Goal: Information Seeking & Learning: Find specific page/section

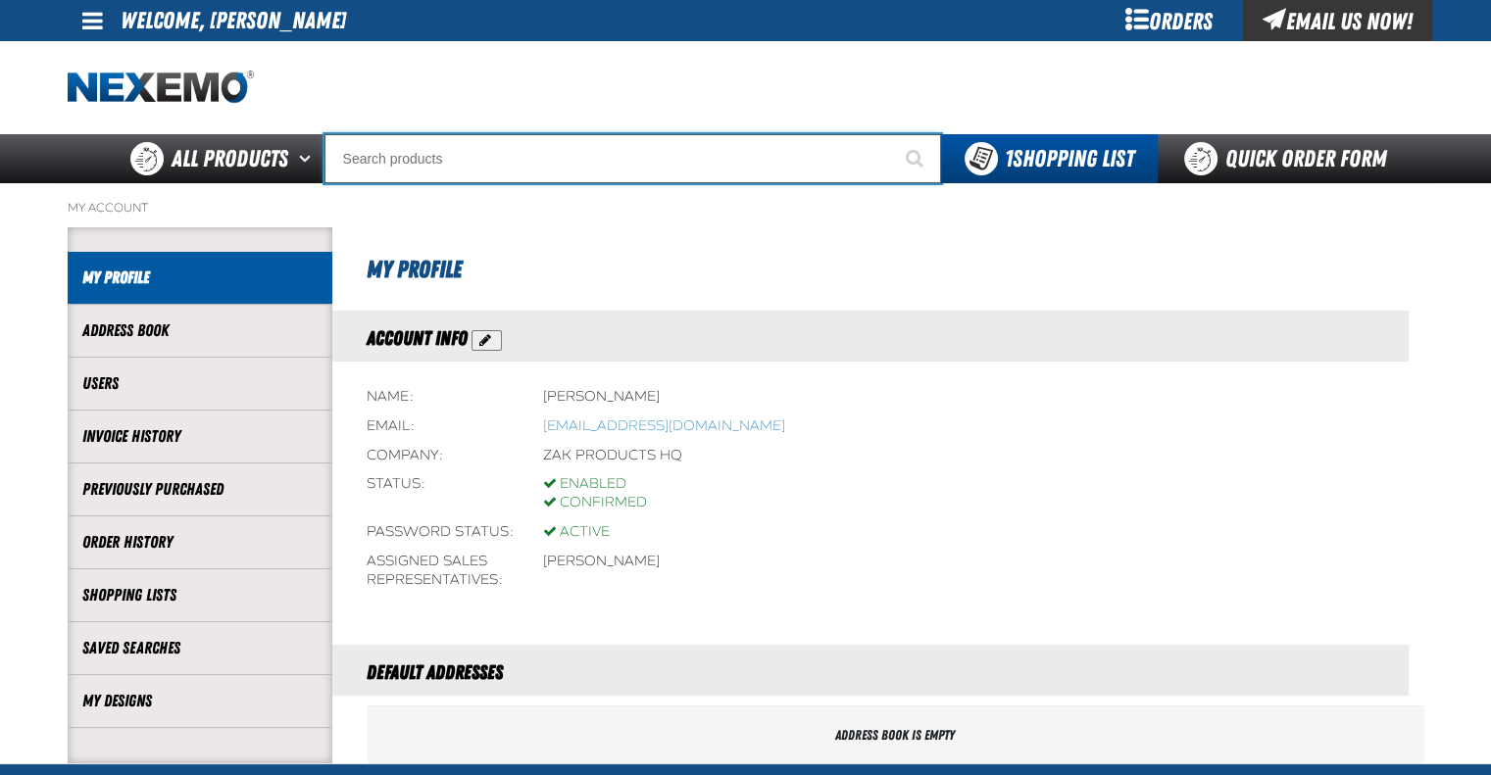
click at [502, 162] on input "Search" at bounding box center [632, 158] width 617 height 49
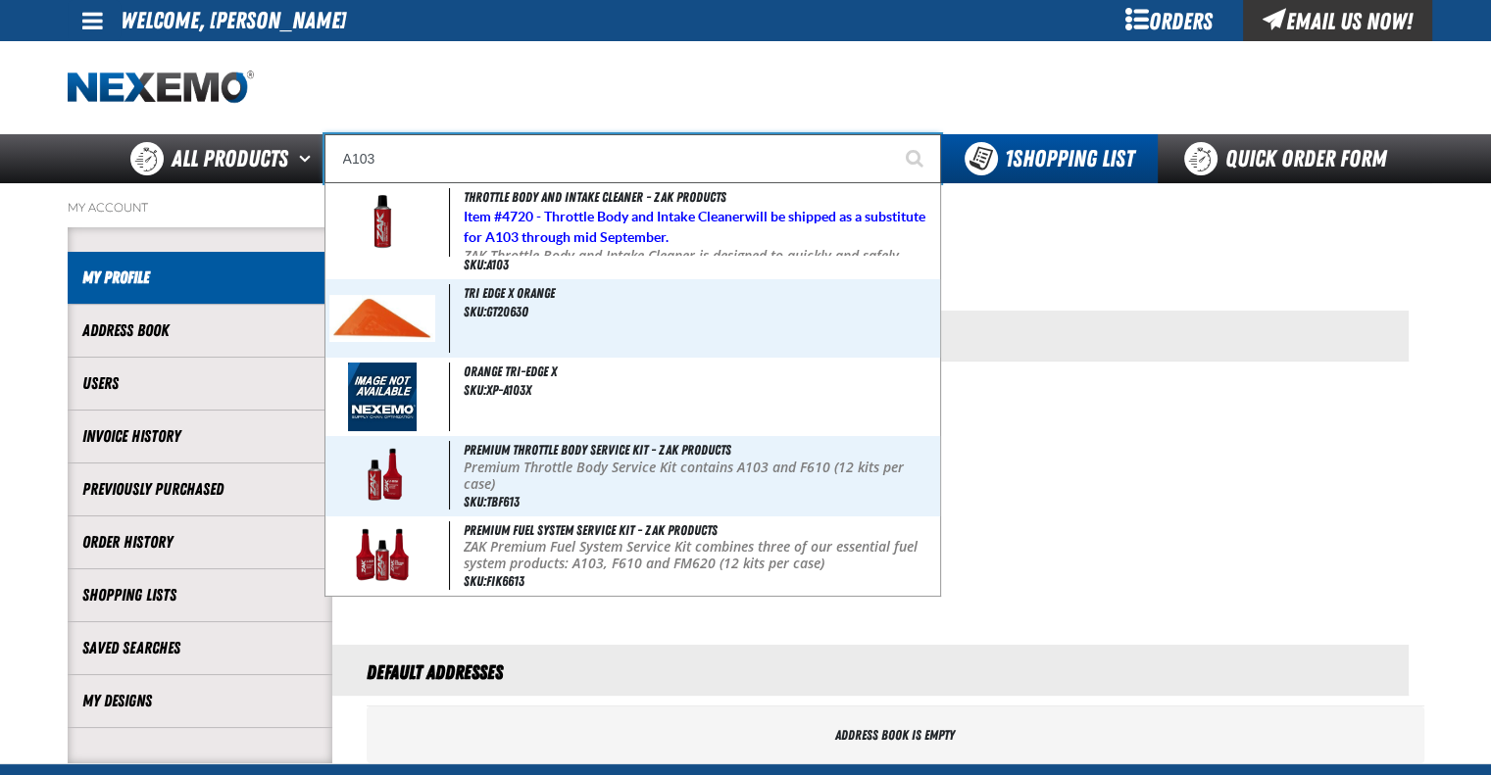
type input "A103"
click at [892, 134] on button "Start Searching" at bounding box center [916, 158] width 49 height 49
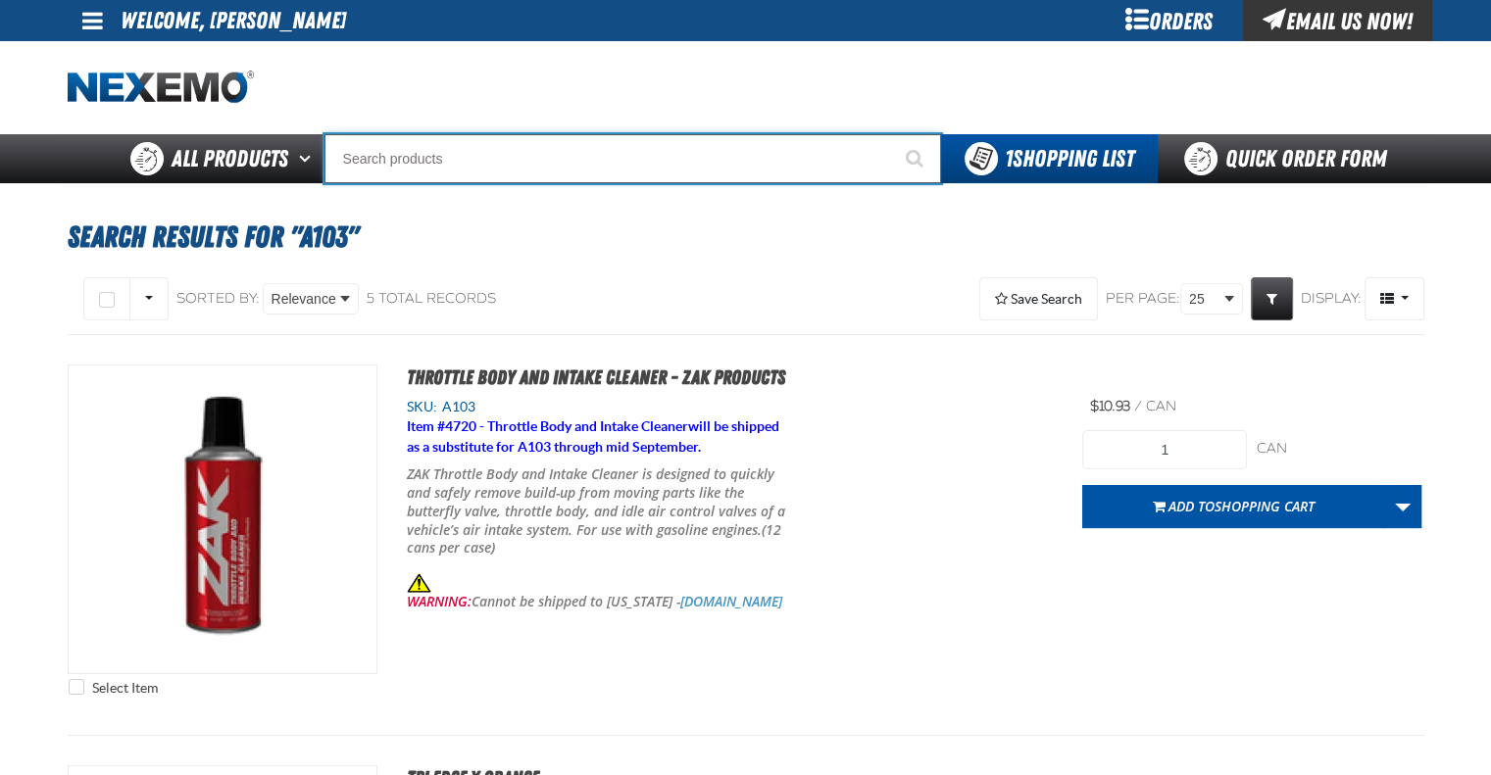
click at [500, 162] on input "Search" at bounding box center [632, 158] width 617 height 49
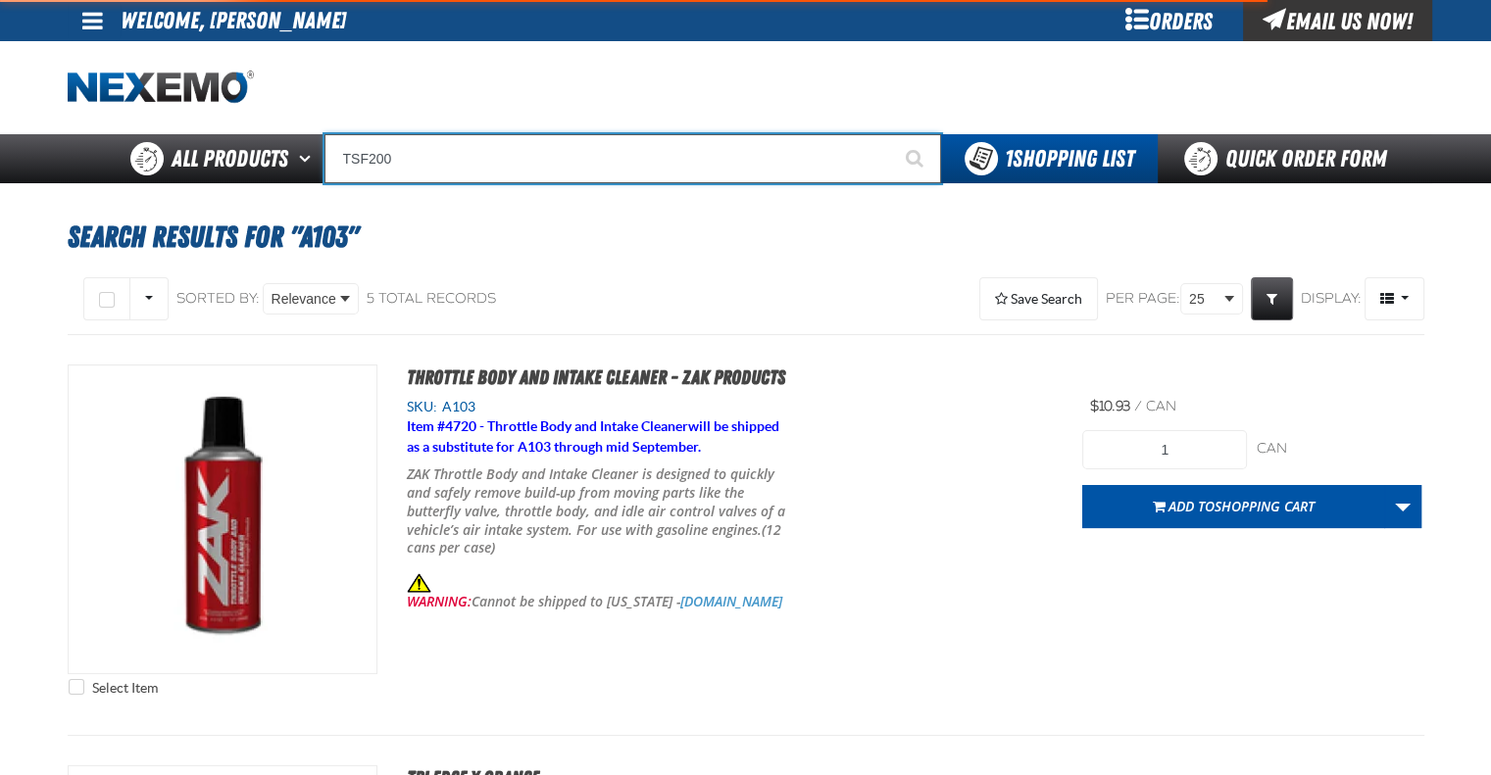
type input "TSF200"
click at [892, 134] on button "Start Searching" at bounding box center [916, 158] width 49 height 49
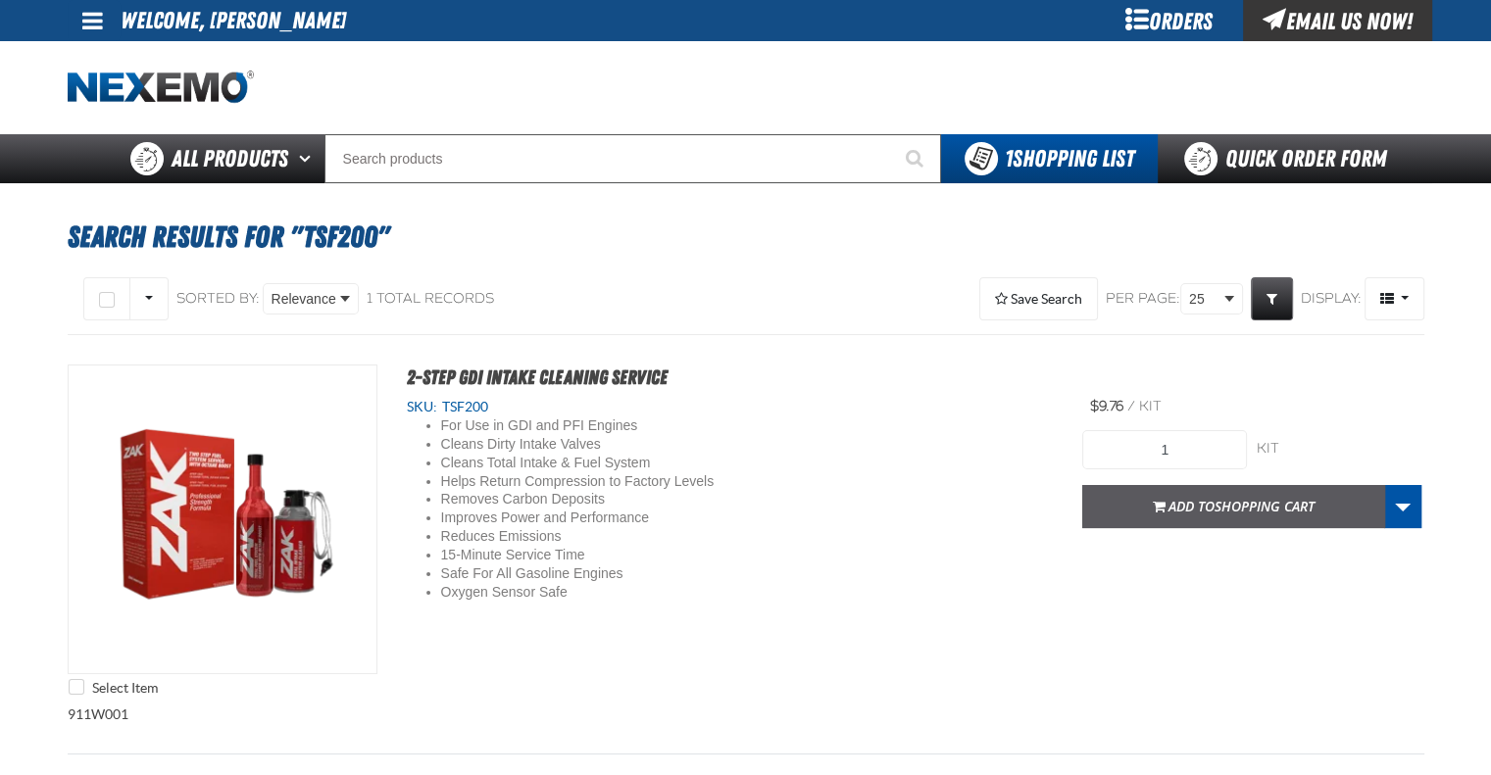
click at [1111, 515] on button "Add to Shopping Cart" at bounding box center [1233, 506] width 303 height 43
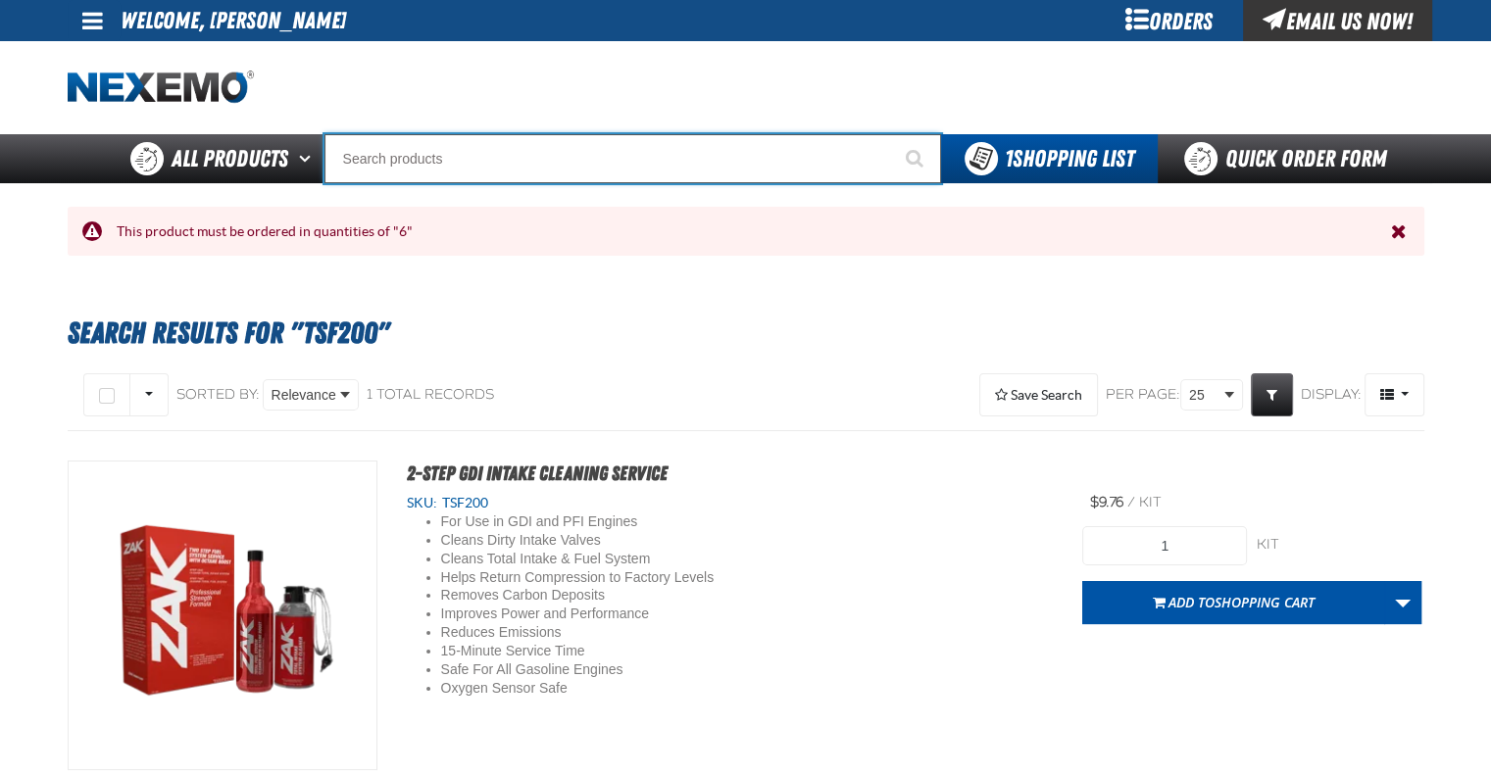
click at [446, 158] on input "Search" at bounding box center [632, 158] width 617 height 49
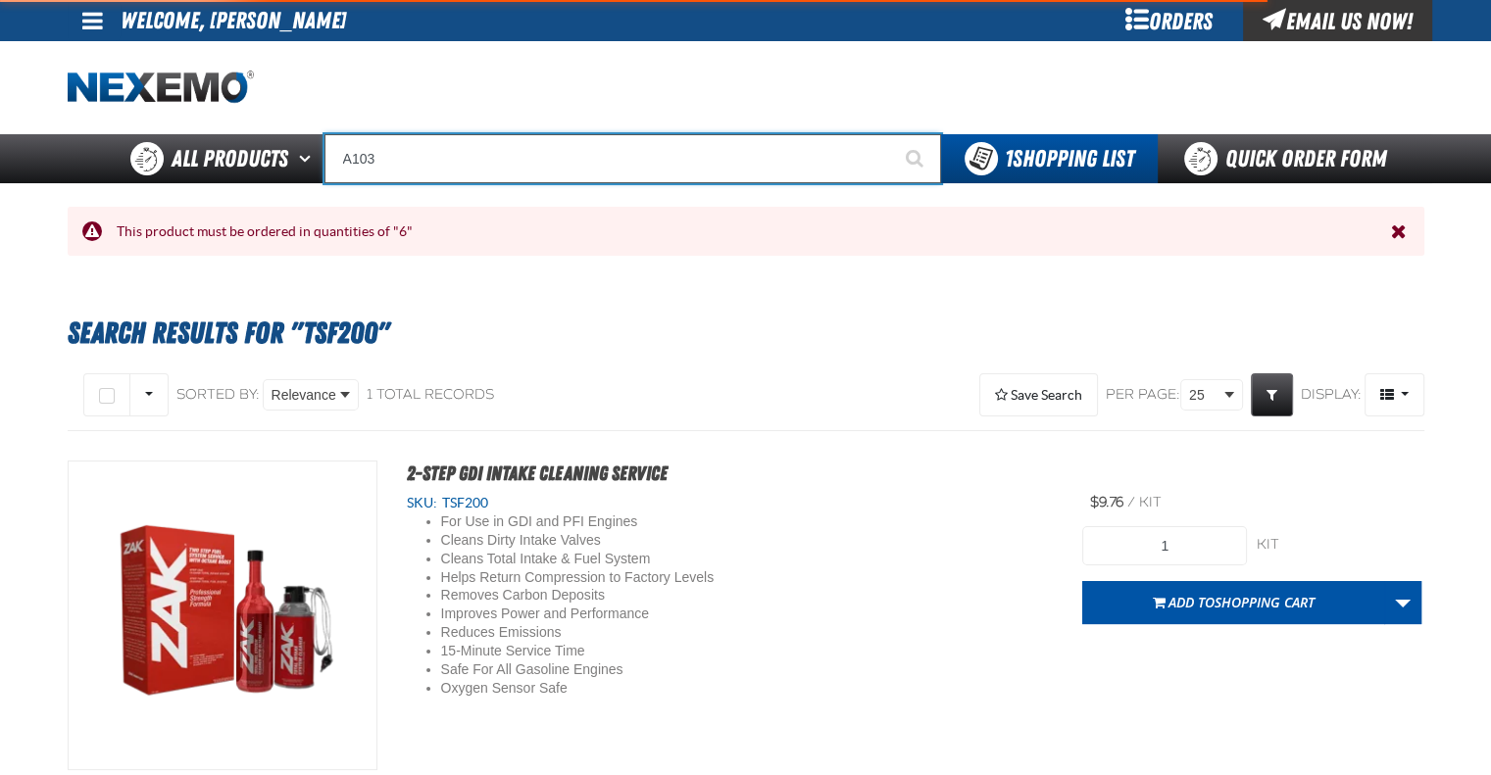
type input "A103"
click at [892, 134] on button "Start Searching" at bounding box center [916, 158] width 49 height 49
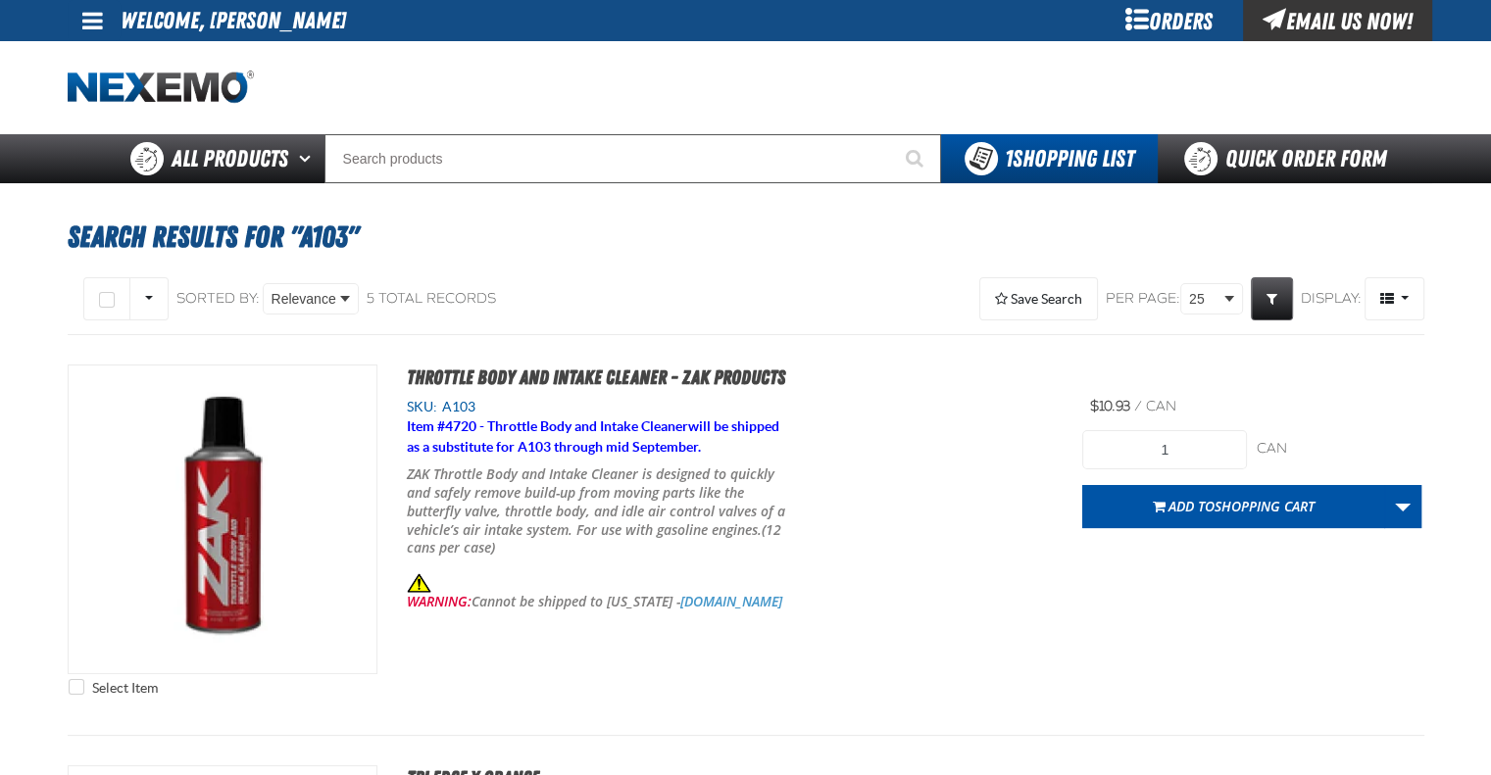
click at [545, 127] on div at bounding box center [746, 87] width 1357 height 93
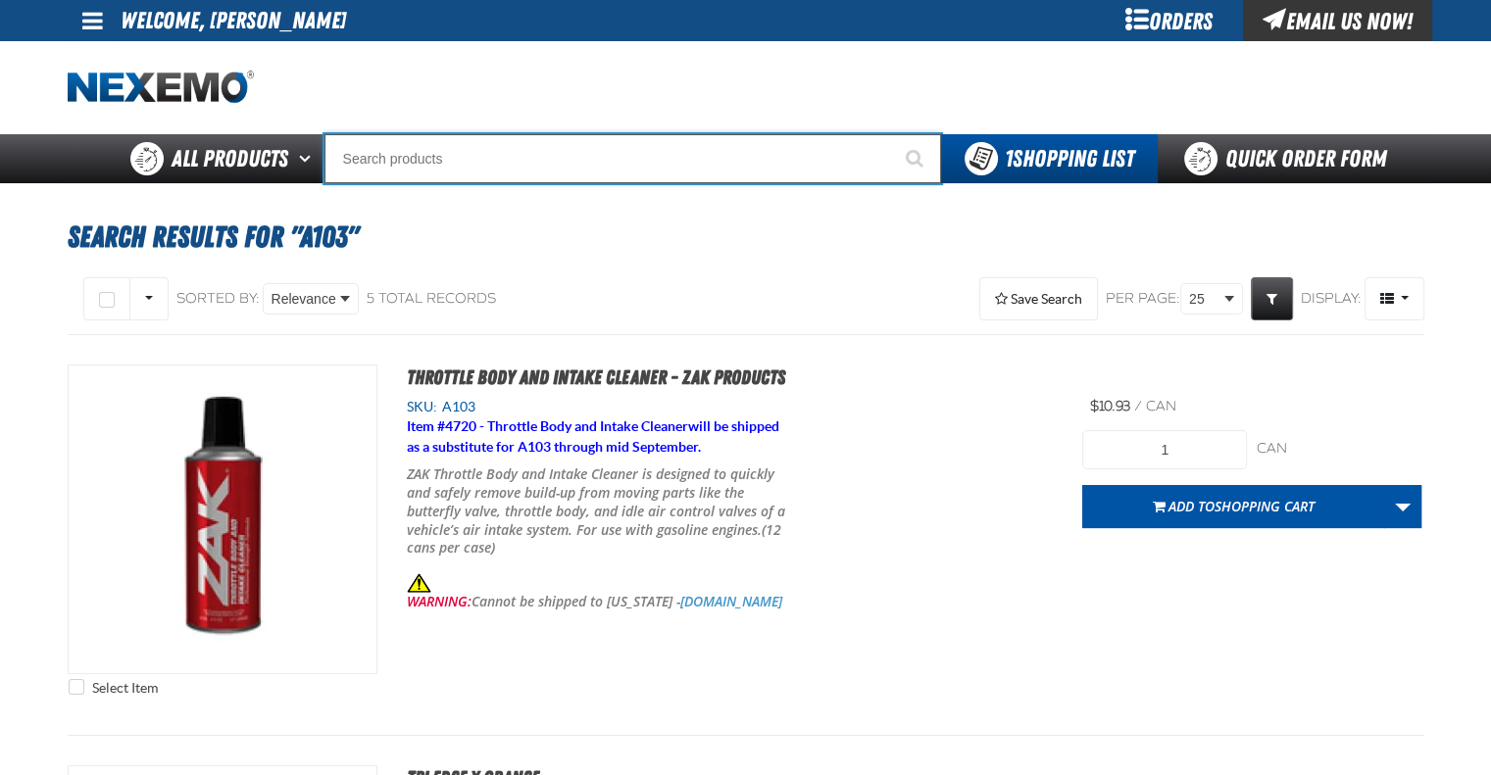
click at [530, 148] on input "Search" at bounding box center [632, 158] width 617 height 49
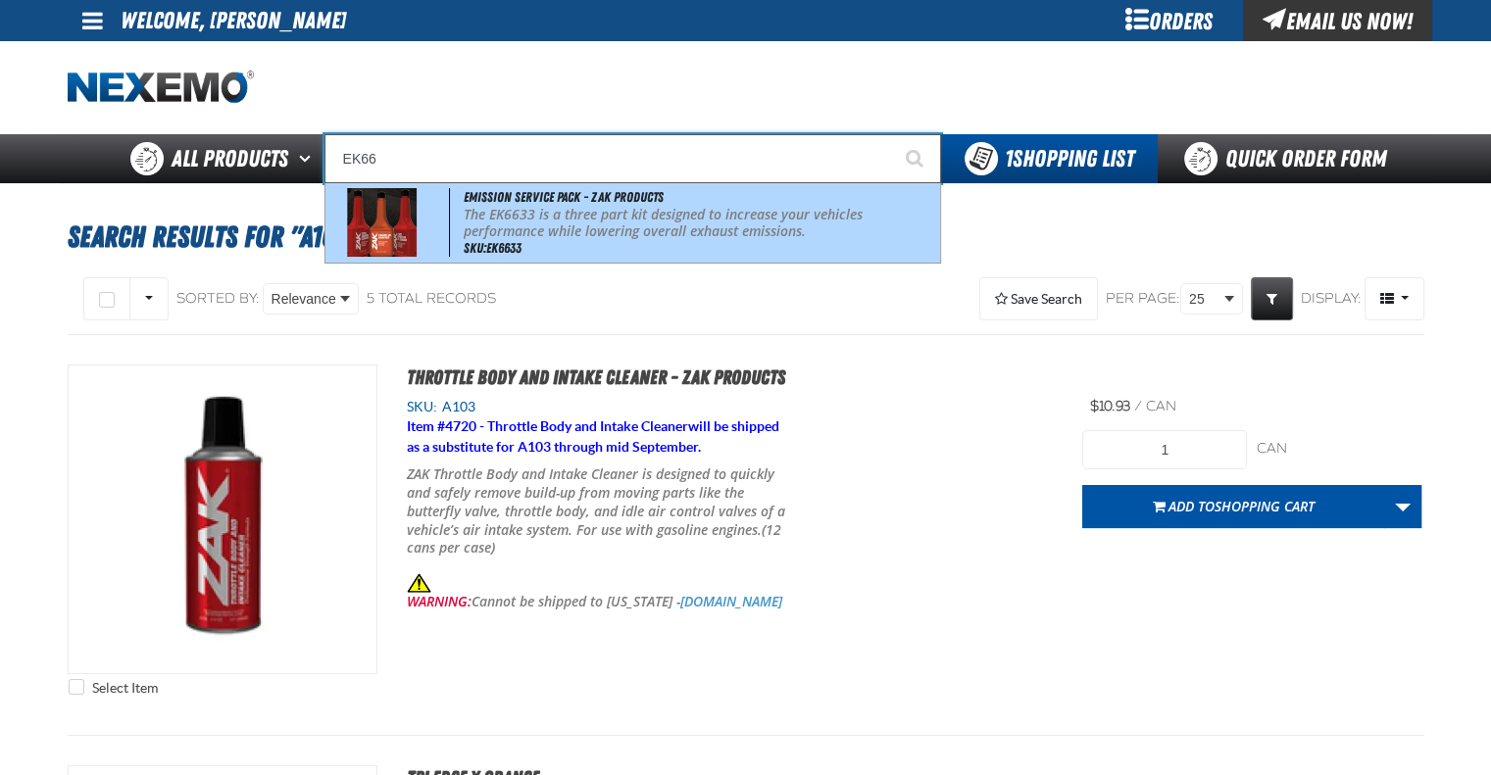
click at [663, 243] on div "Emission Service Pack - ZAK Products The EK6633 is a three part kit designed to…" at bounding box center [632, 222] width 615 height 79
type input "Emission Service Pack - ZAK Products"
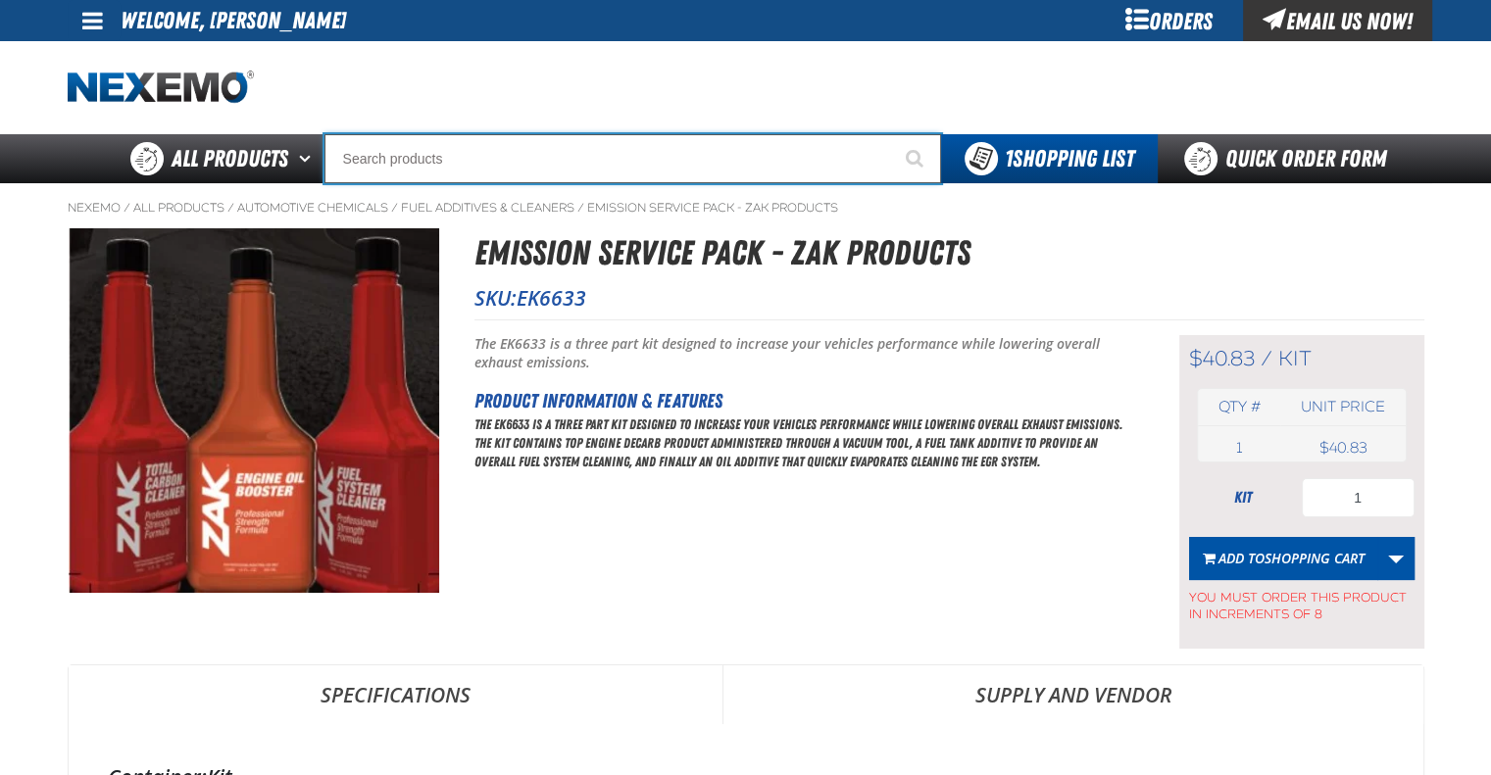
click at [497, 148] on input "Search" at bounding box center [632, 158] width 617 height 49
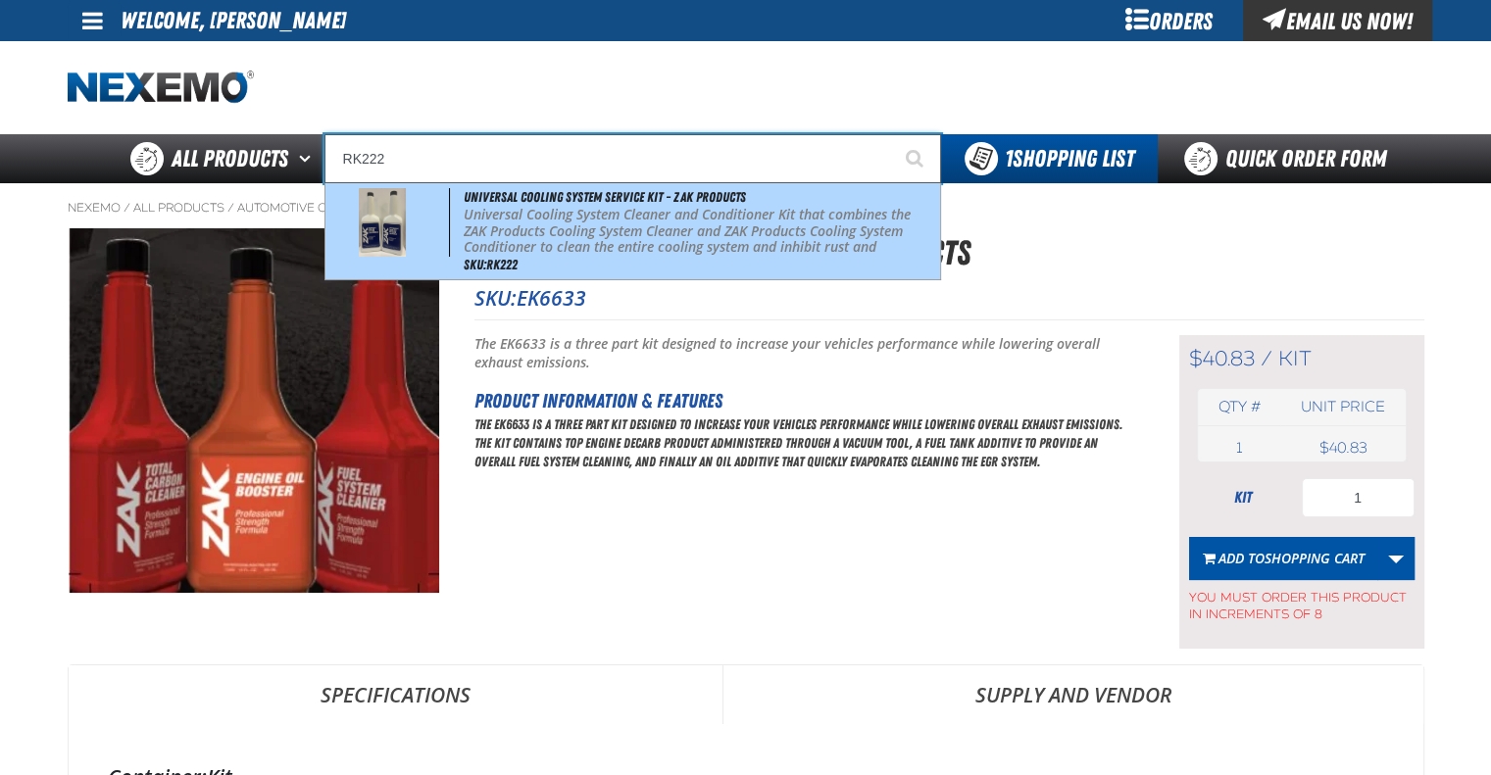
click at [549, 248] on p "Universal Cooling System Cleaner and Conditioner Kit that combines the ZAK Prod…" at bounding box center [700, 240] width 472 height 66
type input "Universal Cooling System Service Kit - ZAK Products"
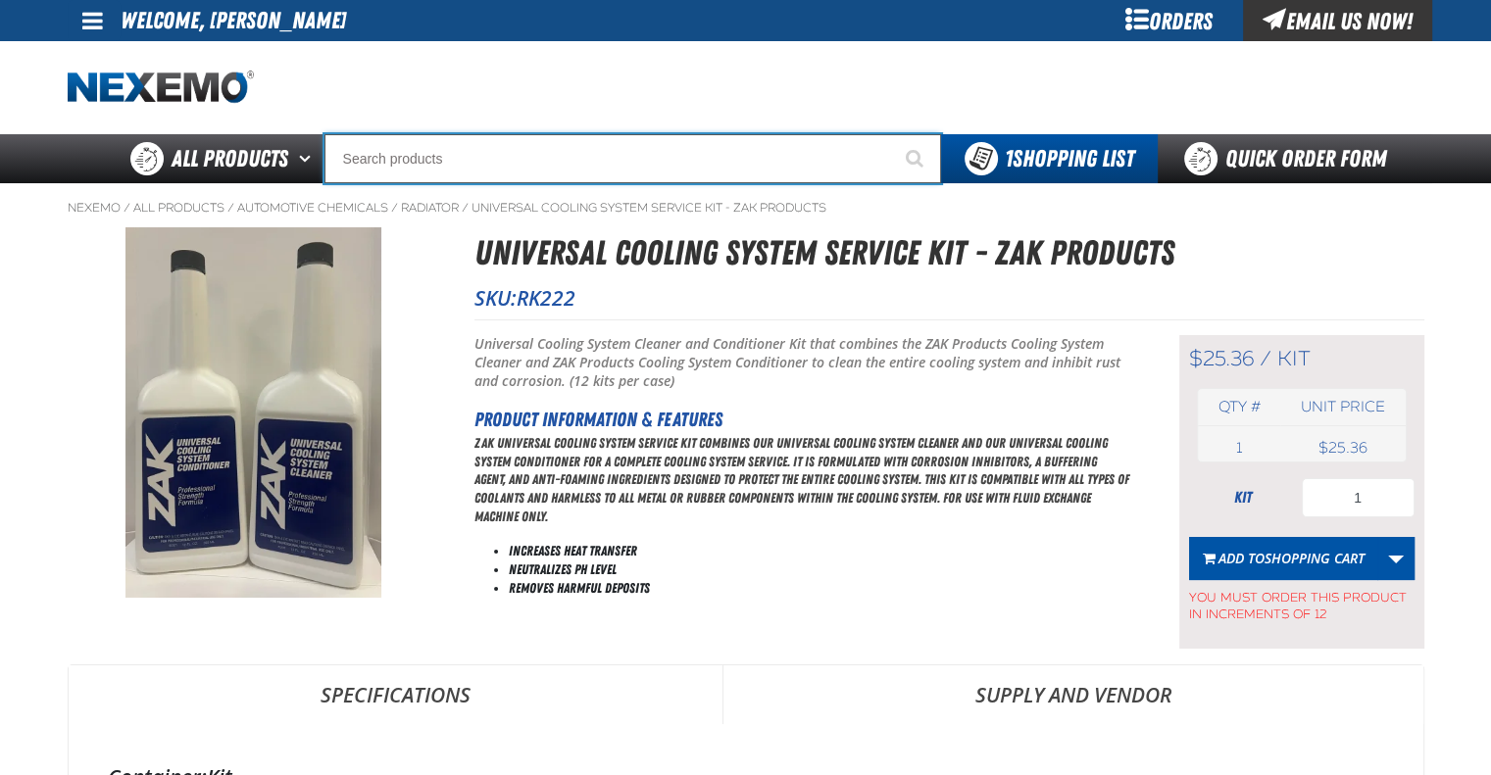
click at [546, 170] on input "Search" at bounding box center [632, 158] width 617 height 49
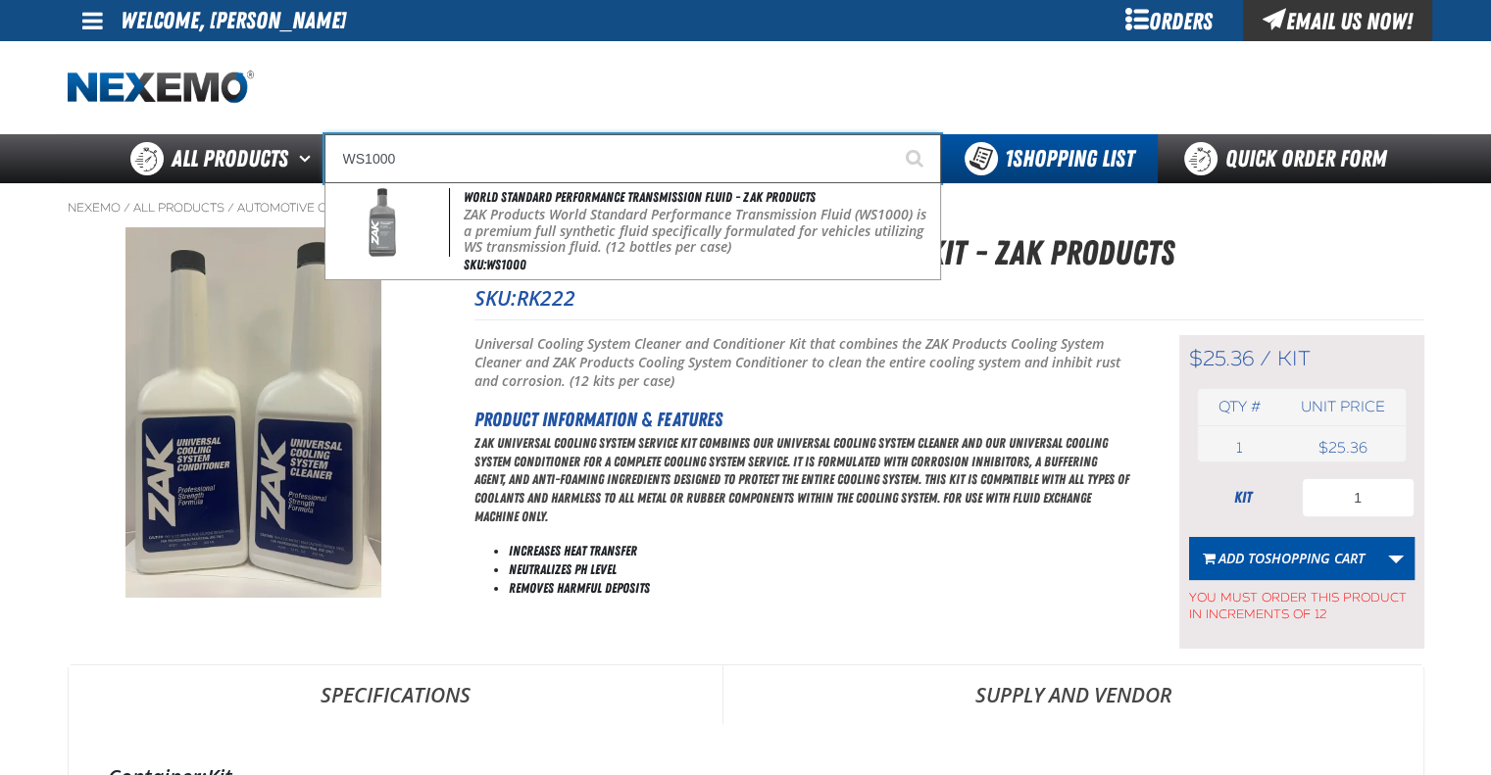
type input "WS1000"
click at [892, 134] on button "Start Searching" at bounding box center [916, 158] width 49 height 49
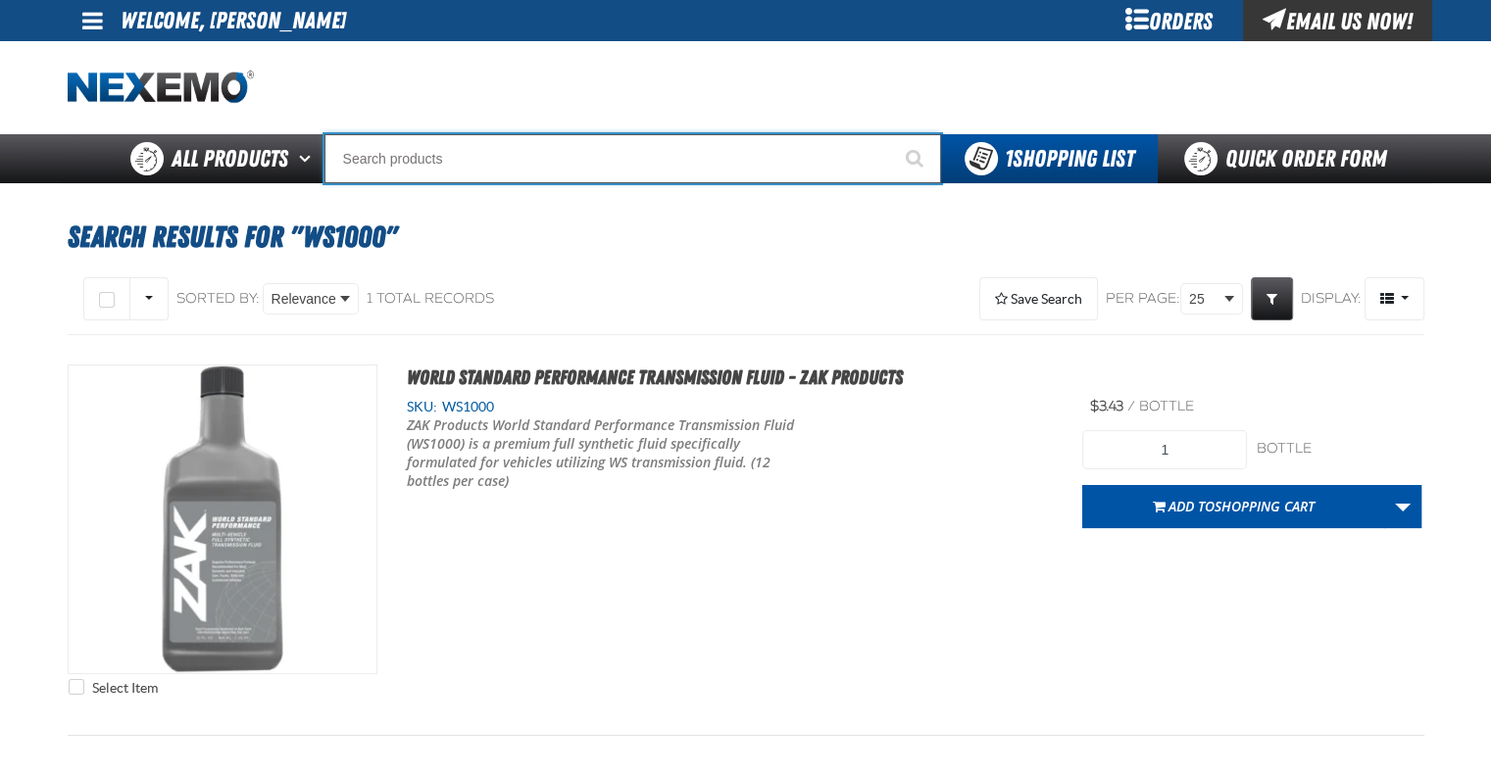
click at [486, 160] on input "Search" at bounding box center [632, 158] width 617 height 49
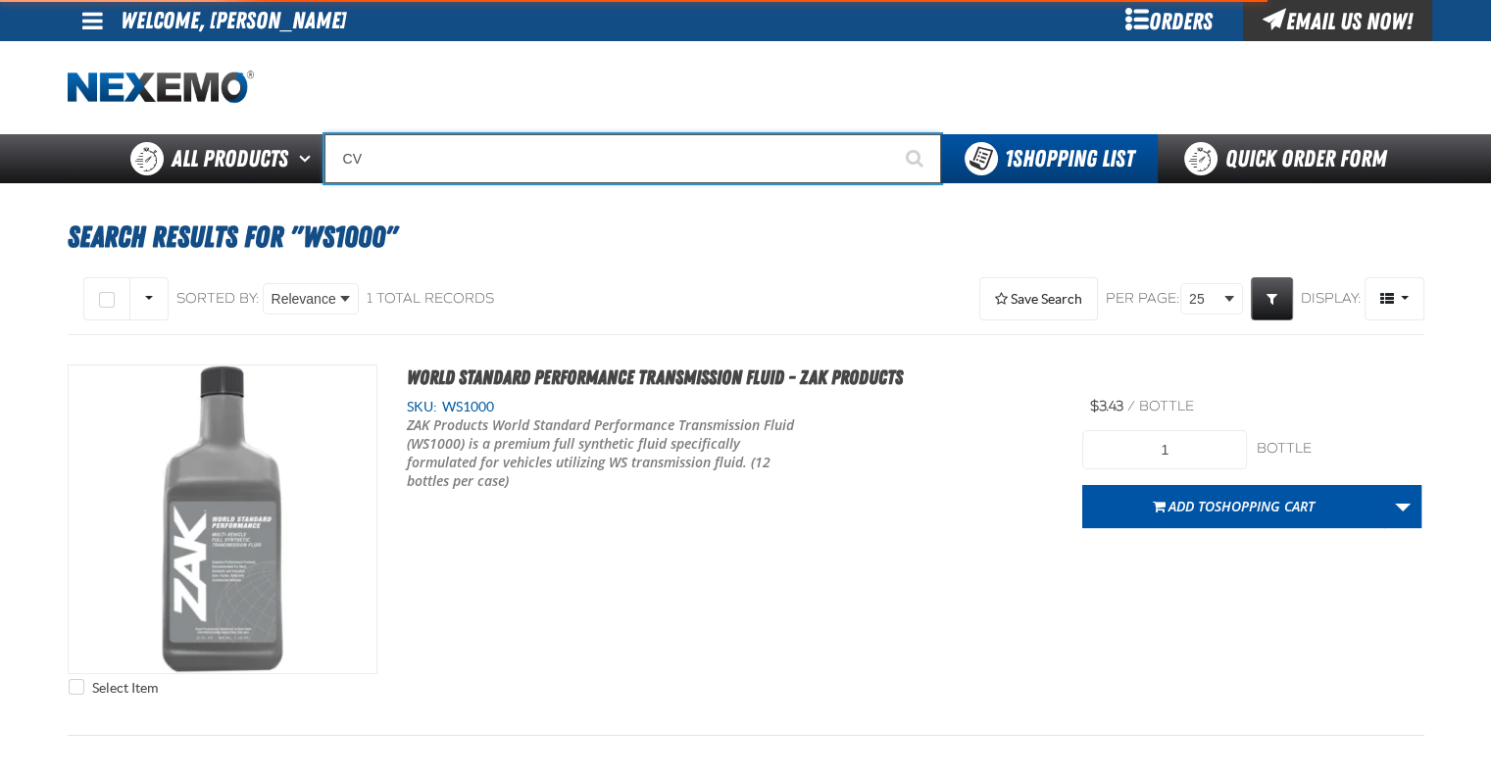
type input "CVT"
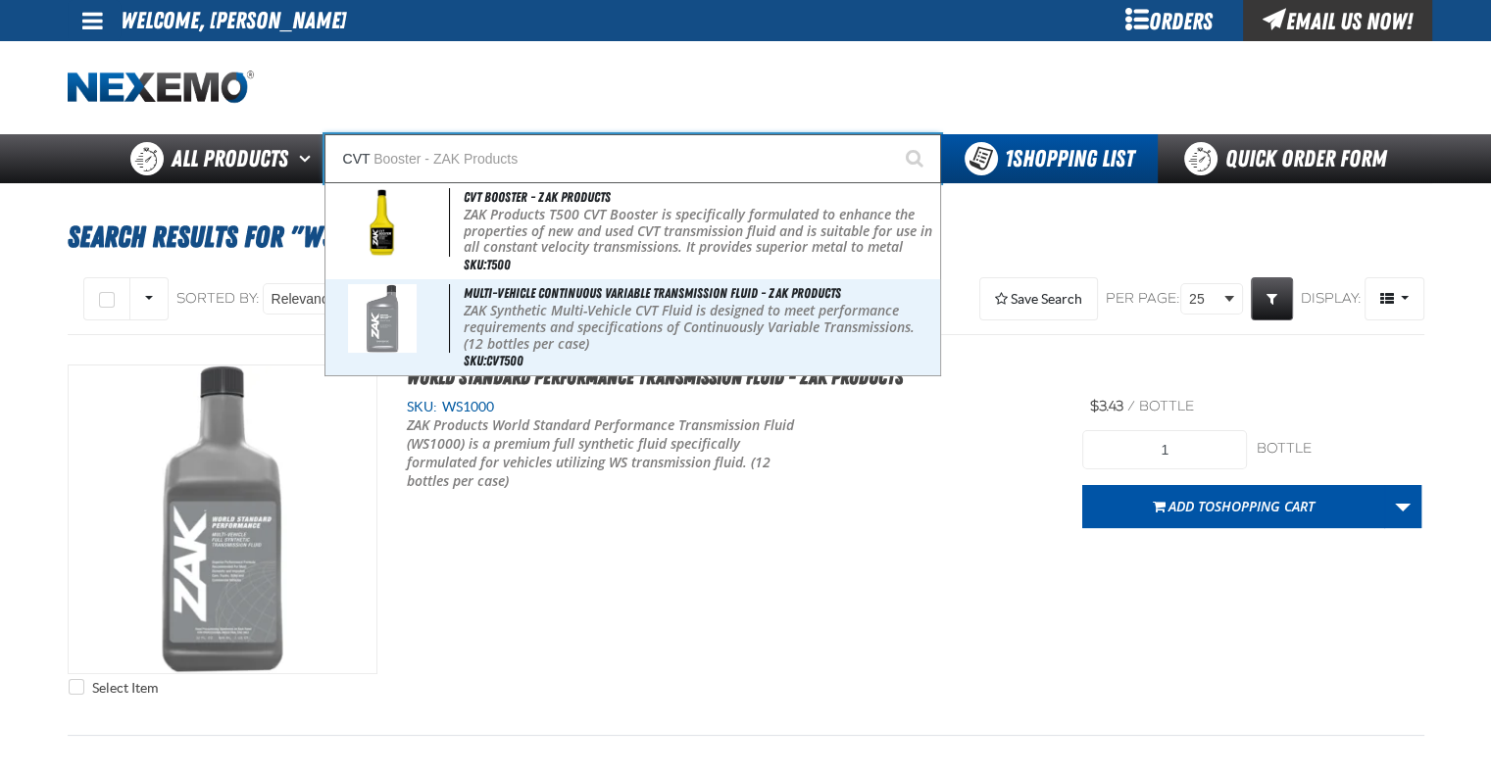
type input "CVT Booster - ZAK Products"
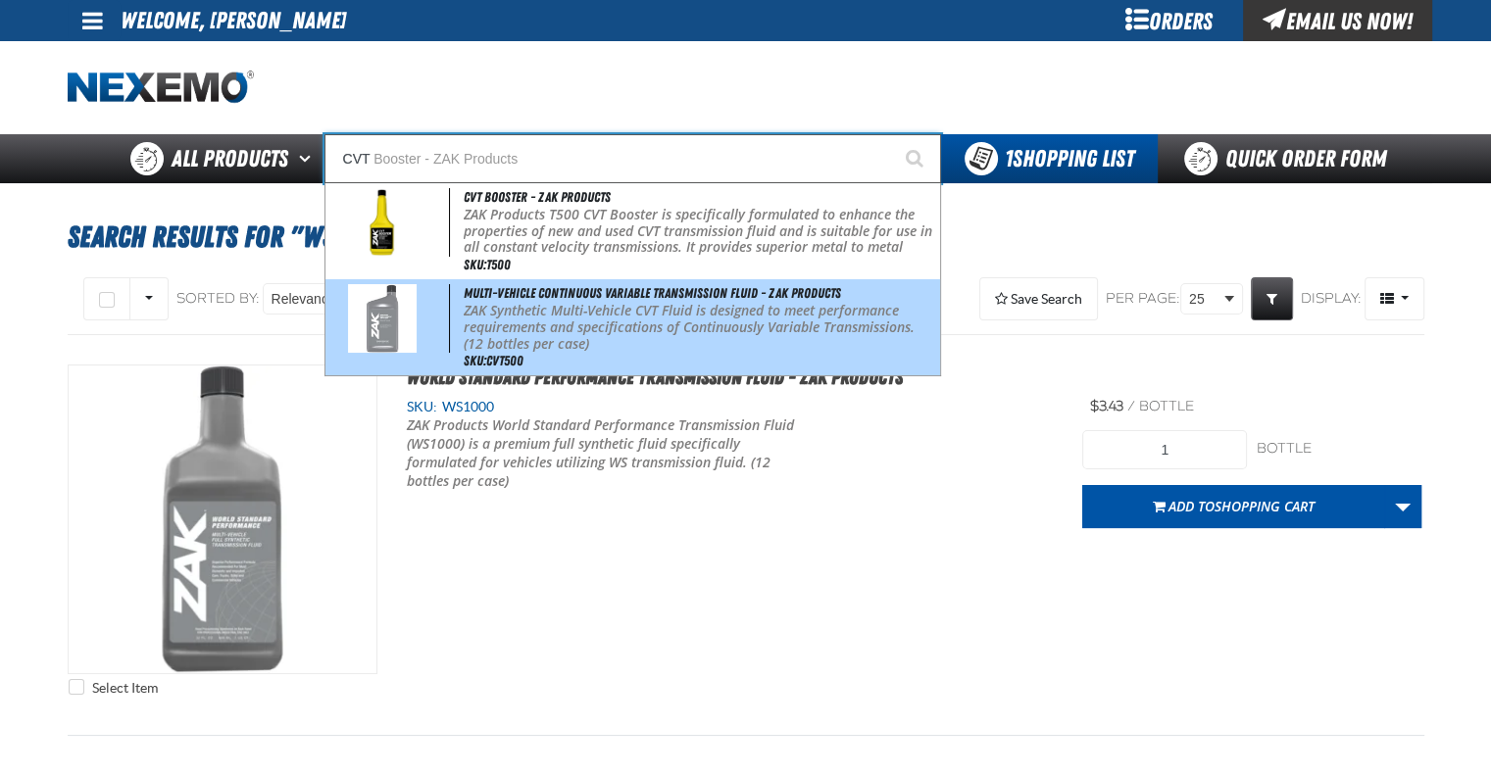
click at [553, 346] on p "ZAK Synthetic Multi-Vehicle CVT Fluid is designed to meet performance requireme…" at bounding box center [700, 327] width 472 height 49
type input "Multi-Vehicle Continuous Variable Transmission Fluid - ZAK Products"
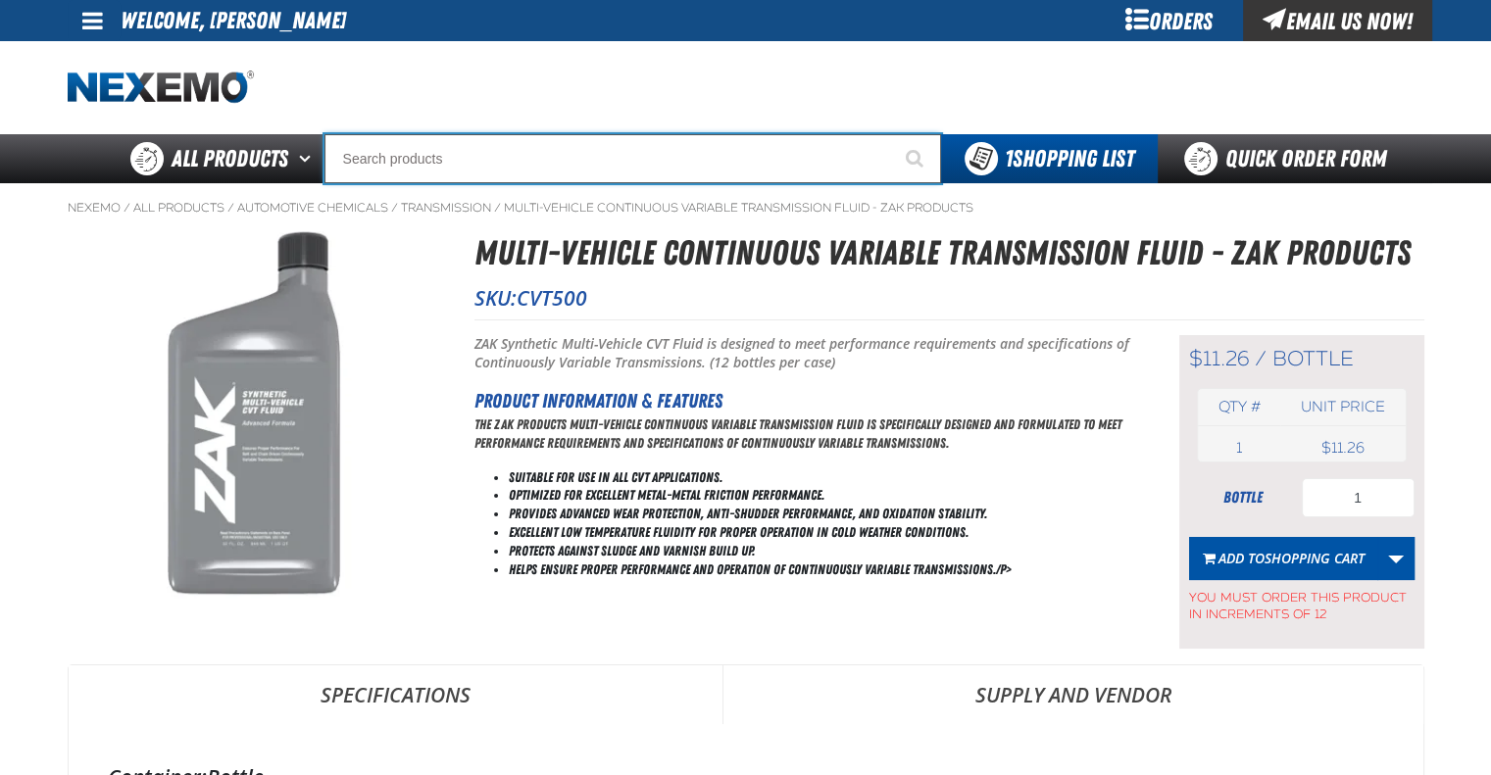
click at [576, 165] on input "Search" at bounding box center [632, 158] width 617 height 49
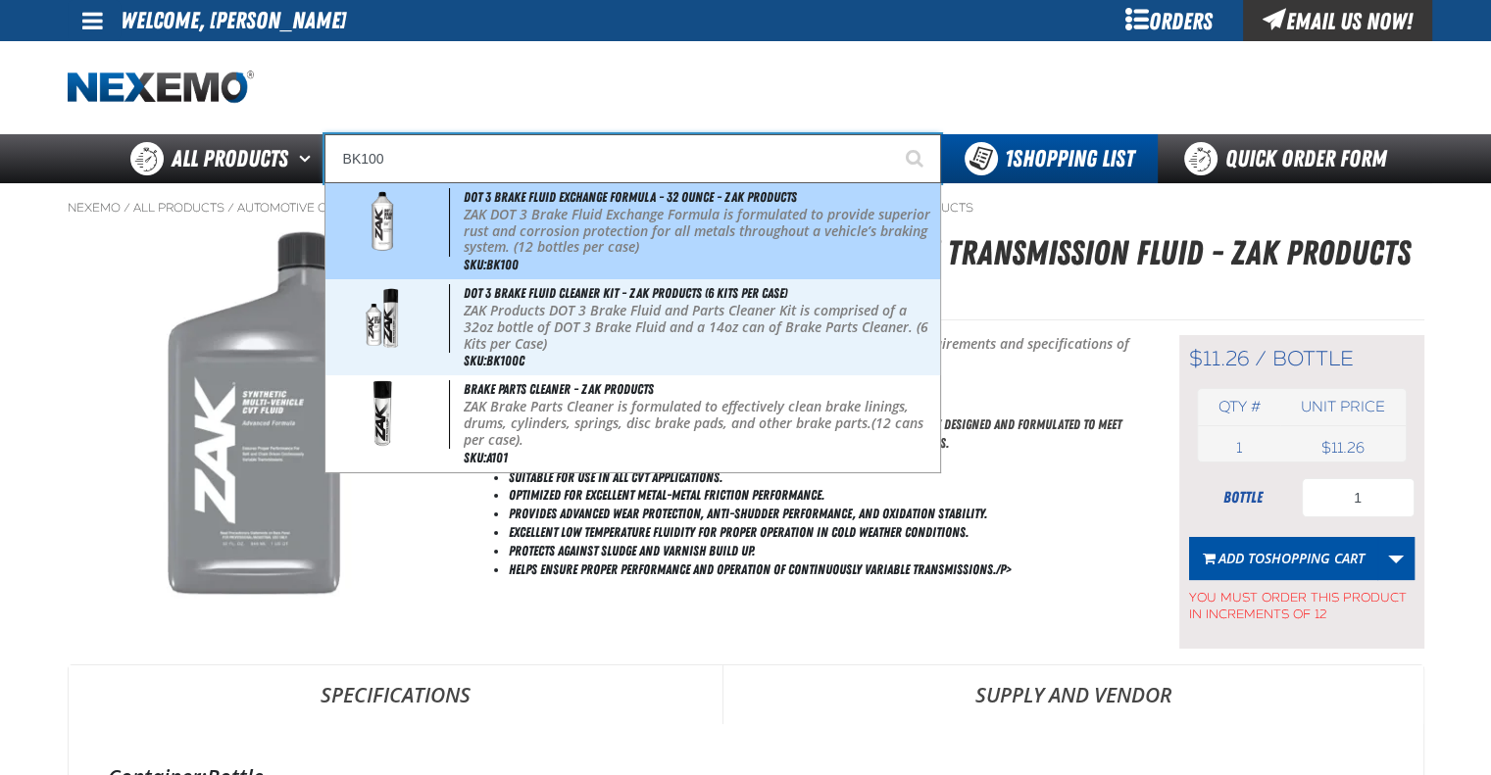
click at [598, 226] on p "ZAK DOT 3 Brake Fluid Exchange Formula is formulated to provide superior rust a…" at bounding box center [700, 231] width 472 height 49
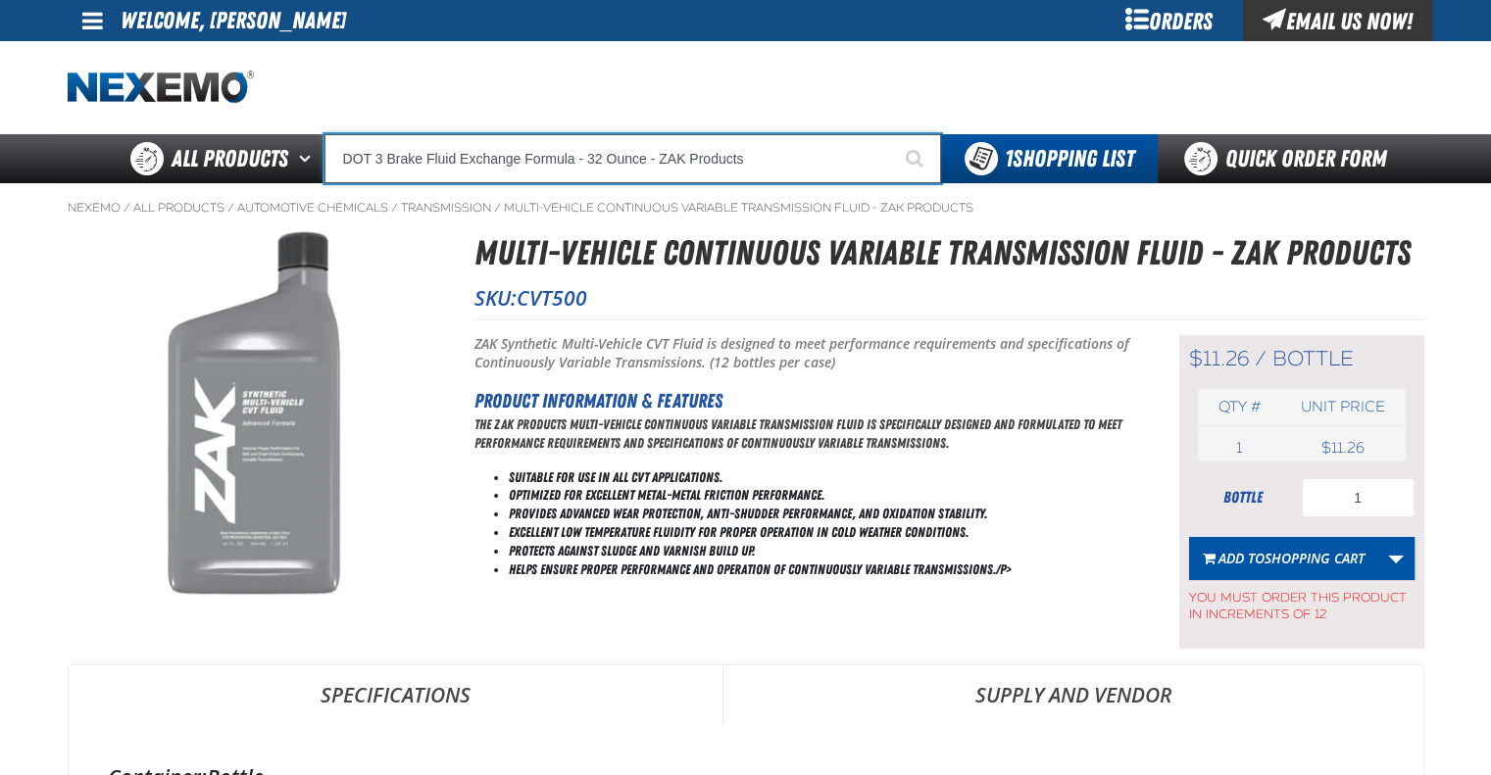
type input "DOT 3 Brake Fluid Exchange Formula - 32 Ounce - ZAK Products"
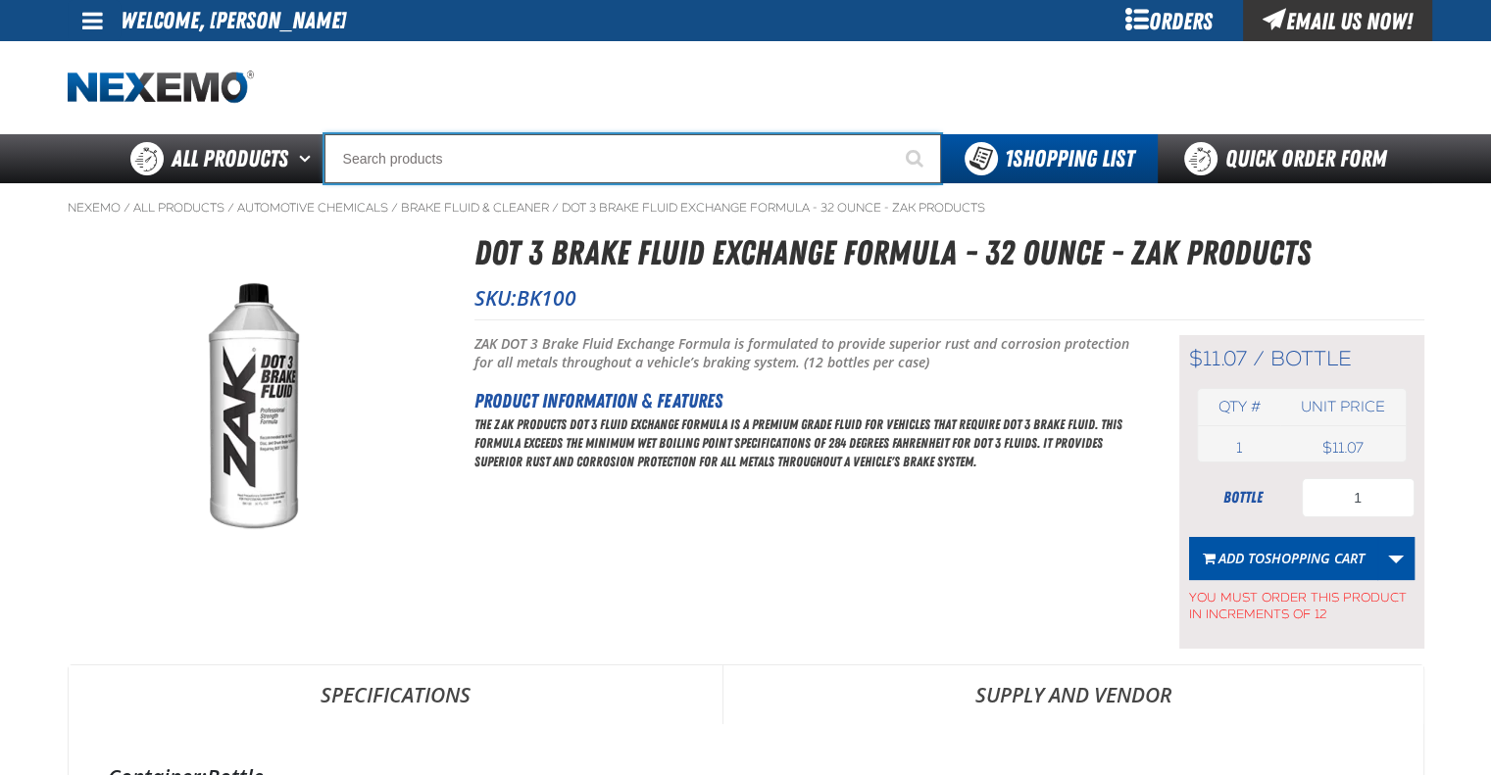
click at [549, 163] on input "Search" at bounding box center [632, 158] width 617 height 49
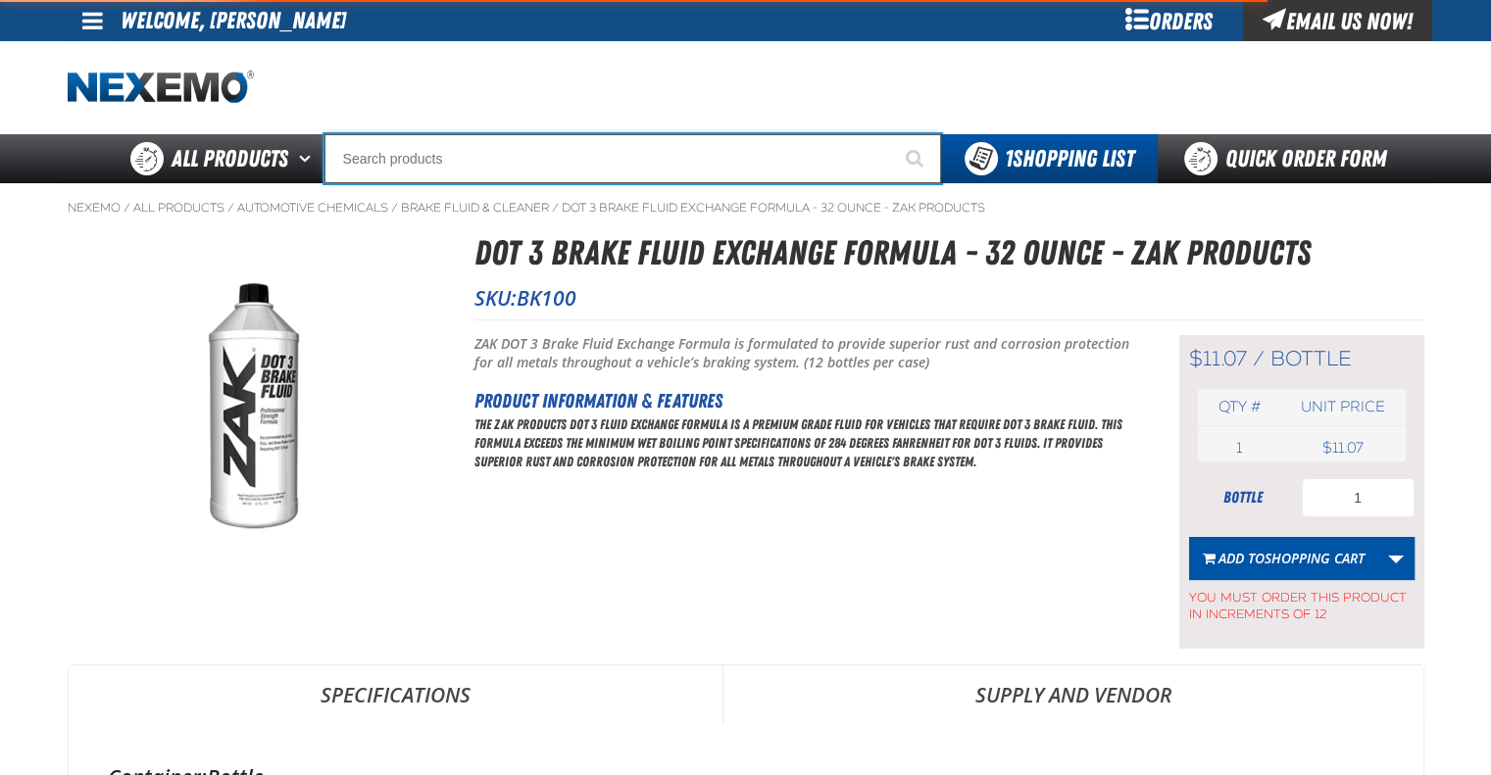
type input "C"
type input "C Alkaline Battery 1.5 Volt (12 per pack)"
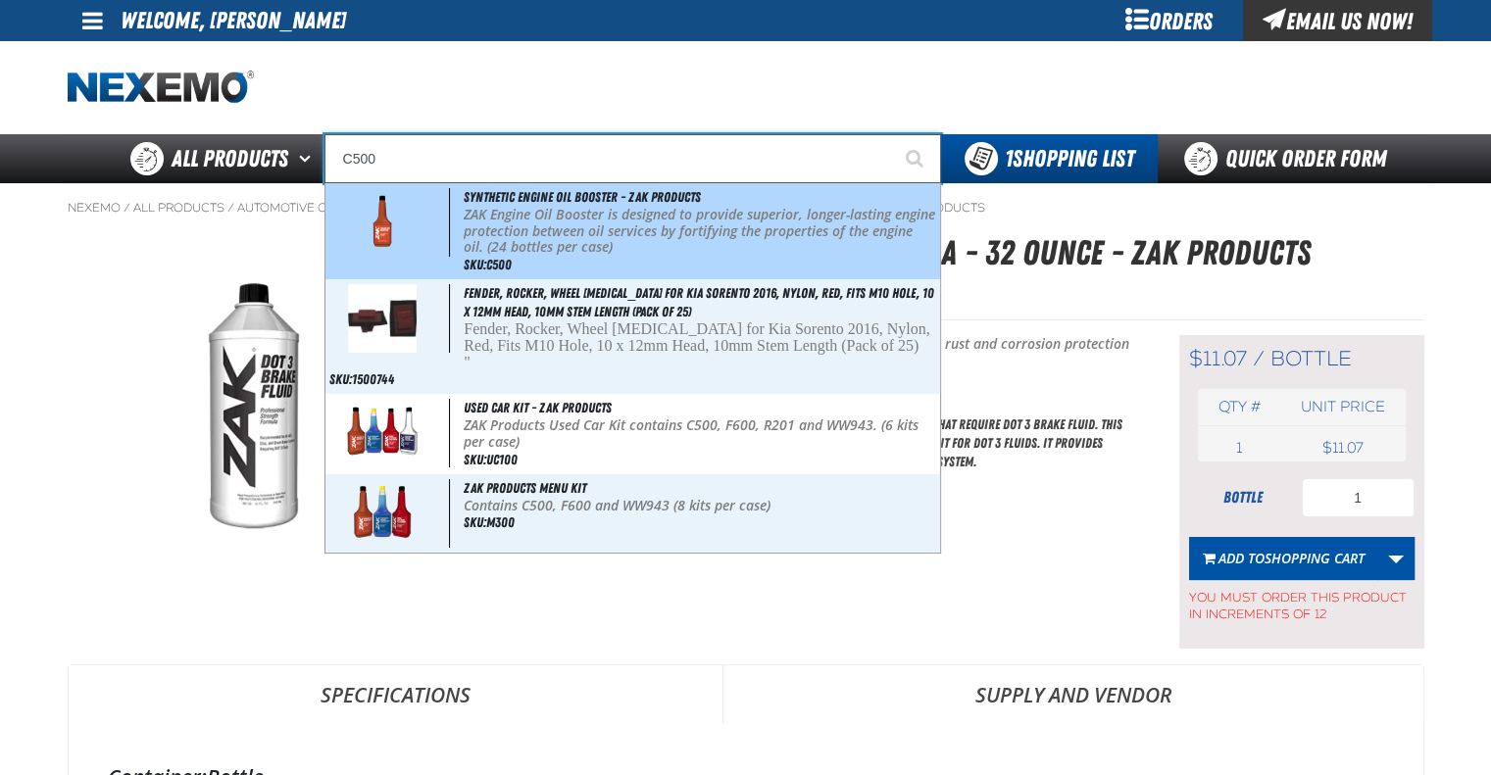
click at [576, 241] on p "ZAK Engine Oil Booster is designed to provide superior, longer-lasting engine p…" at bounding box center [700, 231] width 472 height 49
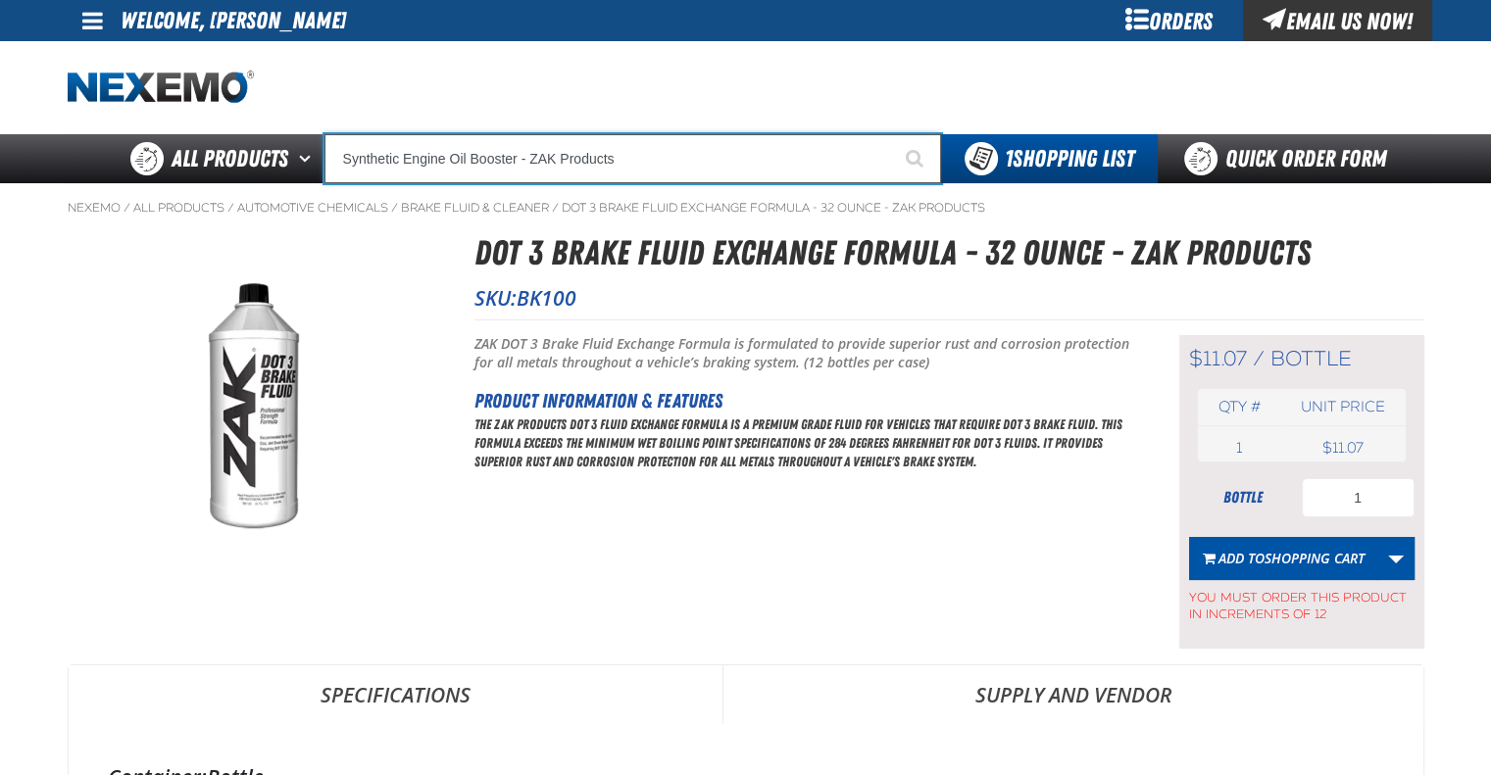
type input "Synthetic Engine Oil Booster - ZAK Products"
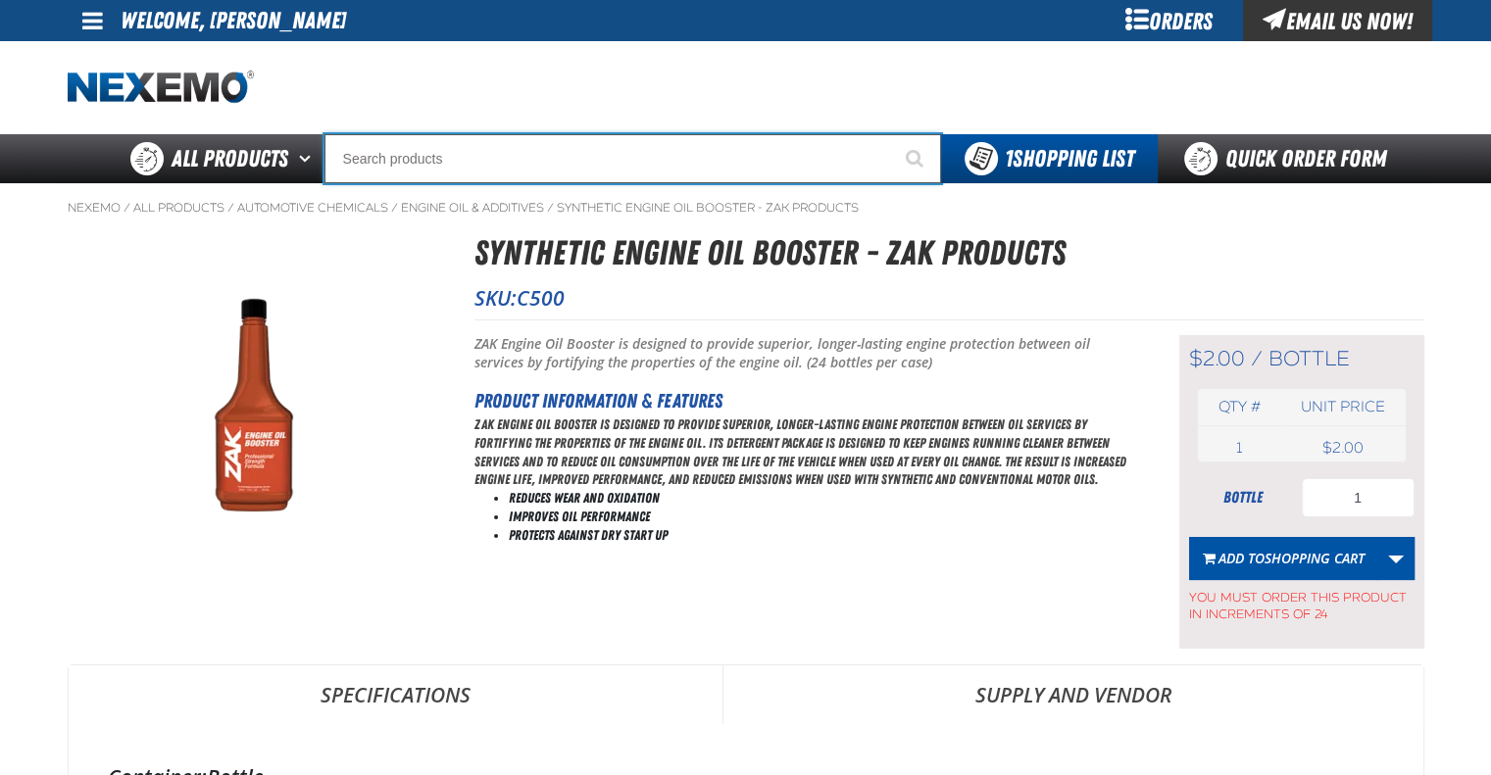
click at [520, 154] on input "Search" at bounding box center [632, 158] width 617 height 49
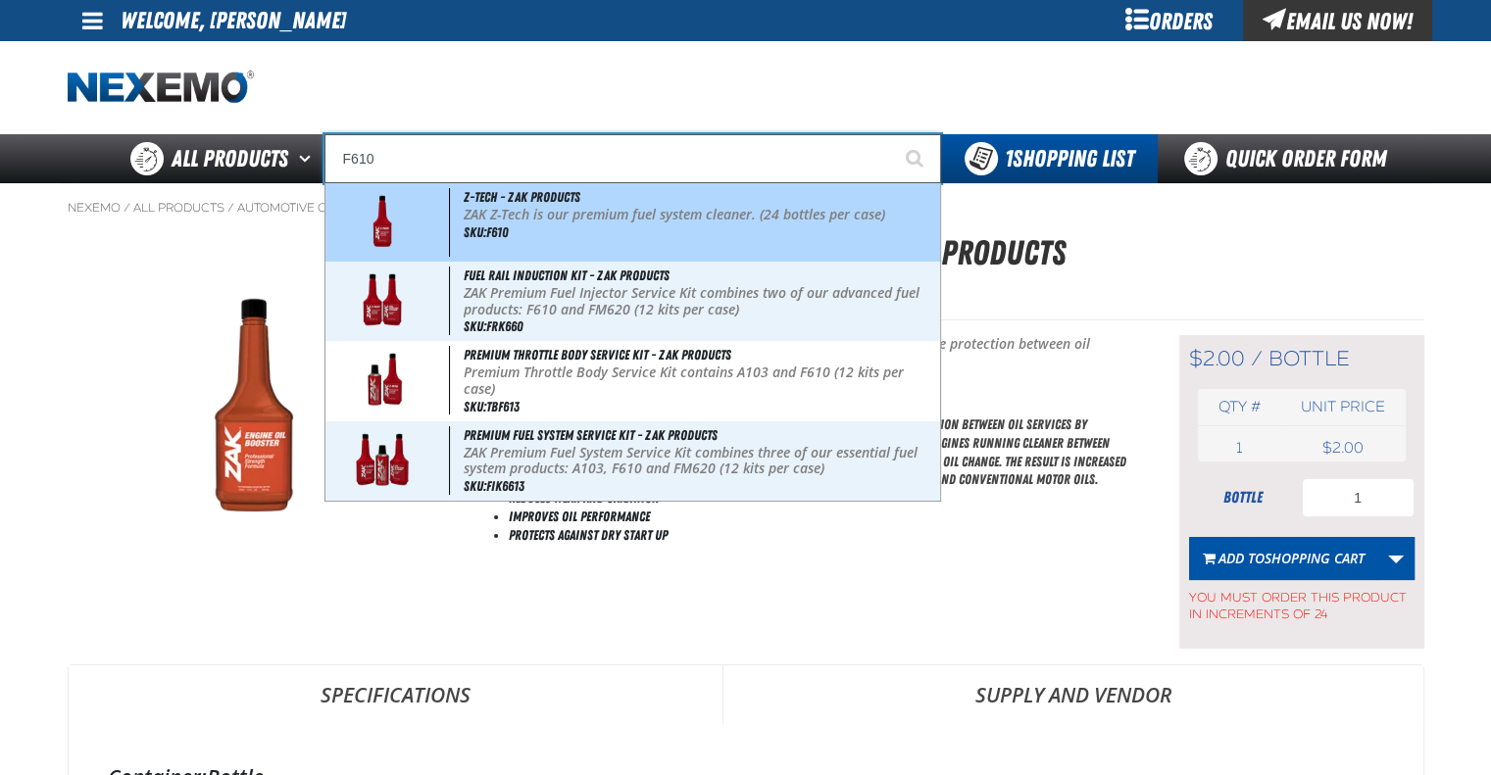
click at [549, 240] on div "Z-Tech - ZAK Products ZAK Z-Tech is our premium fuel system cleaner. (24 bottle…" at bounding box center [632, 222] width 615 height 78
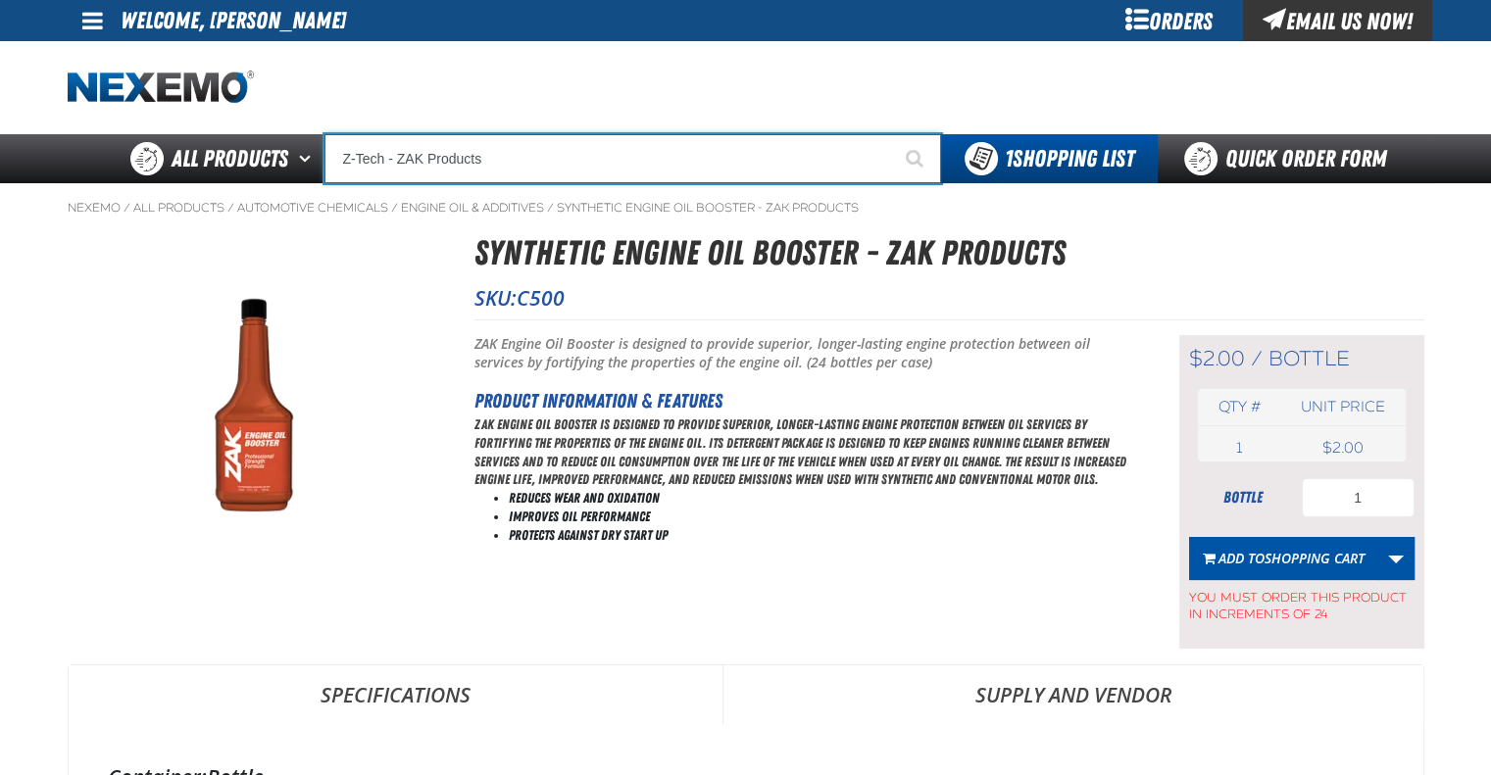
type input "Z-Tech - ZAK Products"
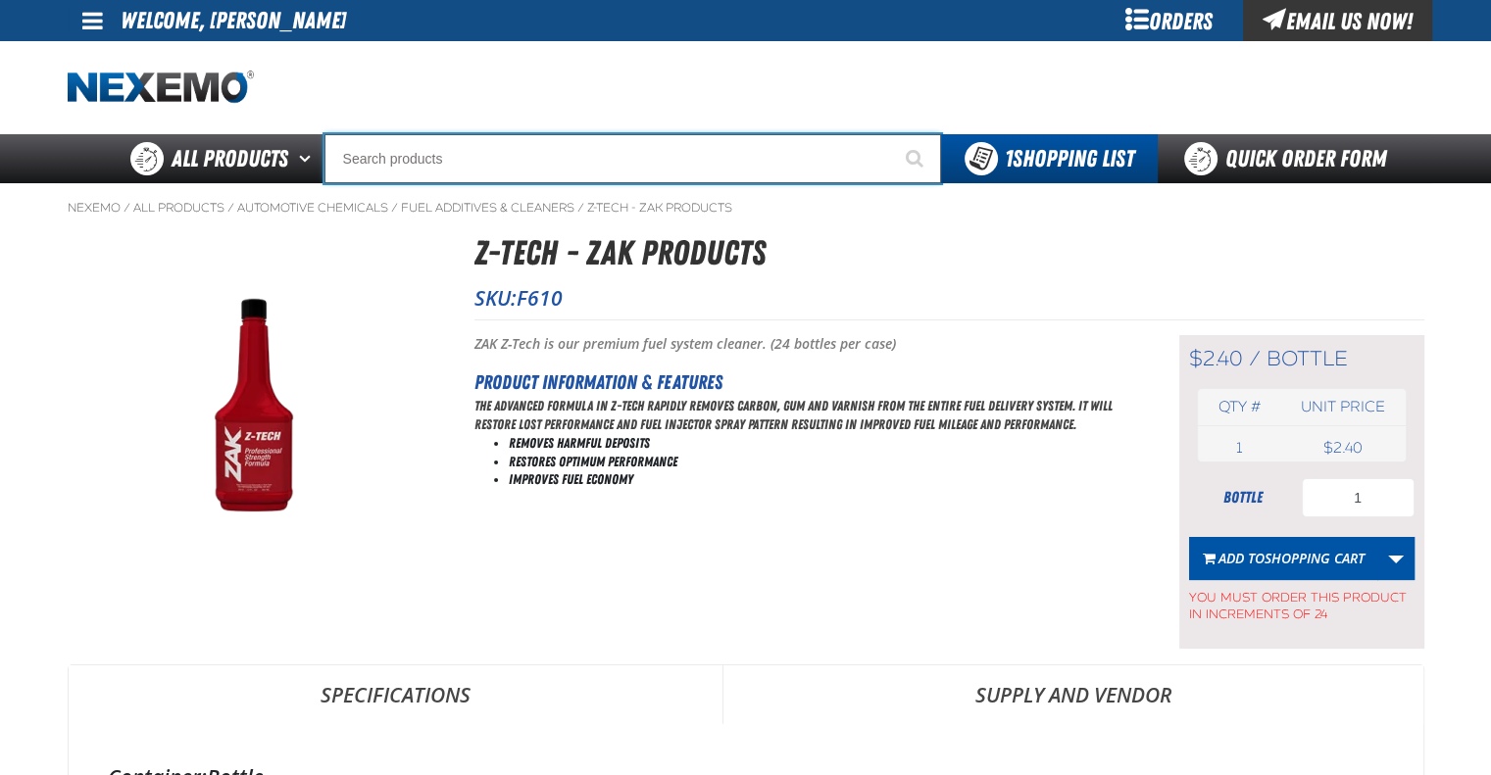
click at [565, 170] on input "Search" at bounding box center [632, 158] width 617 height 49
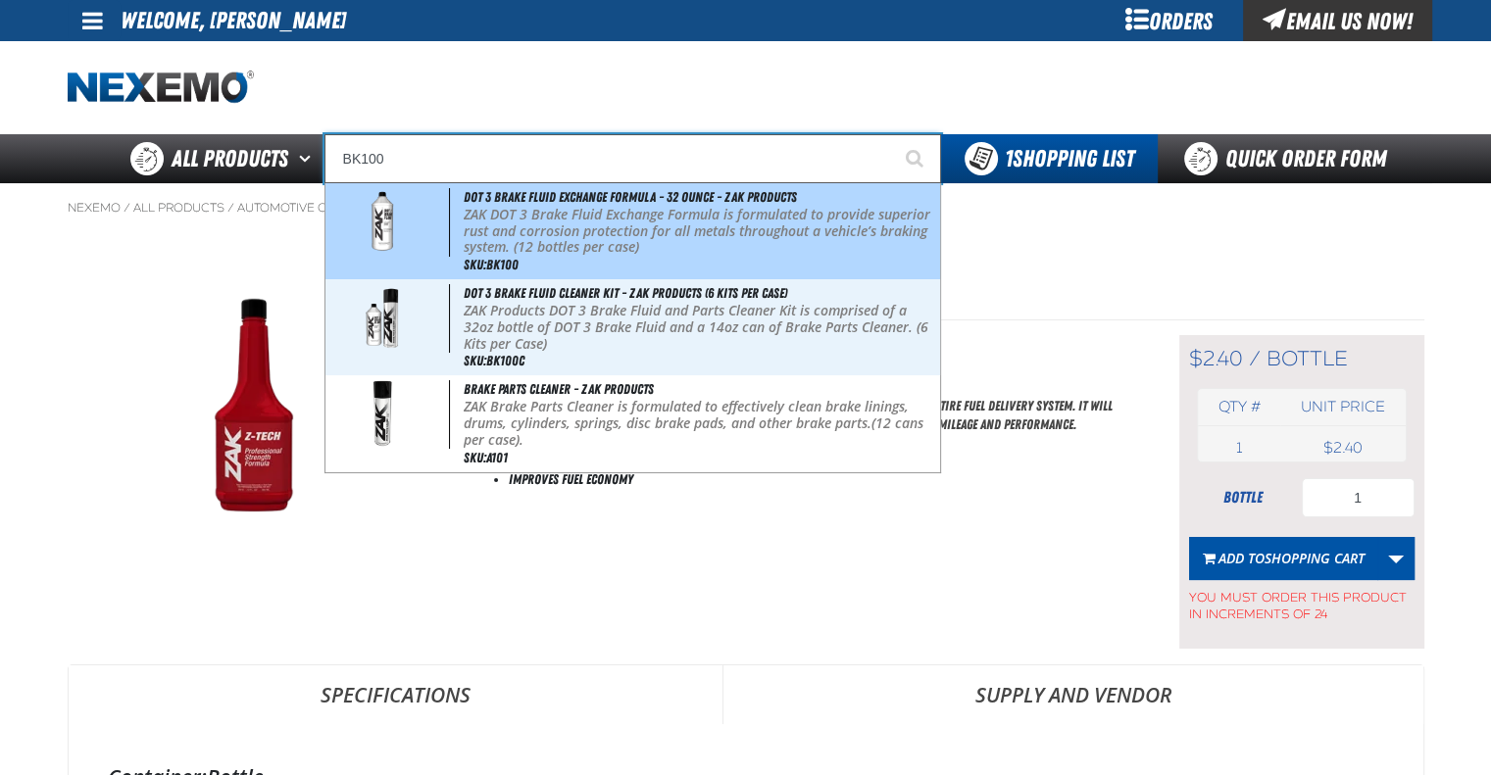
click at [571, 225] on p "ZAK DOT 3 Brake Fluid Exchange Formula is formulated to provide superior rust a…" at bounding box center [700, 231] width 472 height 49
type input "DOT 3 Brake Fluid Exchange Formula - 32 Ounce - ZAK Products"
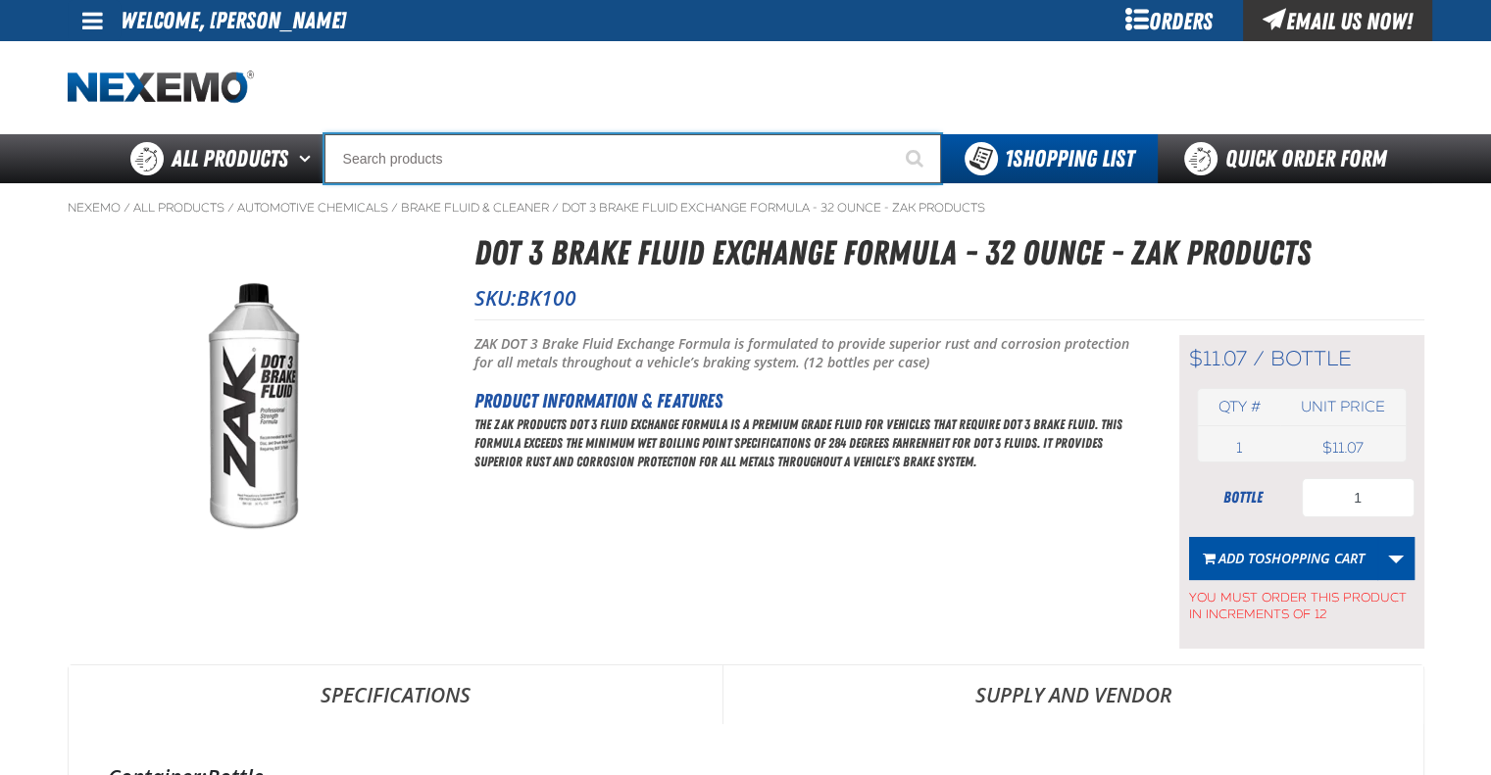
click at [553, 164] on input "Search" at bounding box center [632, 158] width 617 height 49
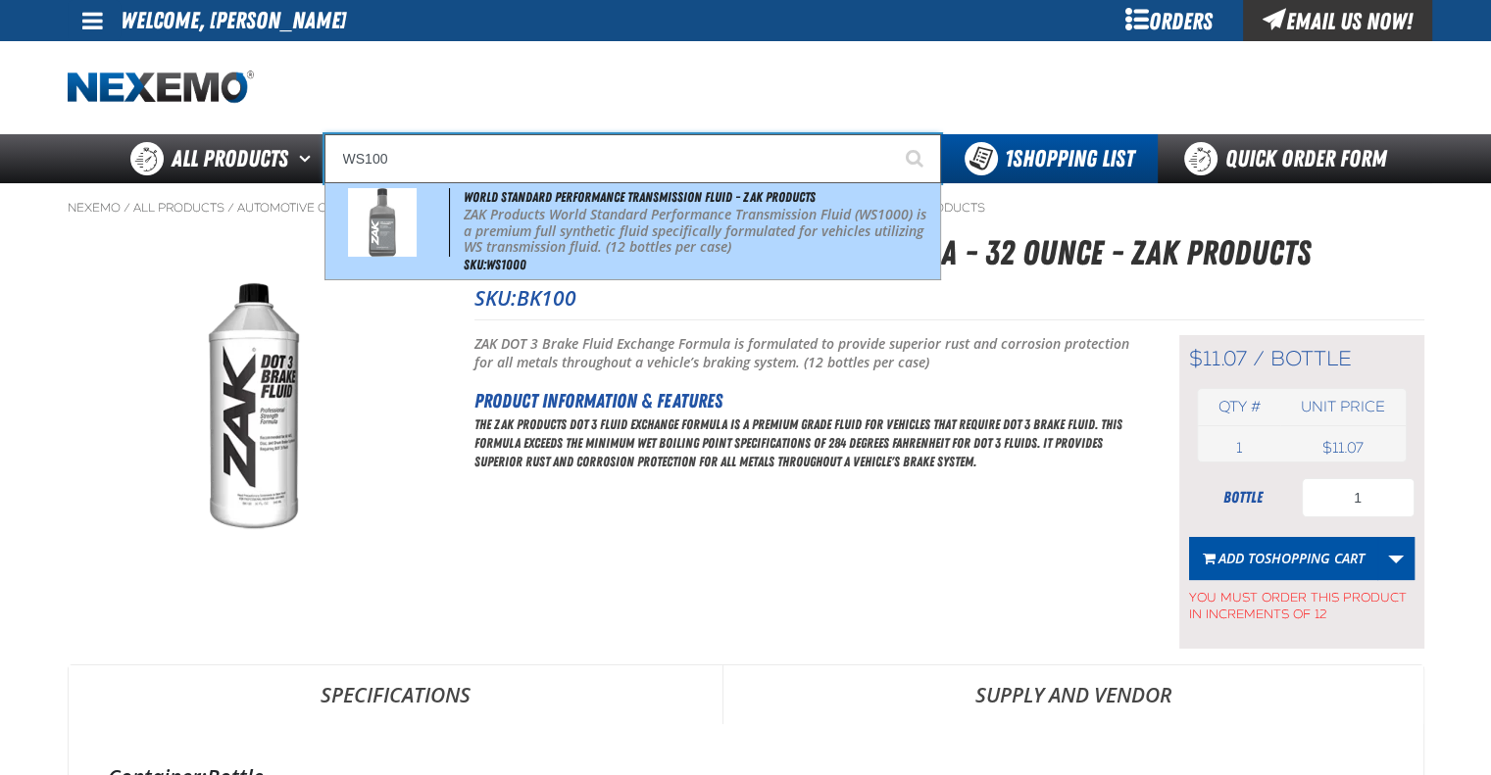
click at [559, 257] on div "World Standard Performance Transmission Fluid - ZAK Products ZAK Products World…" at bounding box center [632, 231] width 615 height 96
type input "World Standard Performance Transmission Fluid - ZAK Products"
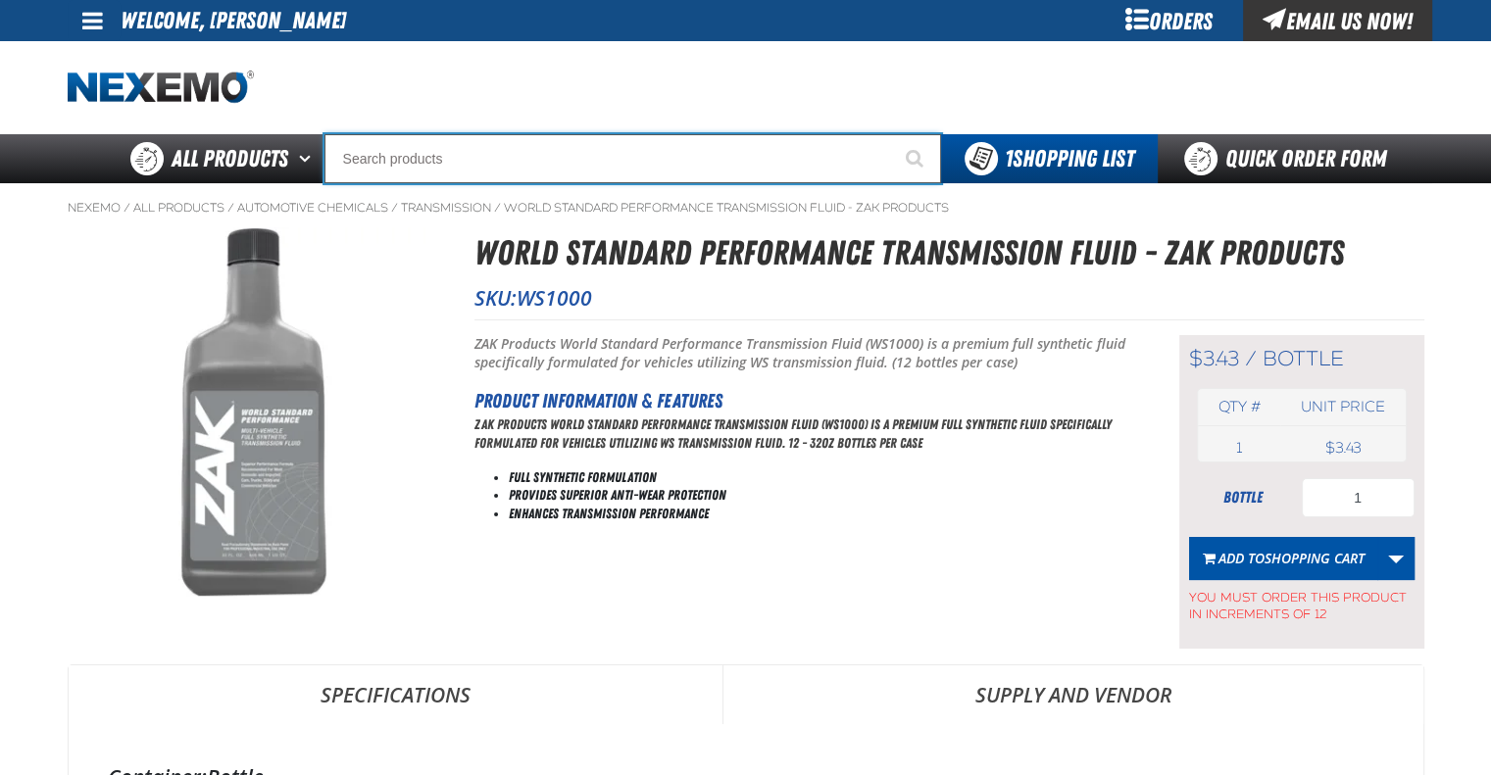
click at [543, 160] on input "Search" at bounding box center [632, 158] width 617 height 49
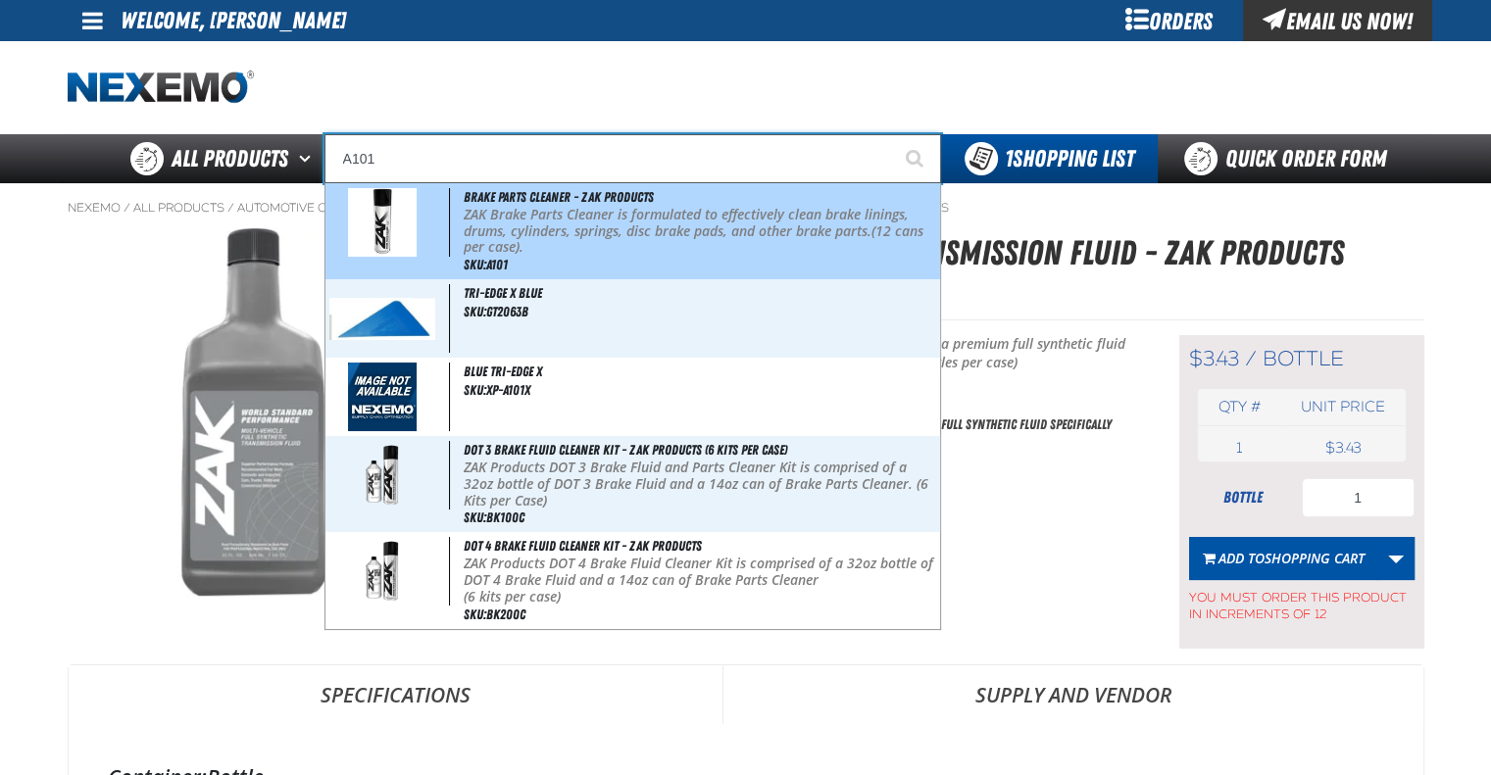
click at [560, 246] on p "ZAK Brake Parts Cleaner is formulated to effectively clean brake linings, drums…" at bounding box center [700, 231] width 472 height 49
type input "Brake Parts Cleaner - ZAK Products"
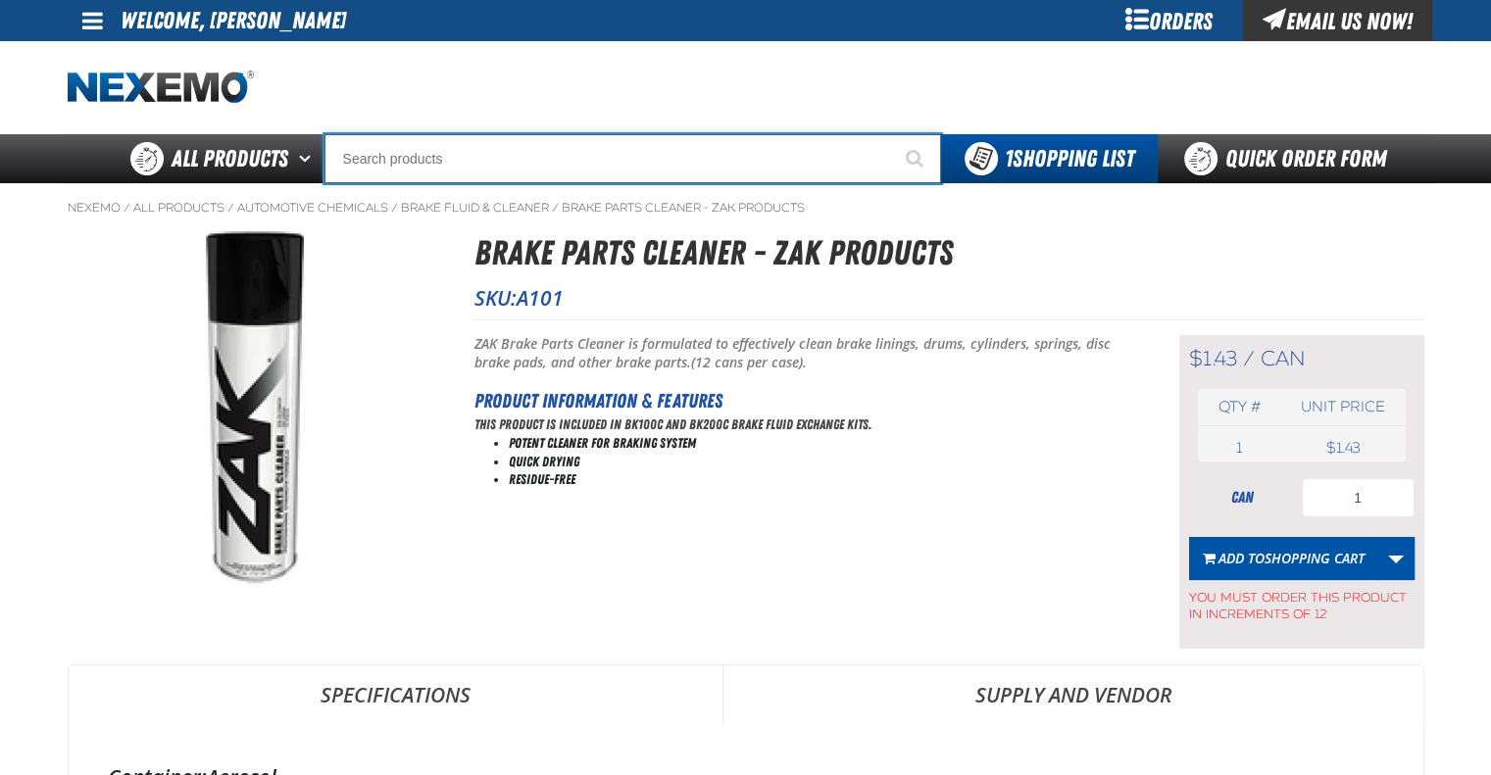
click at [448, 160] on input "Search" at bounding box center [632, 158] width 617 height 49
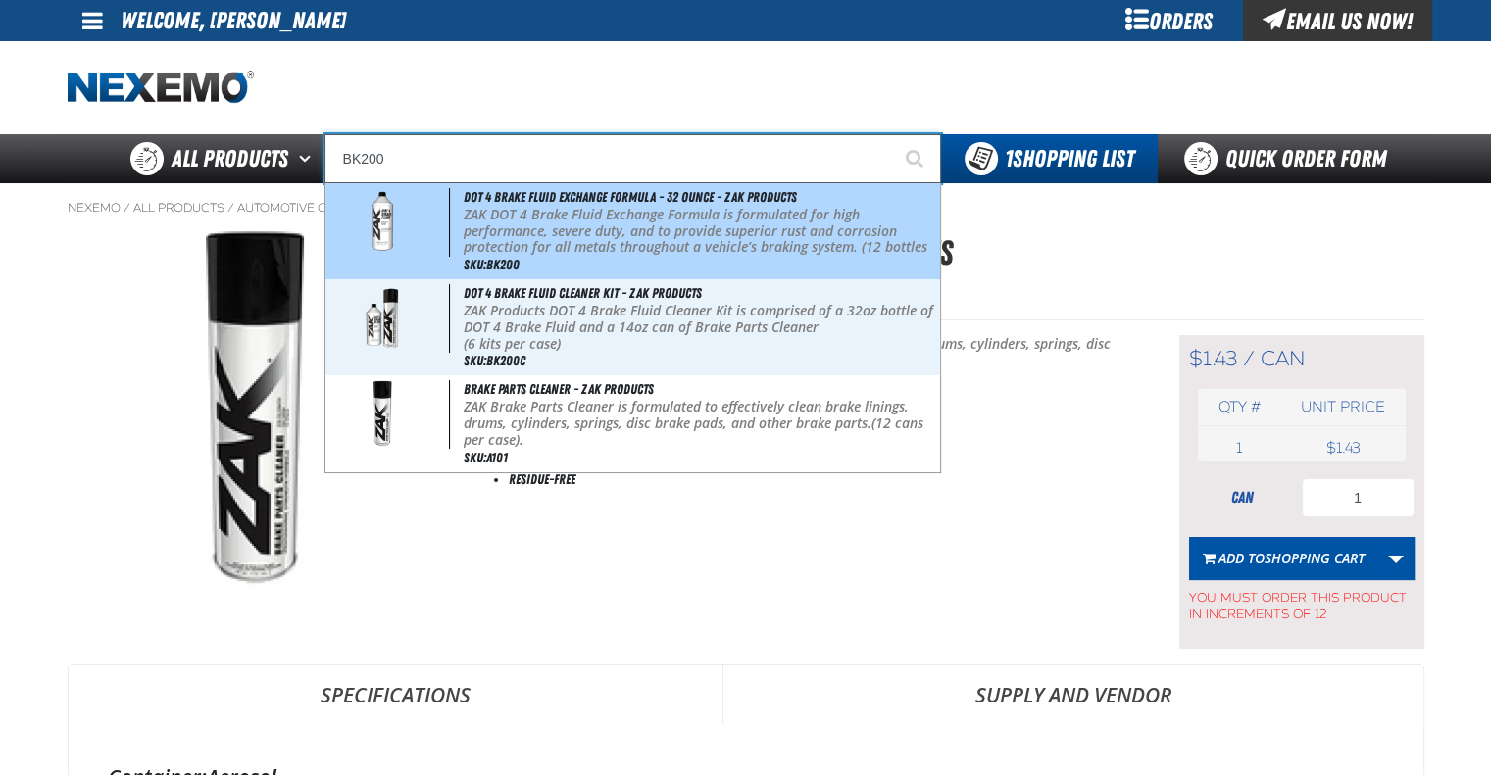
click at [514, 225] on p "ZAK DOT 4 Brake Fluid Exchange Formula is formulated for high performance, seve…" at bounding box center [700, 240] width 472 height 66
type input "DOT 4 Brake Fluid Exchange Formula - 32 Ounce - ZAK Products"
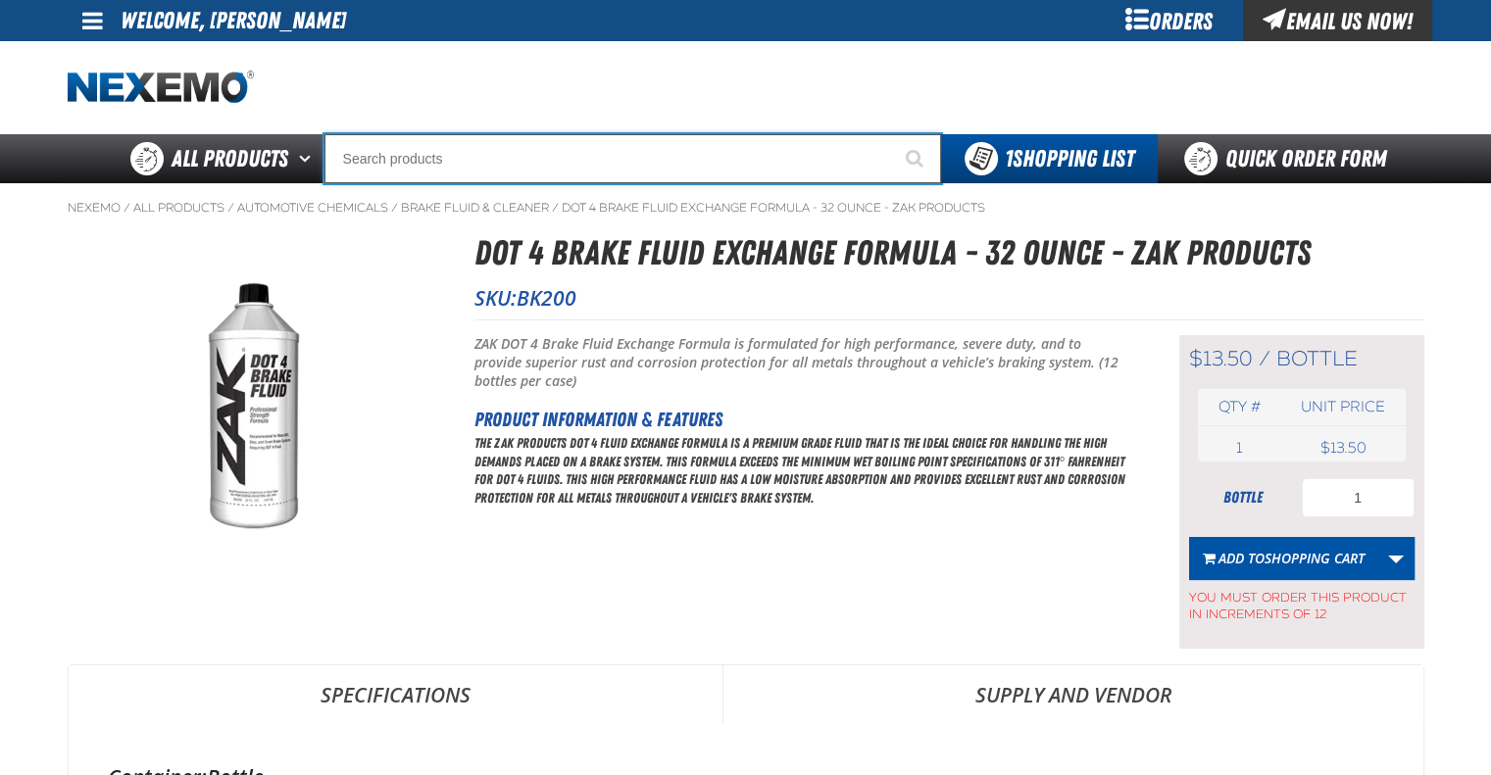
click at [482, 161] on input "Search" at bounding box center [632, 158] width 617 height 49
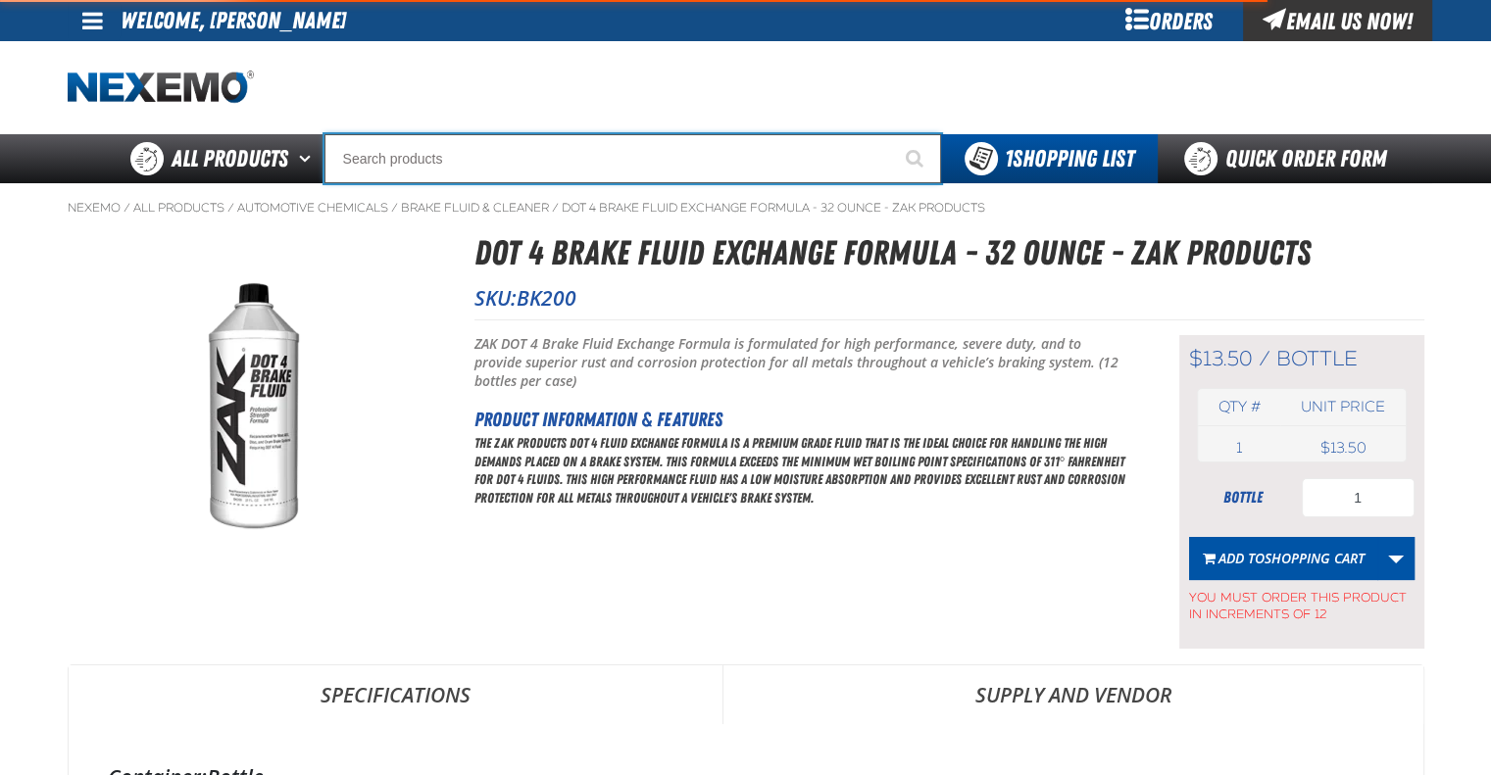
type input "C"
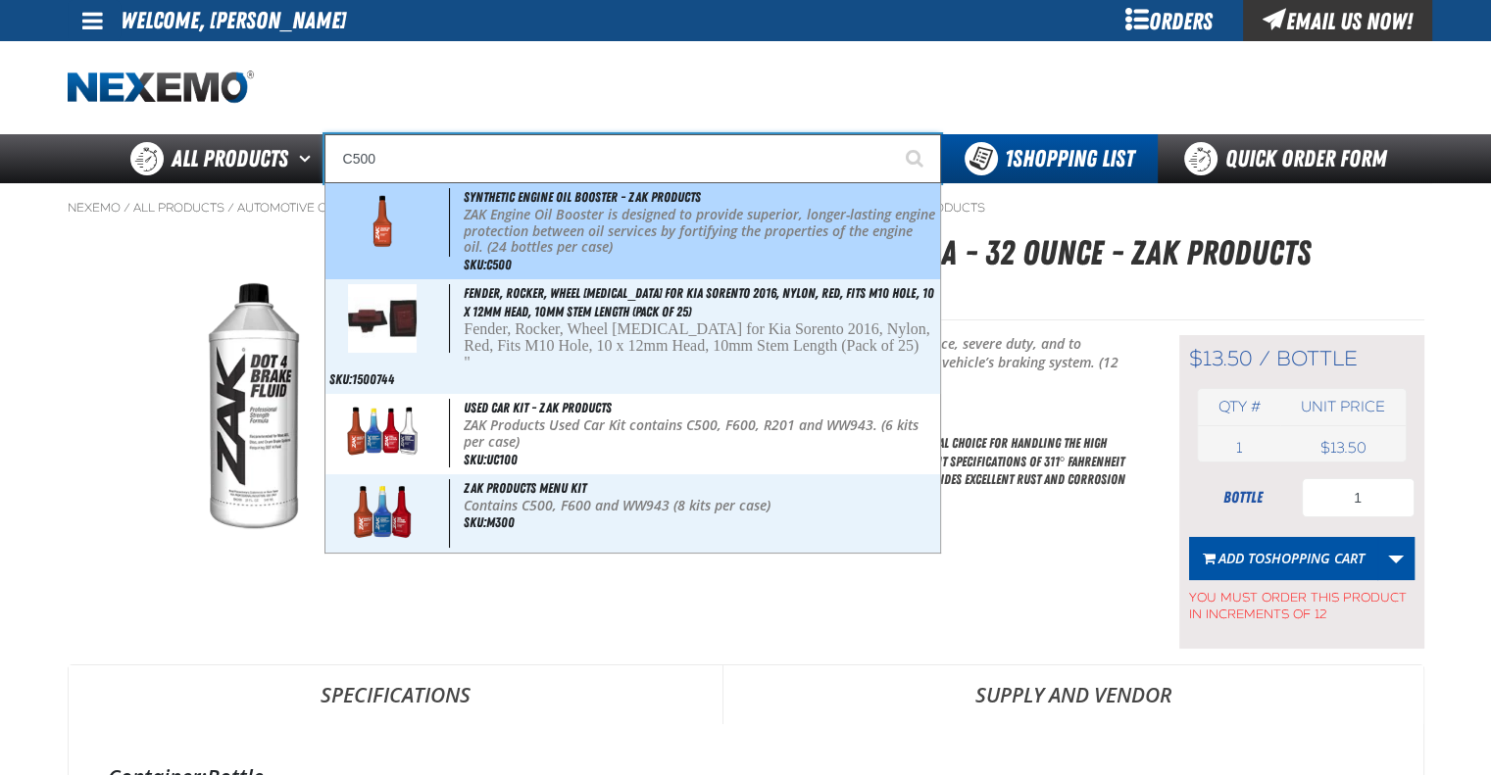
click at [505, 214] on p "ZAK Engine Oil Booster is designed to provide superior, longer-lasting engine p…" at bounding box center [700, 231] width 472 height 49
type input "Synthetic Engine Oil Booster - ZAK Products"
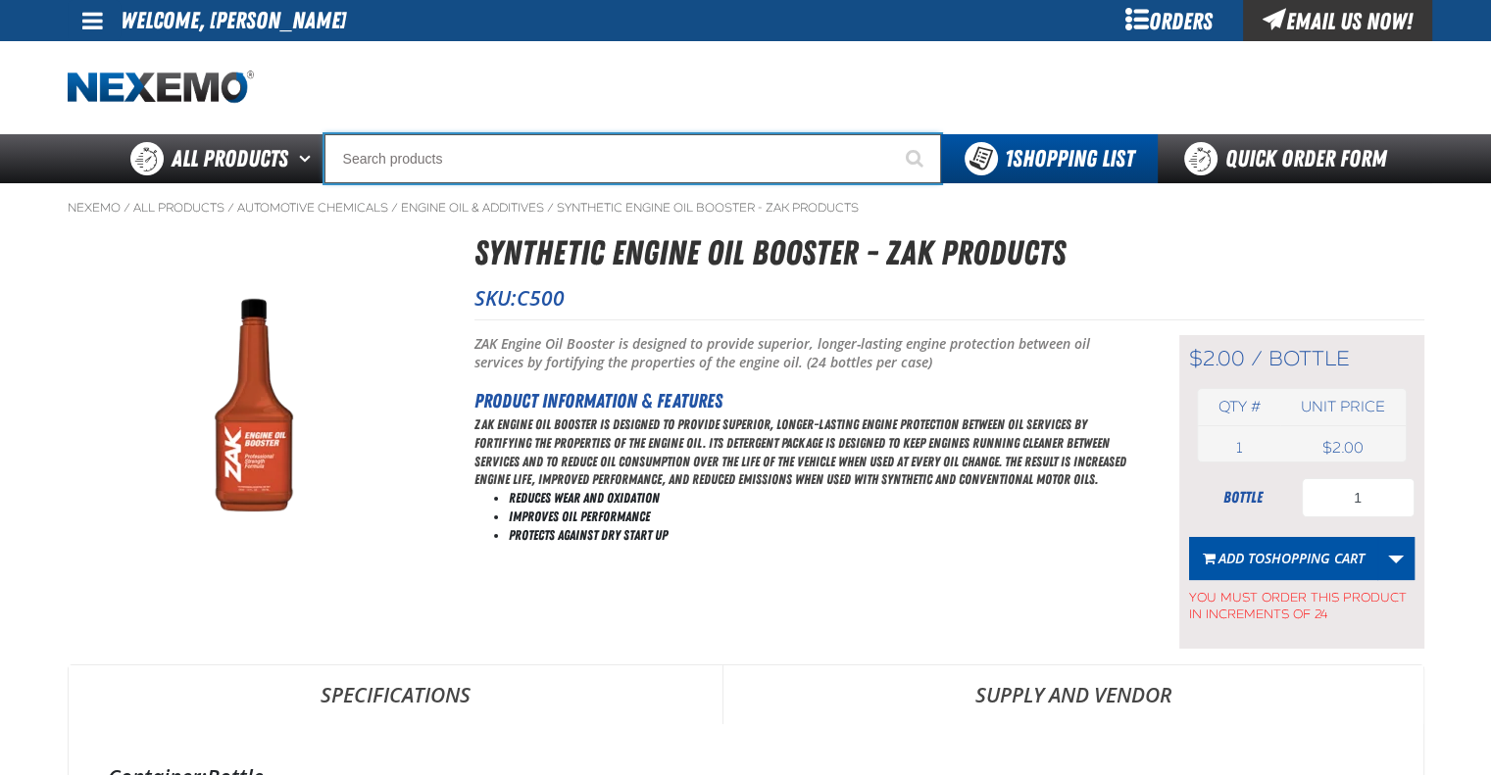
click at [674, 168] on input "Search" at bounding box center [632, 158] width 617 height 49
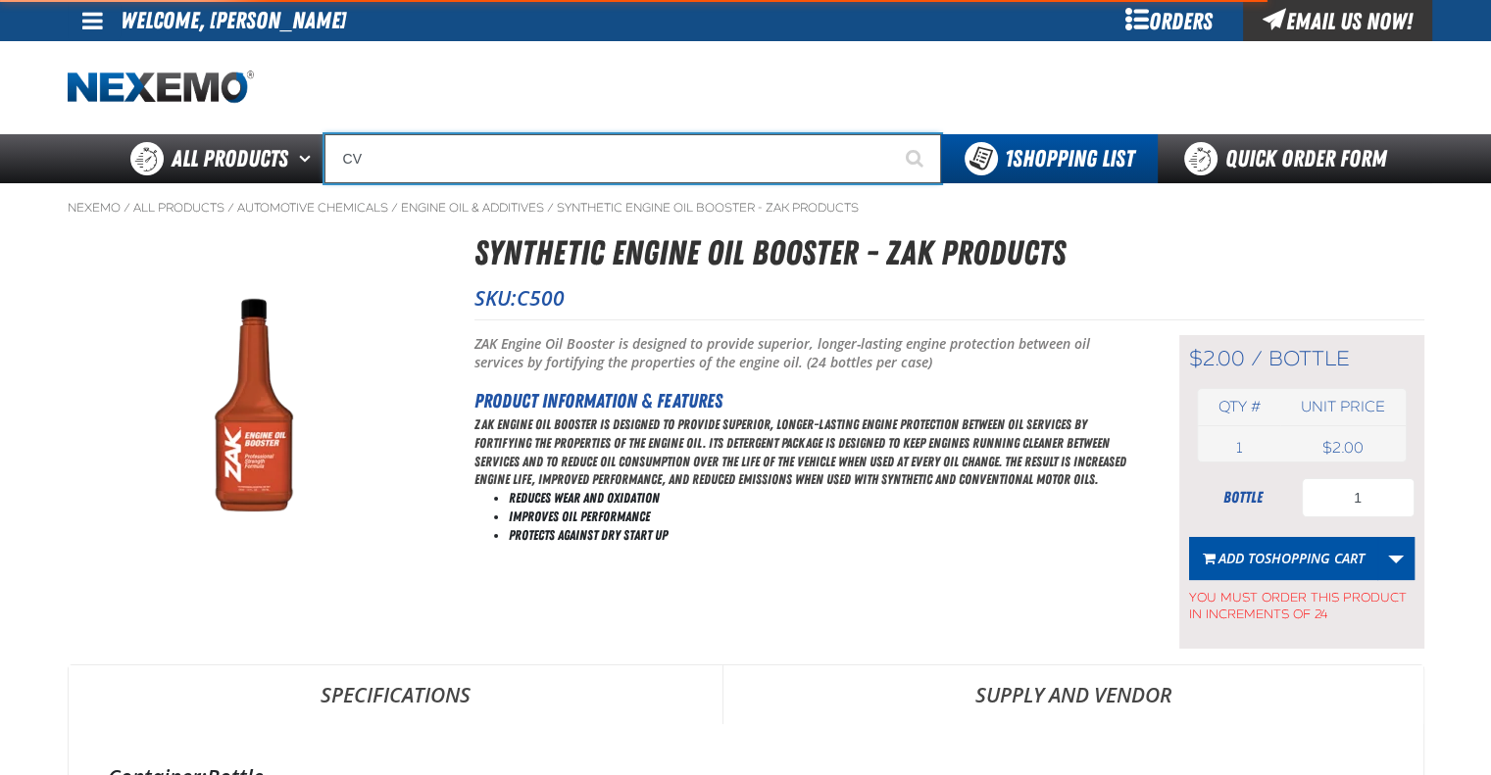
type input "CVT"
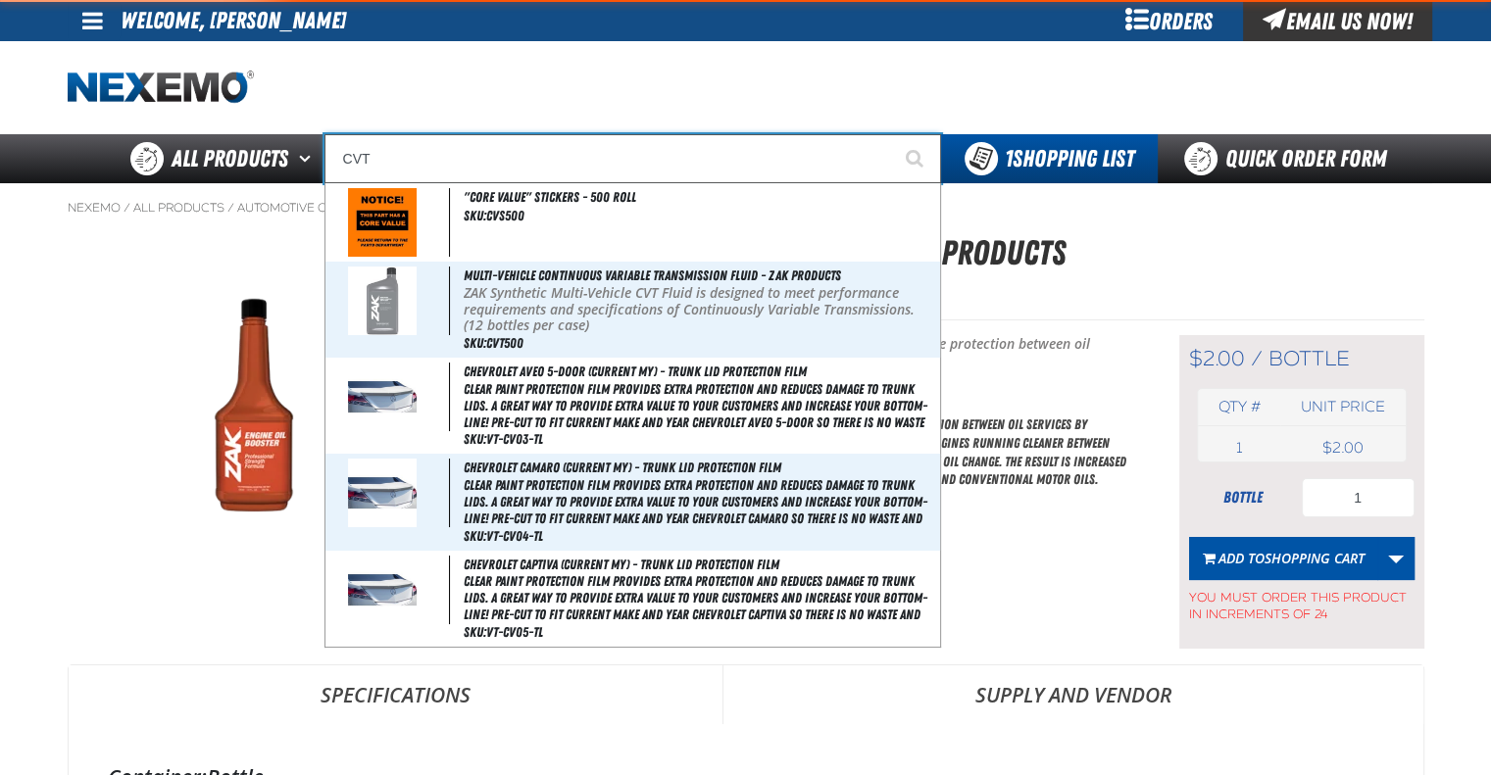
type input "CVT Booster - ZAK Products"
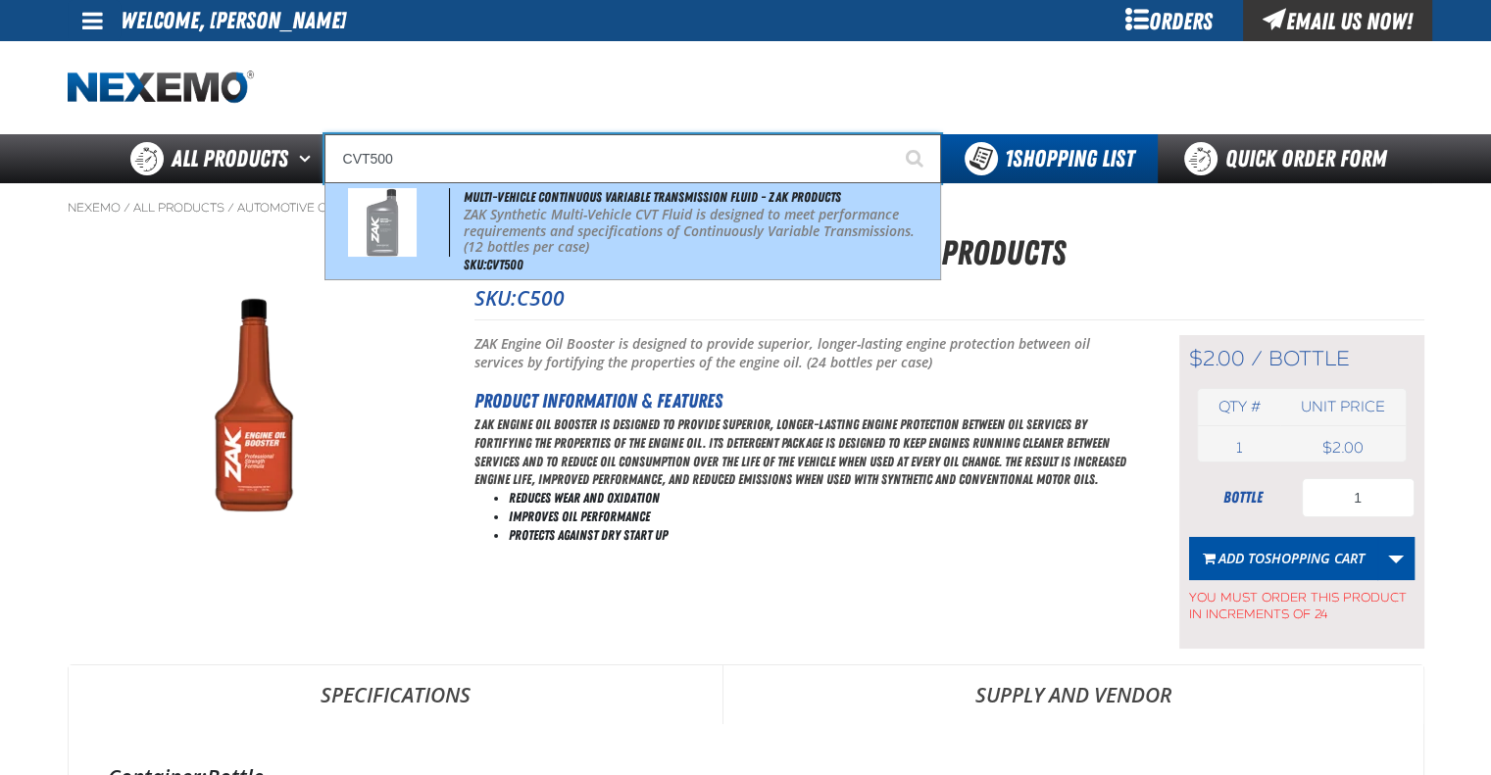
click at [690, 201] on span "Multi-Vehicle Continuous Variable Transmission Fluid - ZAK Products" at bounding box center [652, 197] width 377 height 16
type input "Multi-Vehicle Continuous Variable Transmission Fluid - ZAK Products"
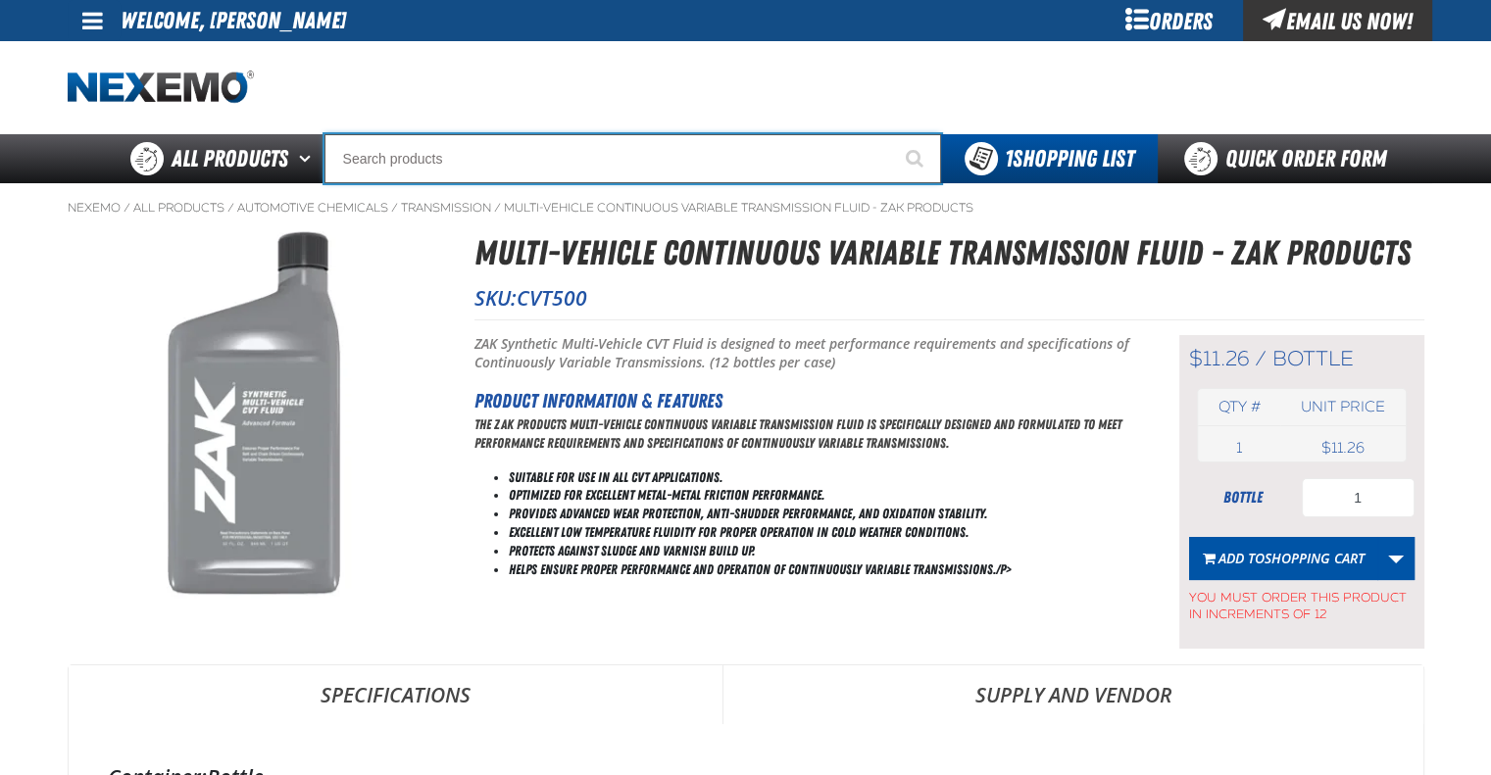
click at [604, 161] on input "Search" at bounding box center [632, 158] width 617 height 49
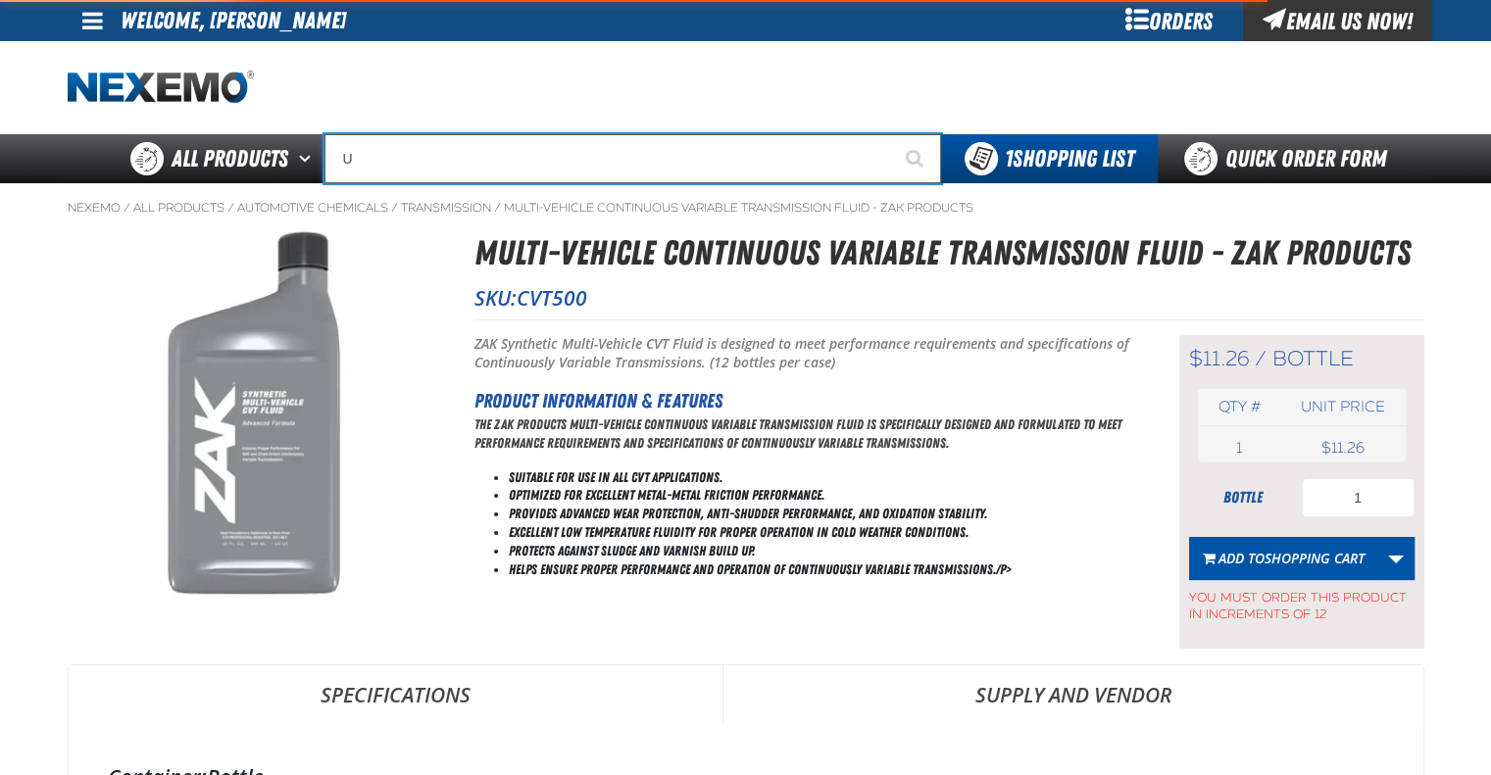
type input "UC"
type input "UC RED"
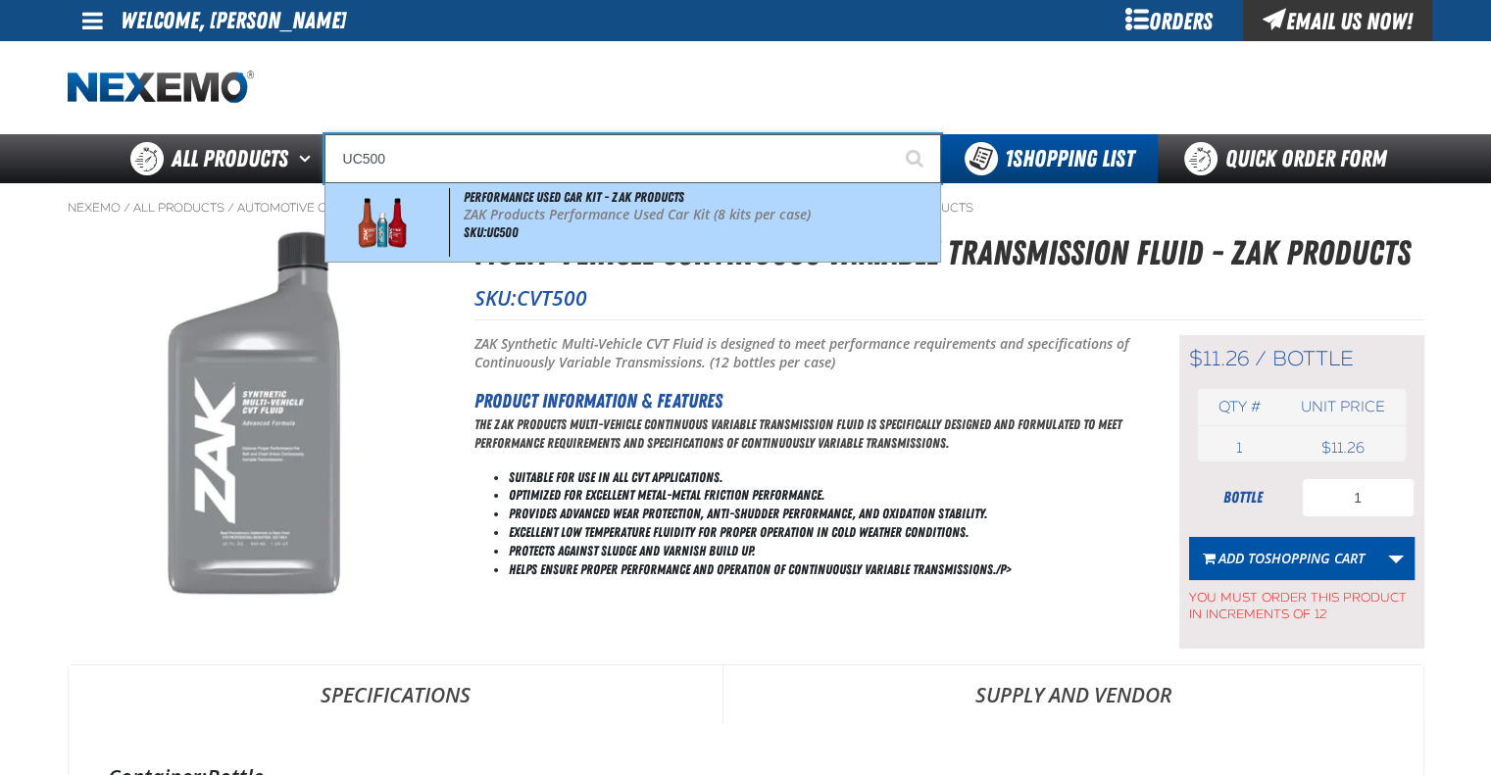
click at [598, 237] on div "Performance Used Car Kit - ZAK Products ZAK Products Performance Used Car Kit (…" at bounding box center [632, 222] width 615 height 78
type input "Performance Used Car Kit - ZAK Products"
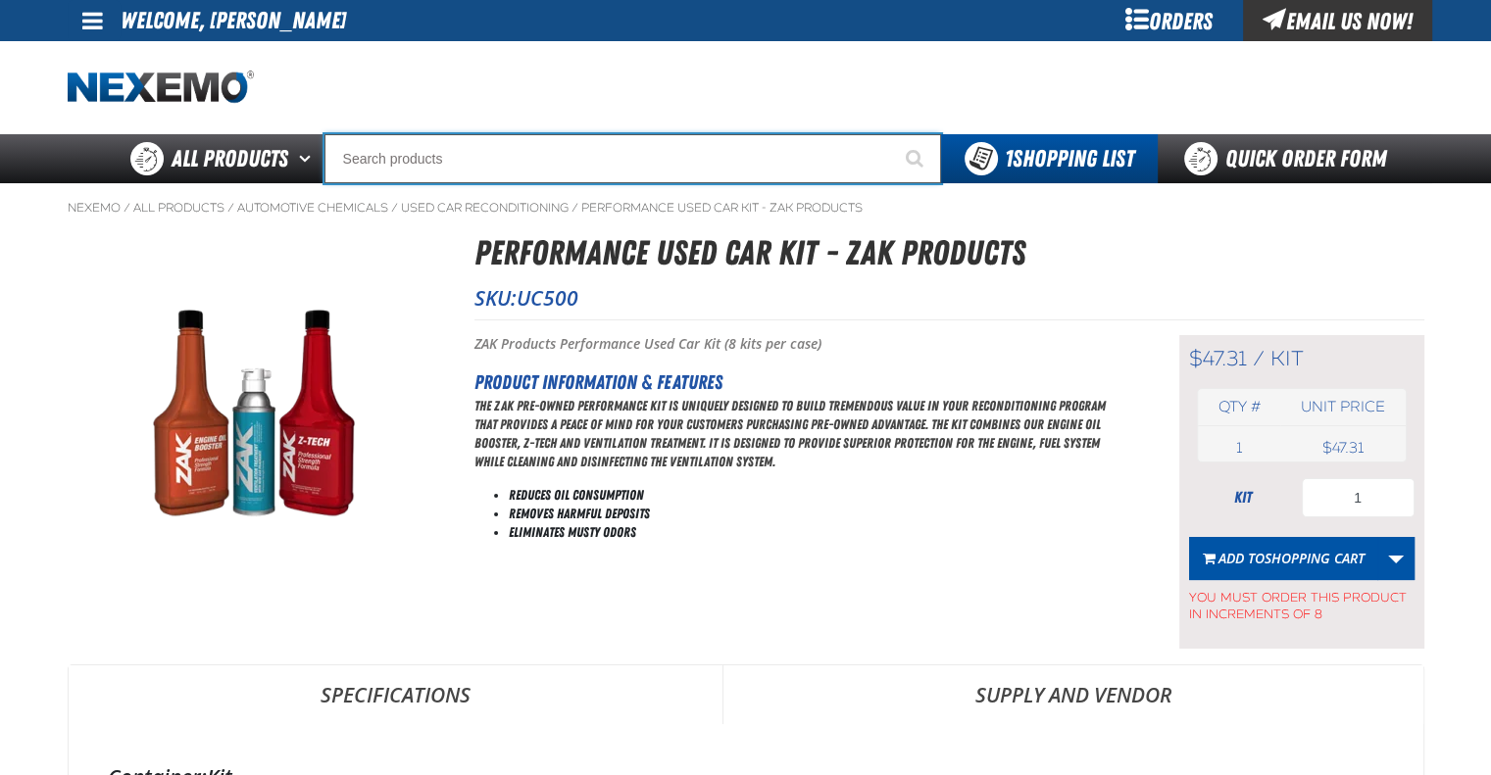
click at [610, 155] on input "Search" at bounding box center [632, 158] width 617 height 49
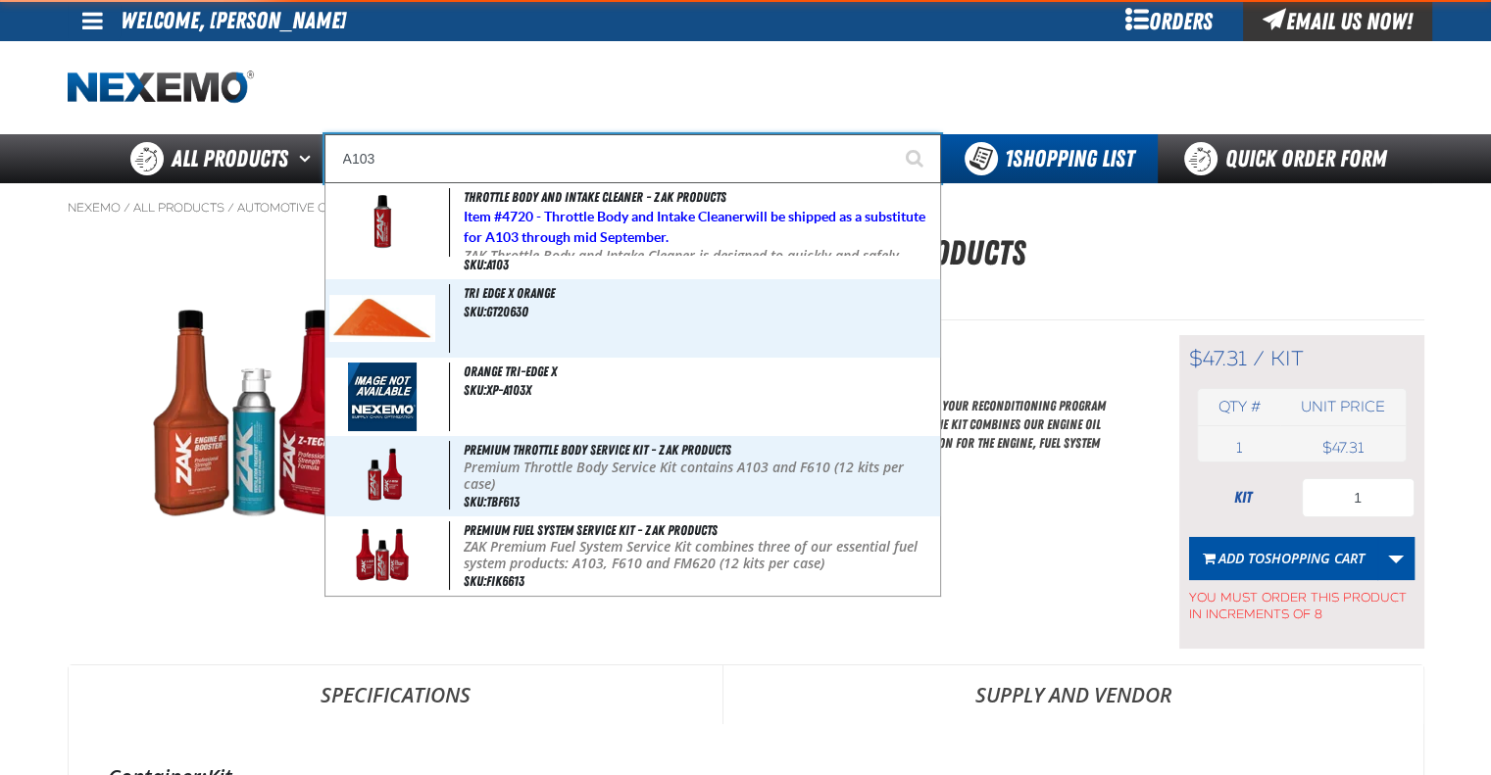
type input "A103"
click at [892, 134] on button "Start Searching" at bounding box center [916, 158] width 49 height 49
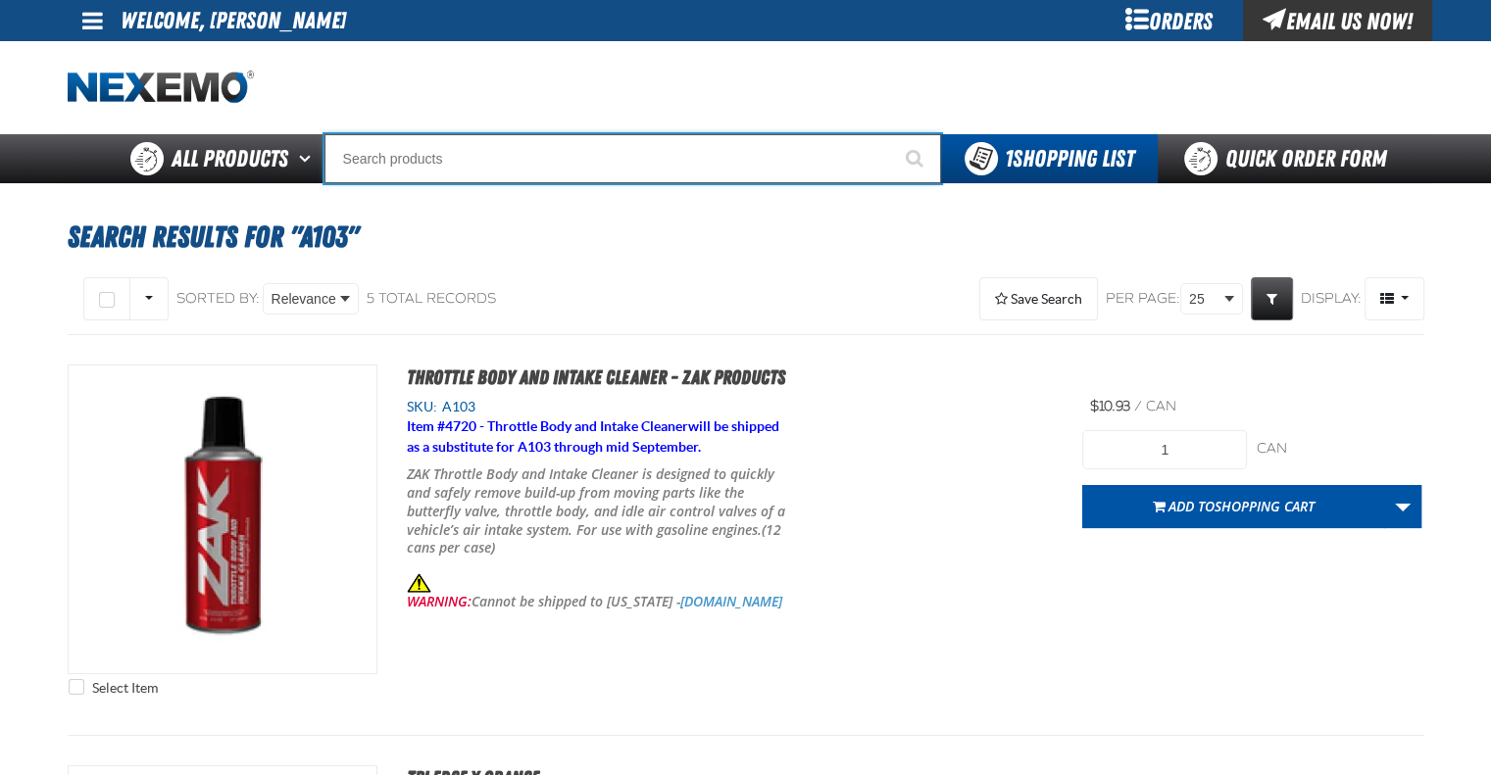
click at [576, 158] on input "Search" at bounding box center [632, 158] width 617 height 49
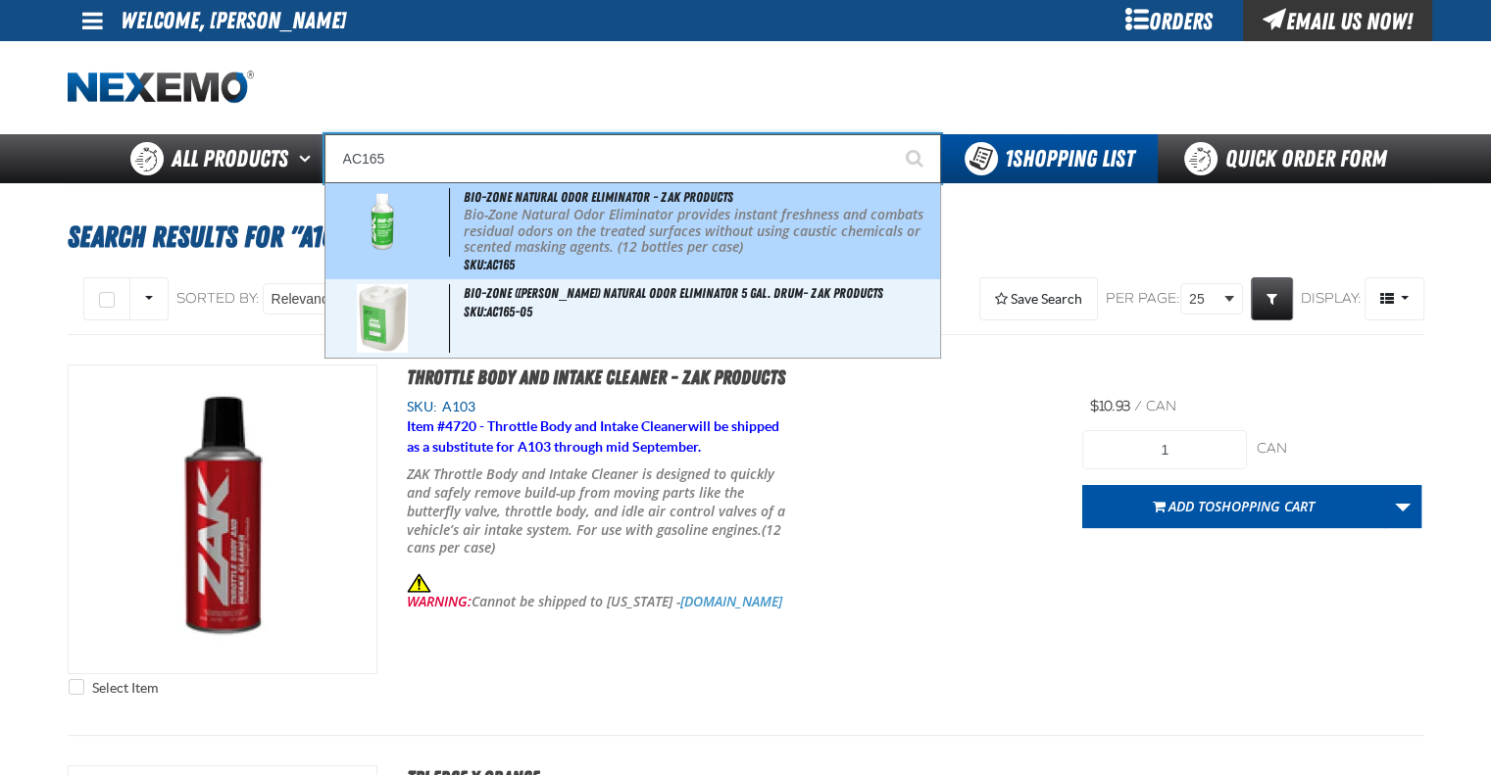
click at [576, 227] on p "Bio-Zone Natural Odor Eliminator provides instant freshness and combats residua…" at bounding box center [700, 231] width 472 height 49
type input "Bio-Zone Natural Odor Eliminator - ZAK Products"
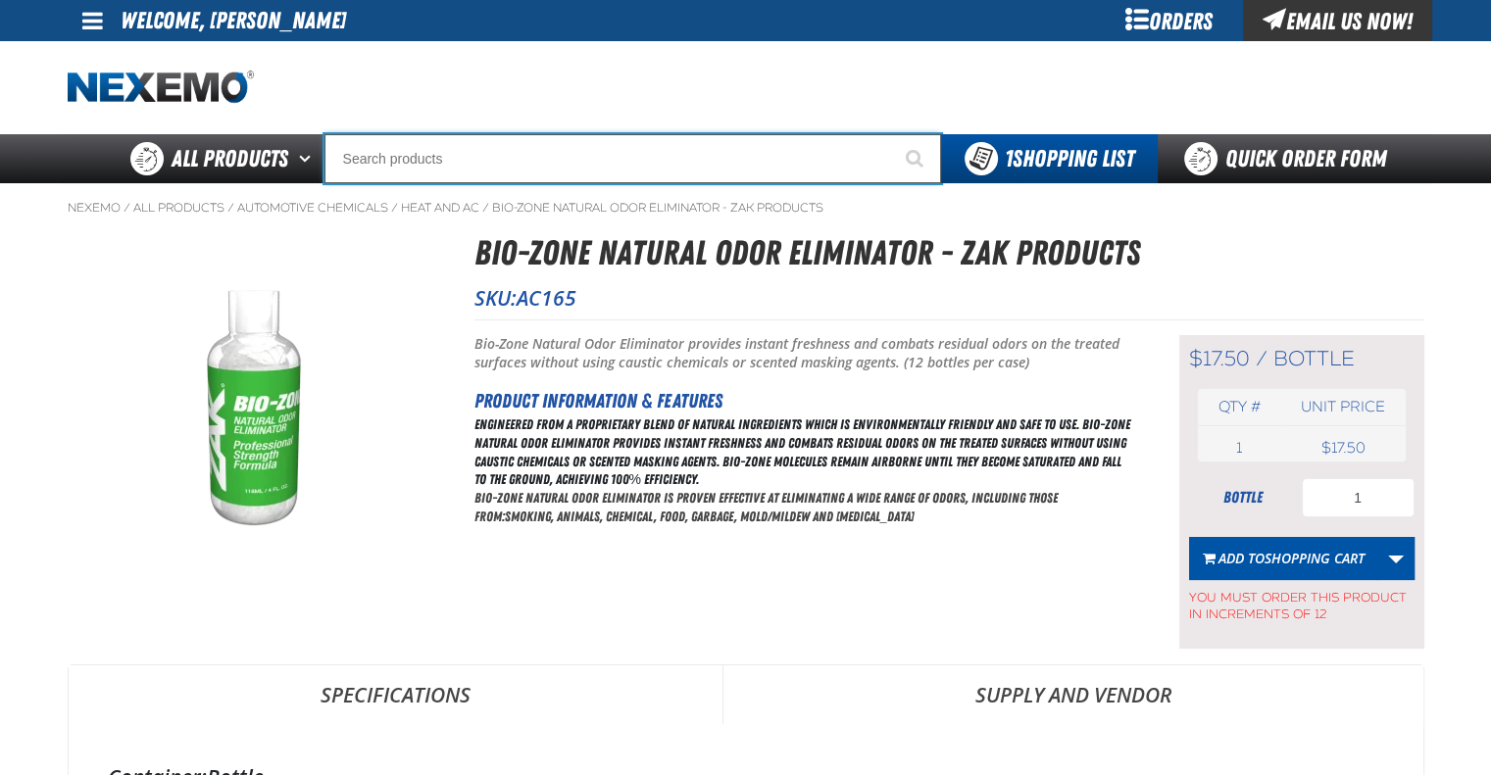
click at [563, 156] on input "Search" at bounding box center [632, 158] width 617 height 49
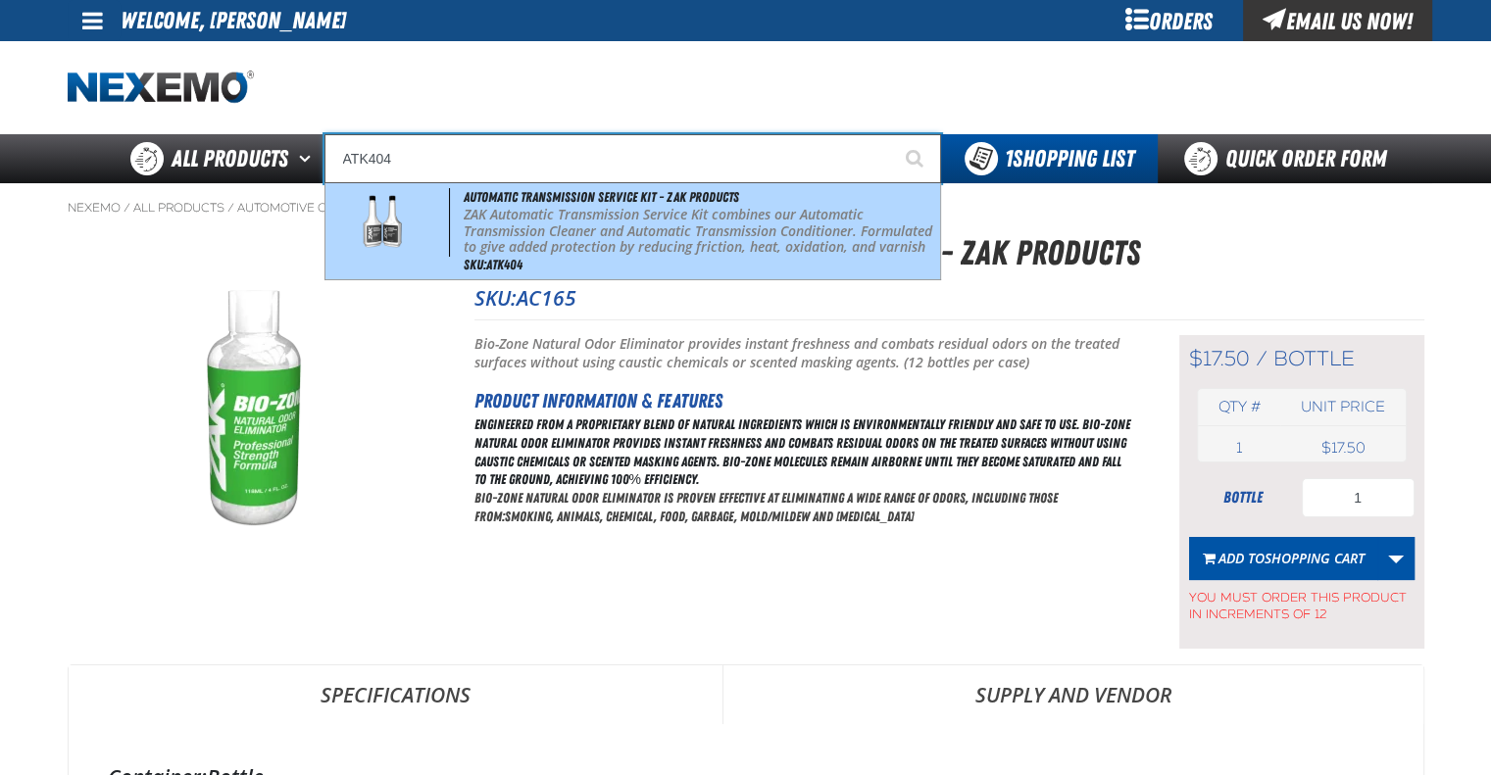
click at [596, 246] on p "ZAK Automatic Transmission Service Kit combines our Automatic Transmission Clea…" at bounding box center [700, 240] width 472 height 66
type input "Automatic Transmission Service Kit - ZAK Products"
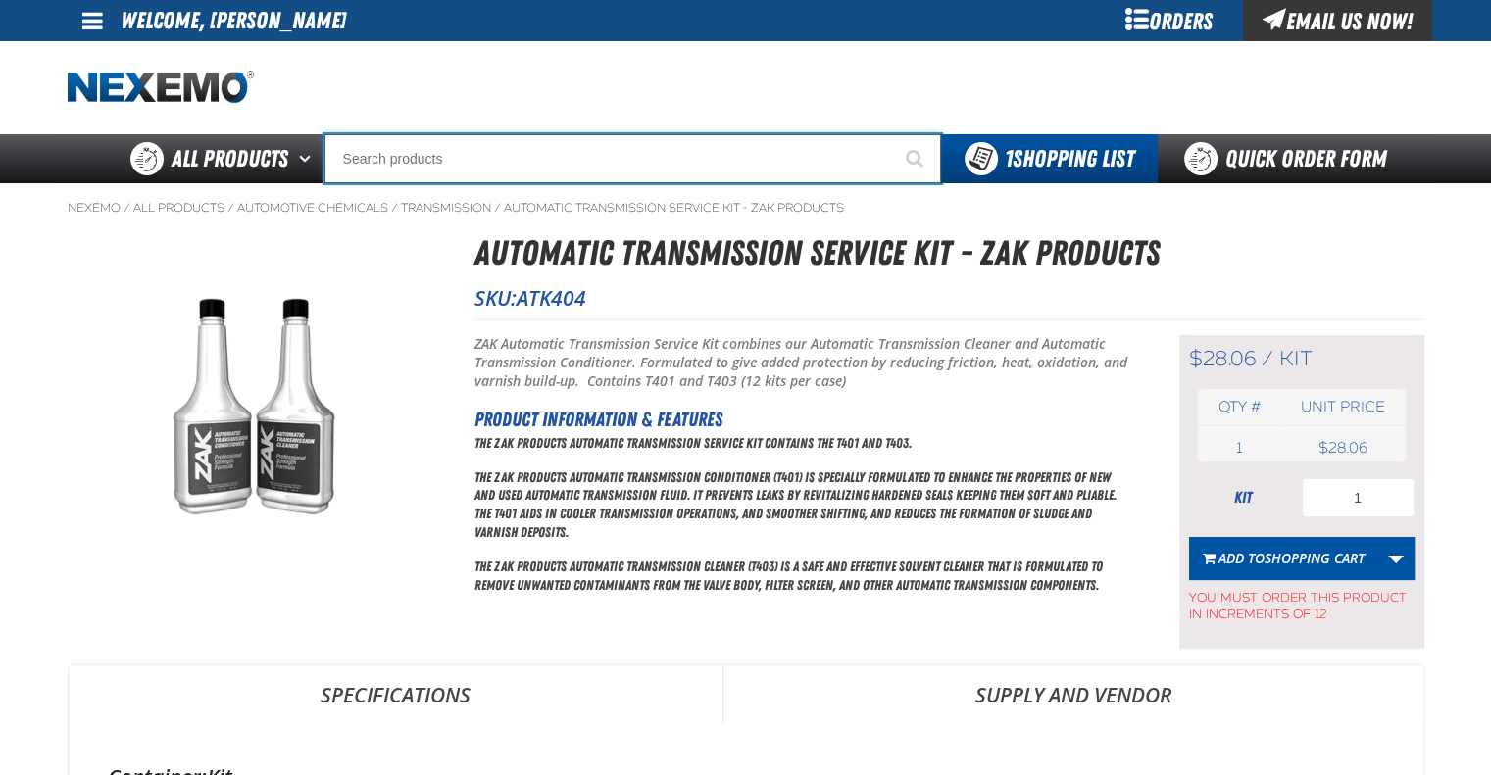
click at [573, 171] on input "Search" at bounding box center [632, 158] width 617 height 49
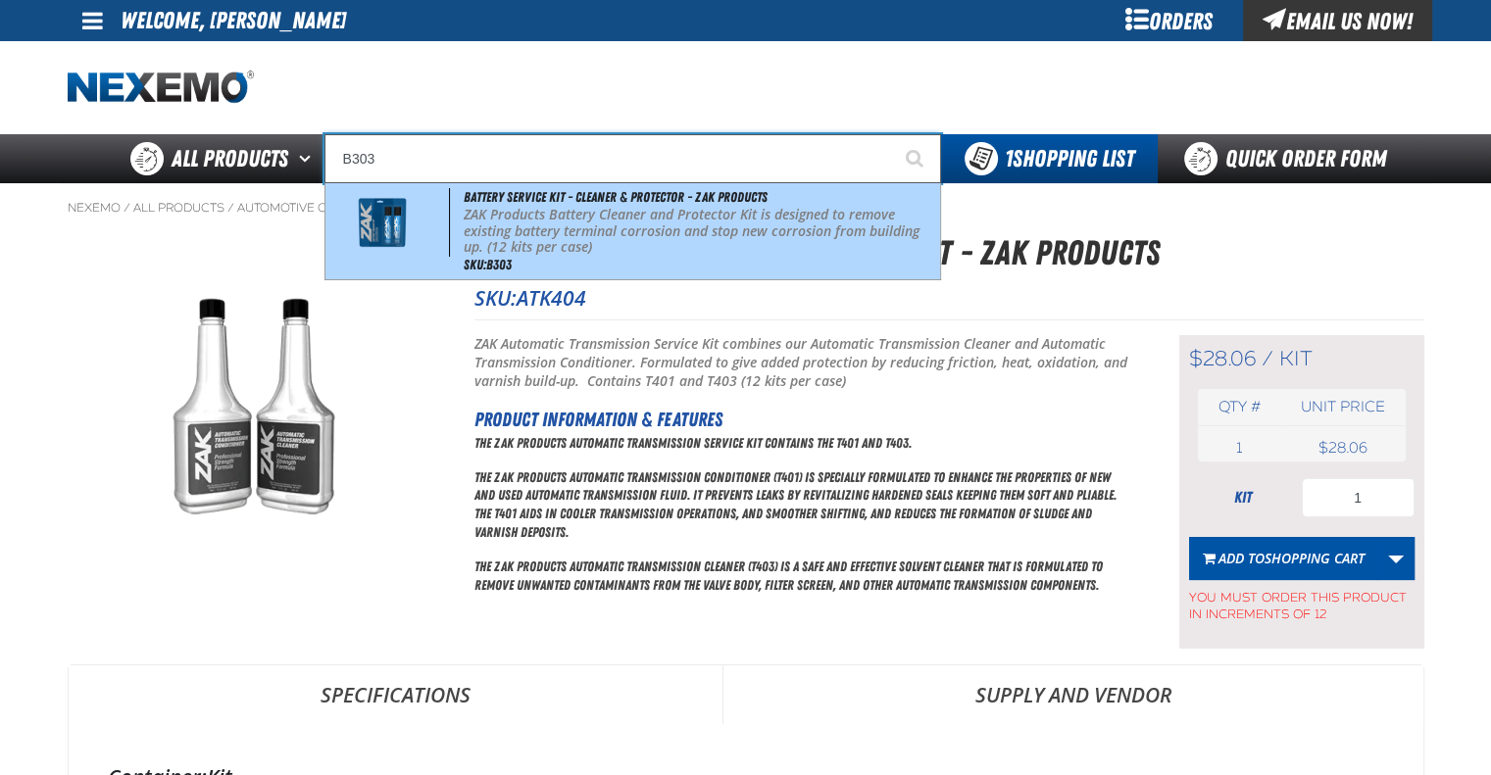
click at [602, 212] on p "ZAK Products Battery Cleaner and Protector Kit is designed to remove existing b…" at bounding box center [700, 231] width 472 height 49
type input "Battery Service Kit - Cleaner & Protector - ZAK Products"
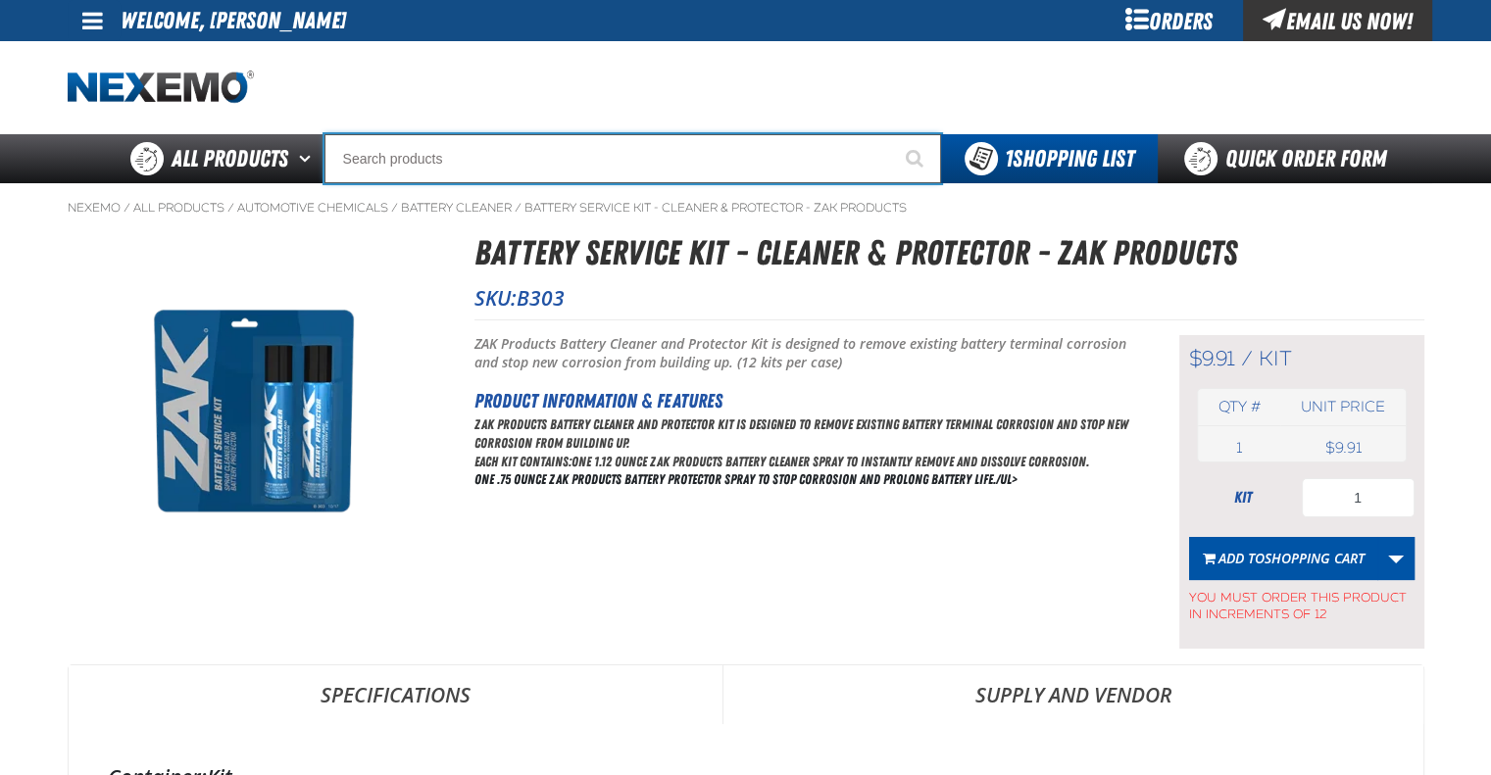
click at [572, 172] on input "Search" at bounding box center [632, 158] width 617 height 49
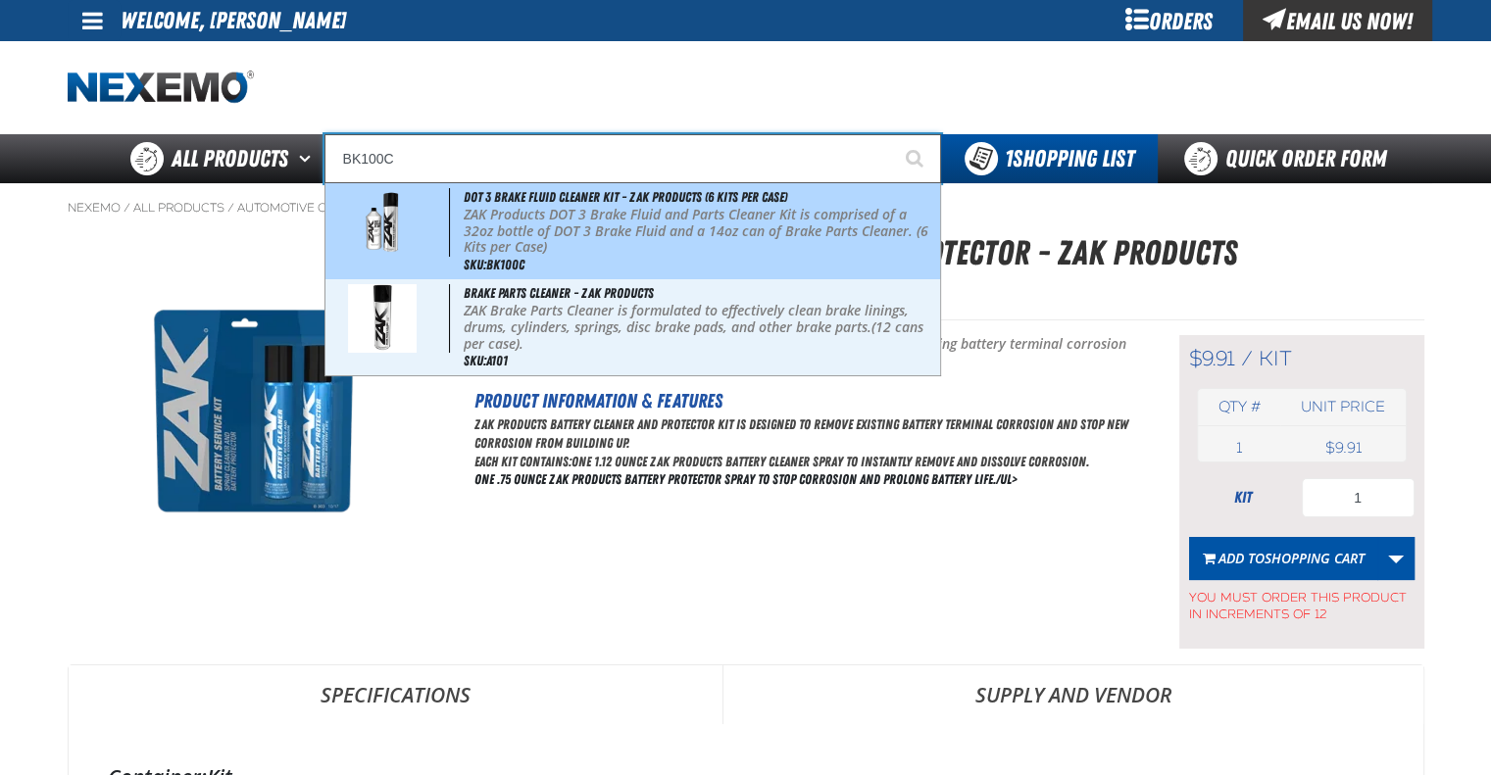
click at [580, 247] on p "ZAK Products DOT 3 Brake Fluid and Parts Cleaner Kit is comprised of a 32oz bot…" at bounding box center [700, 231] width 472 height 49
type input "DOT 3 Brake Fluid Cleaner Kit - ZAK Products (6 Kits per Case)"
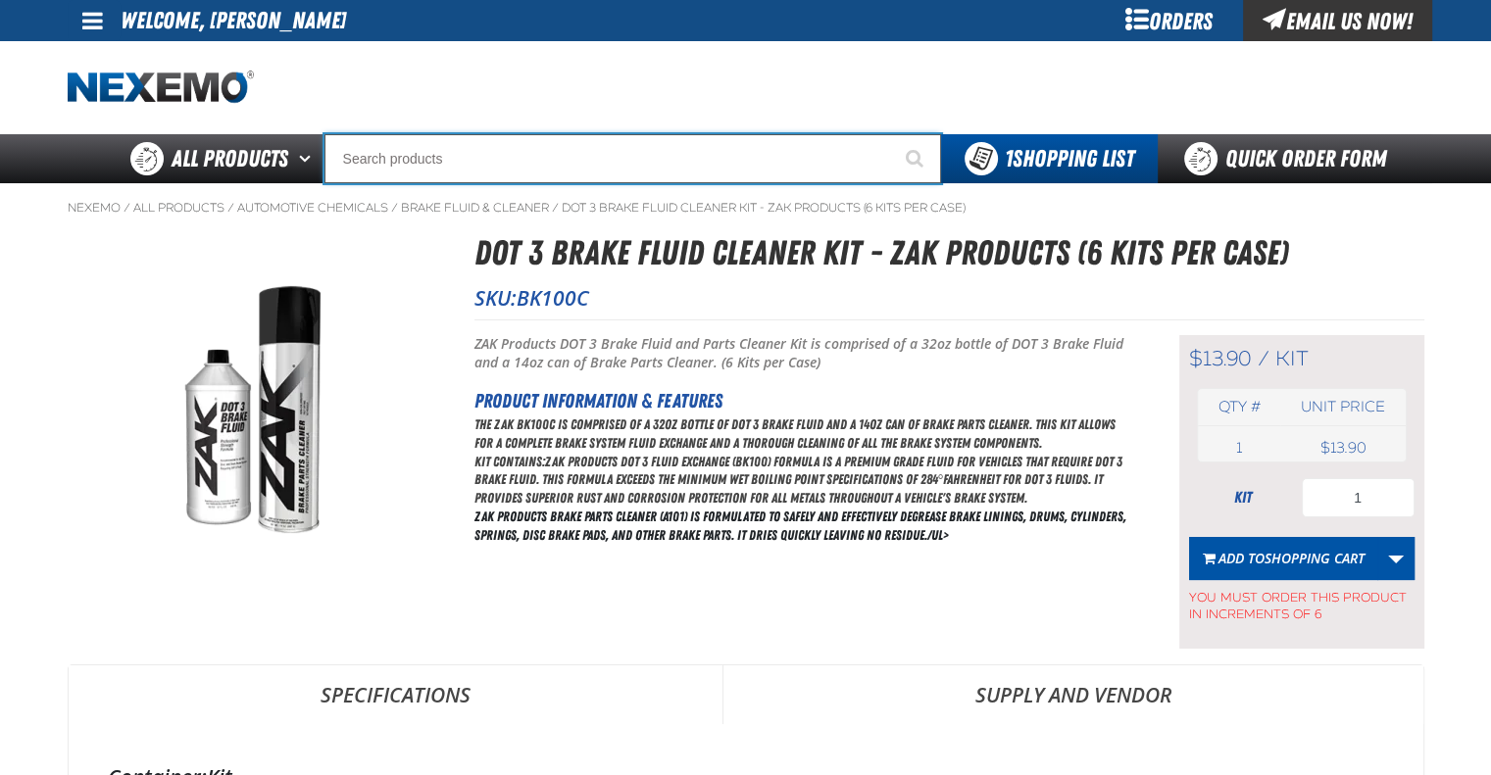
click at [565, 168] on input "Search" at bounding box center [632, 158] width 617 height 49
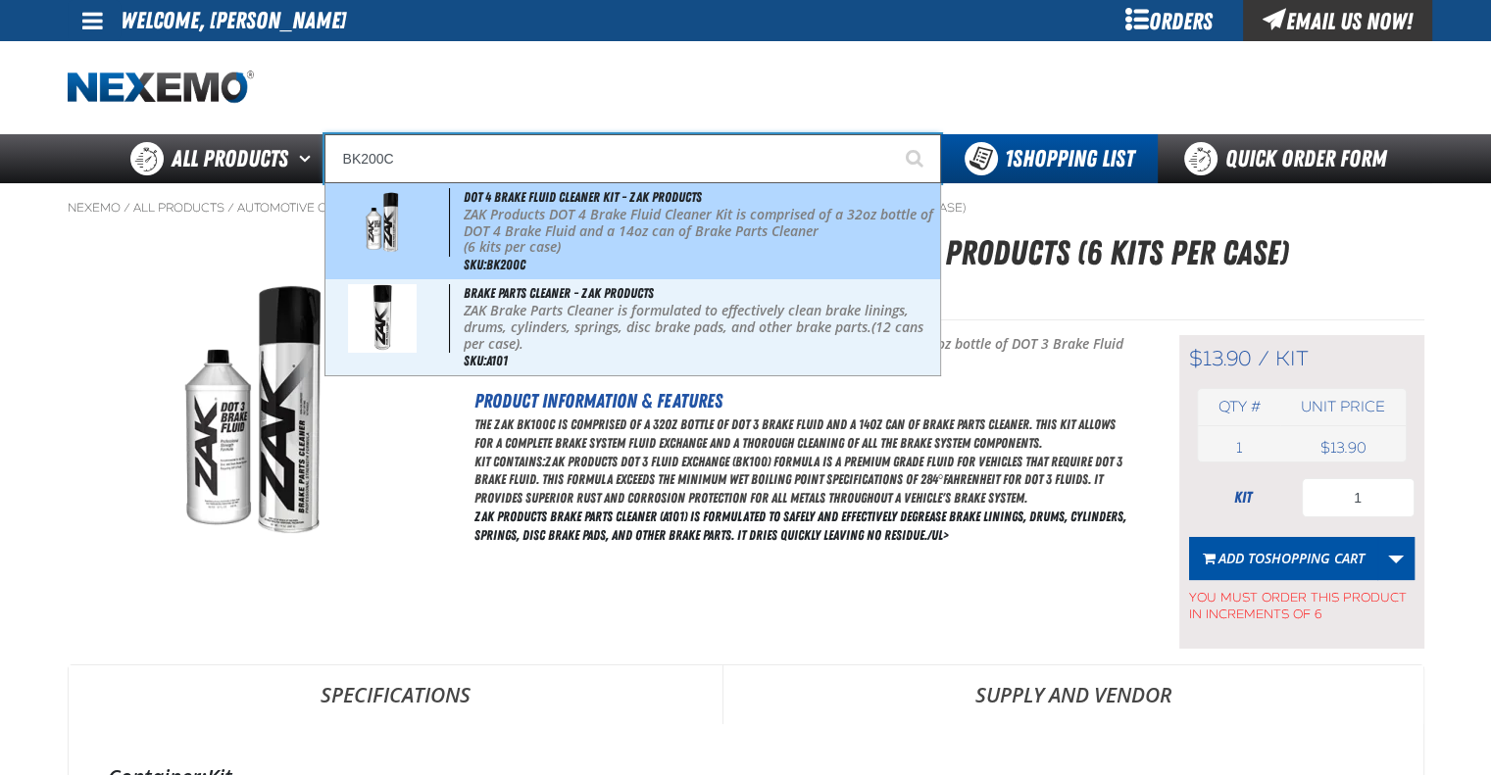
click at [571, 215] on p "ZAK Products DOT 4 Brake Fluid Cleaner Kit is comprised of a 32oz bottle of DOT…" at bounding box center [700, 223] width 472 height 33
type input "DOT 4 Brake Fluid Cleaner Kit - ZAK Products"
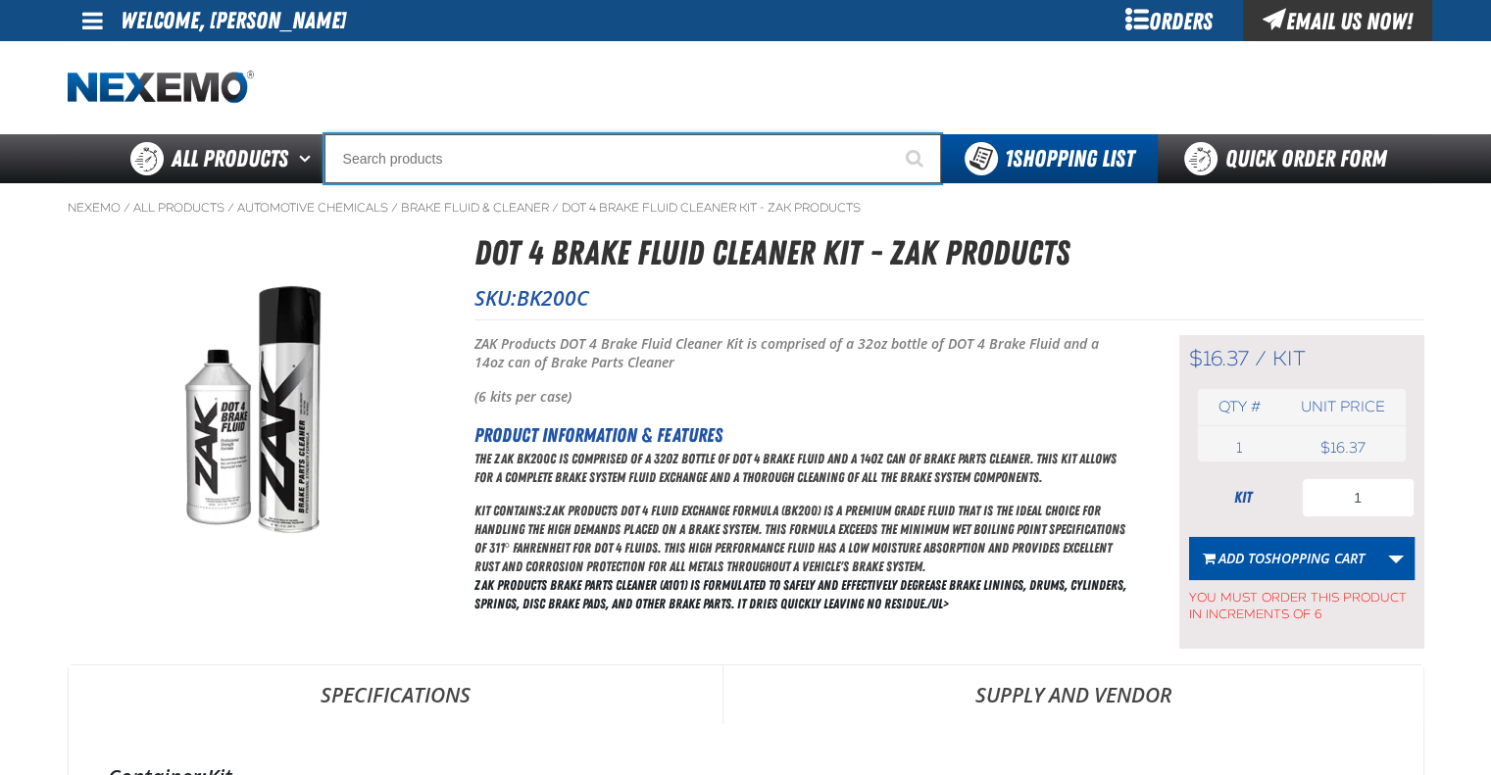
click at [577, 156] on input "Search" at bounding box center [632, 158] width 617 height 49
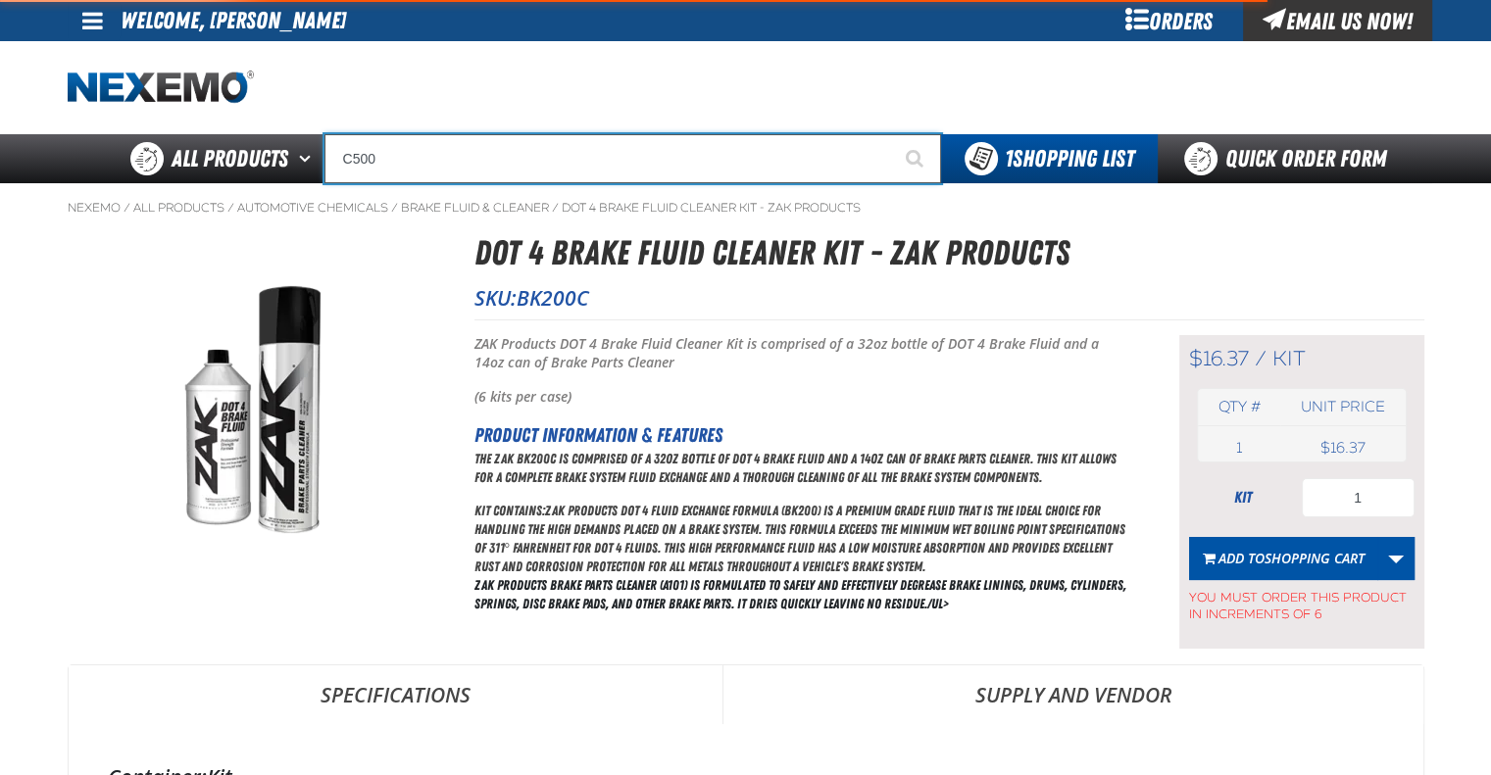
type input "C500"
click at [892, 134] on button "Start Searching" at bounding box center [916, 158] width 49 height 49
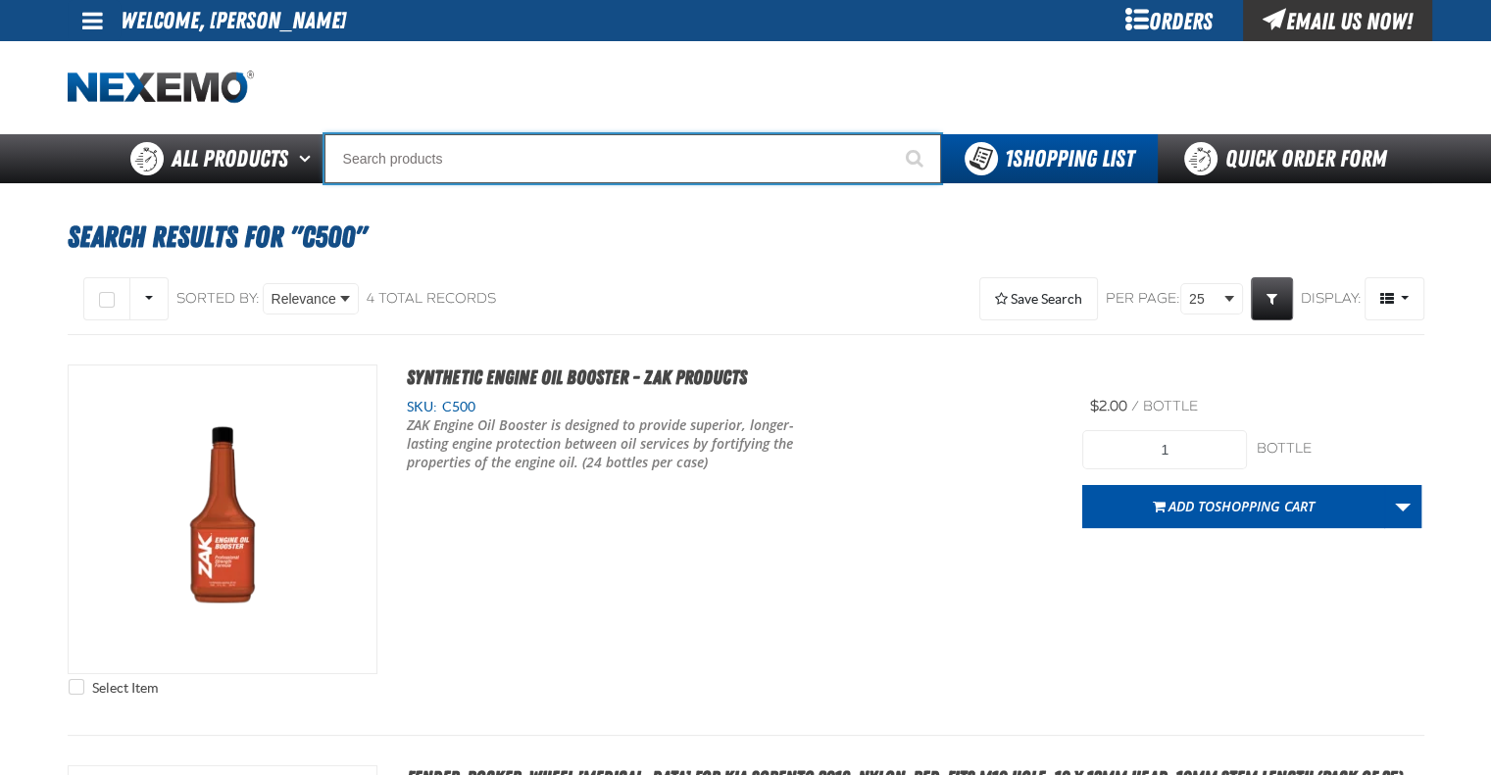
click at [514, 164] on input "Search" at bounding box center [632, 158] width 617 height 49
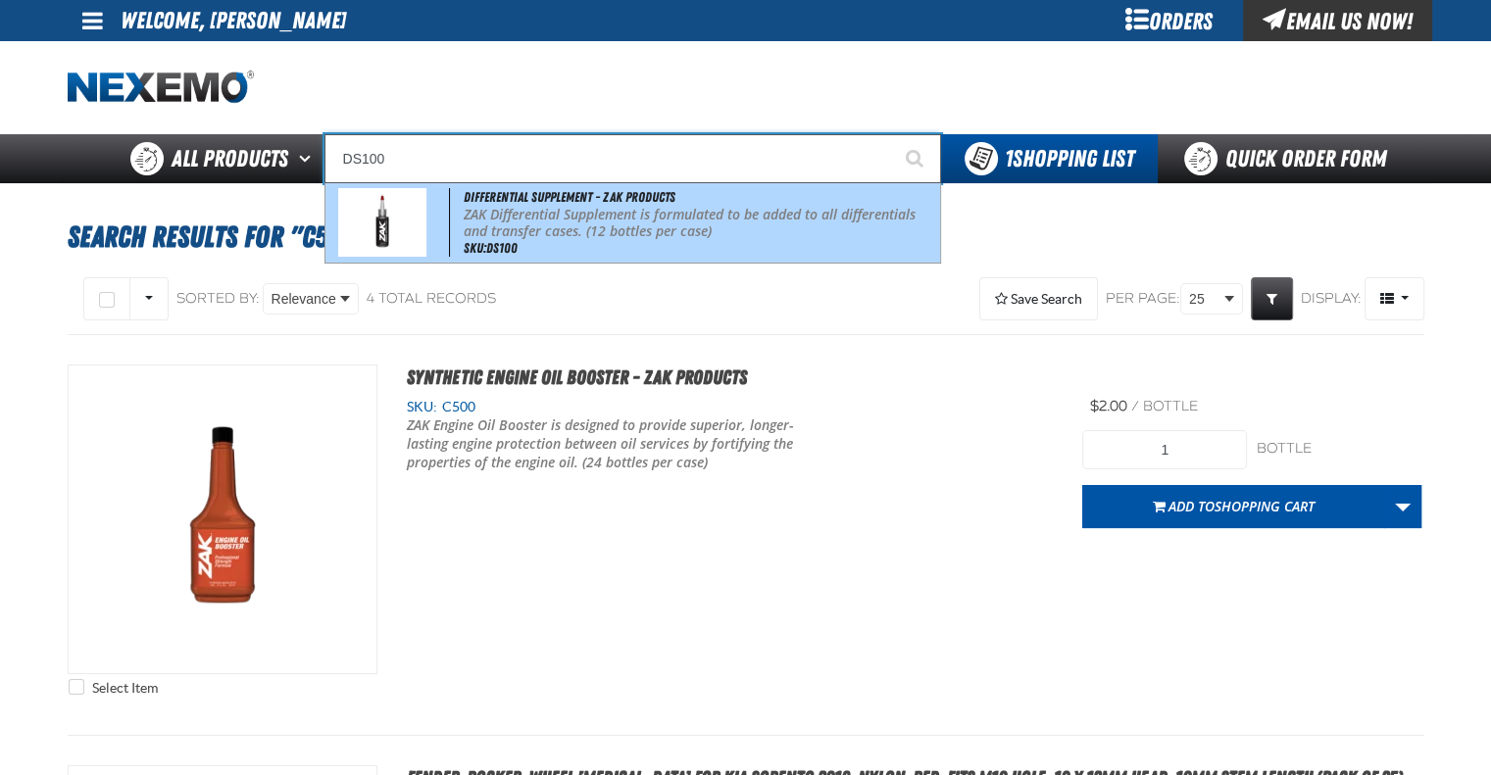
click at [519, 195] on span "Differential Supplement - ZAK Products" at bounding box center [570, 197] width 212 height 16
type input "Differential Supplement - ZAK Products"
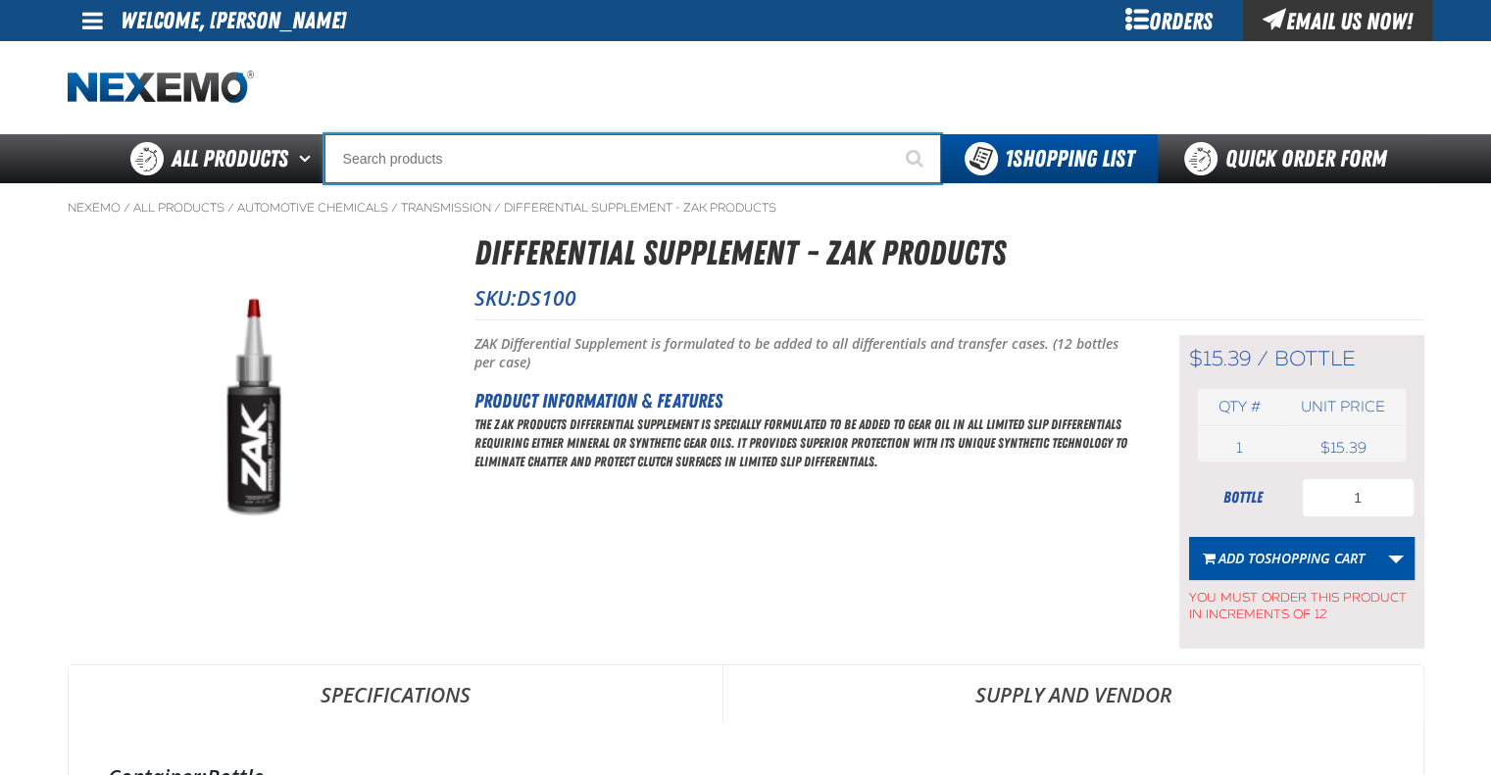
click at [538, 151] on input "Search" at bounding box center [632, 158] width 617 height 49
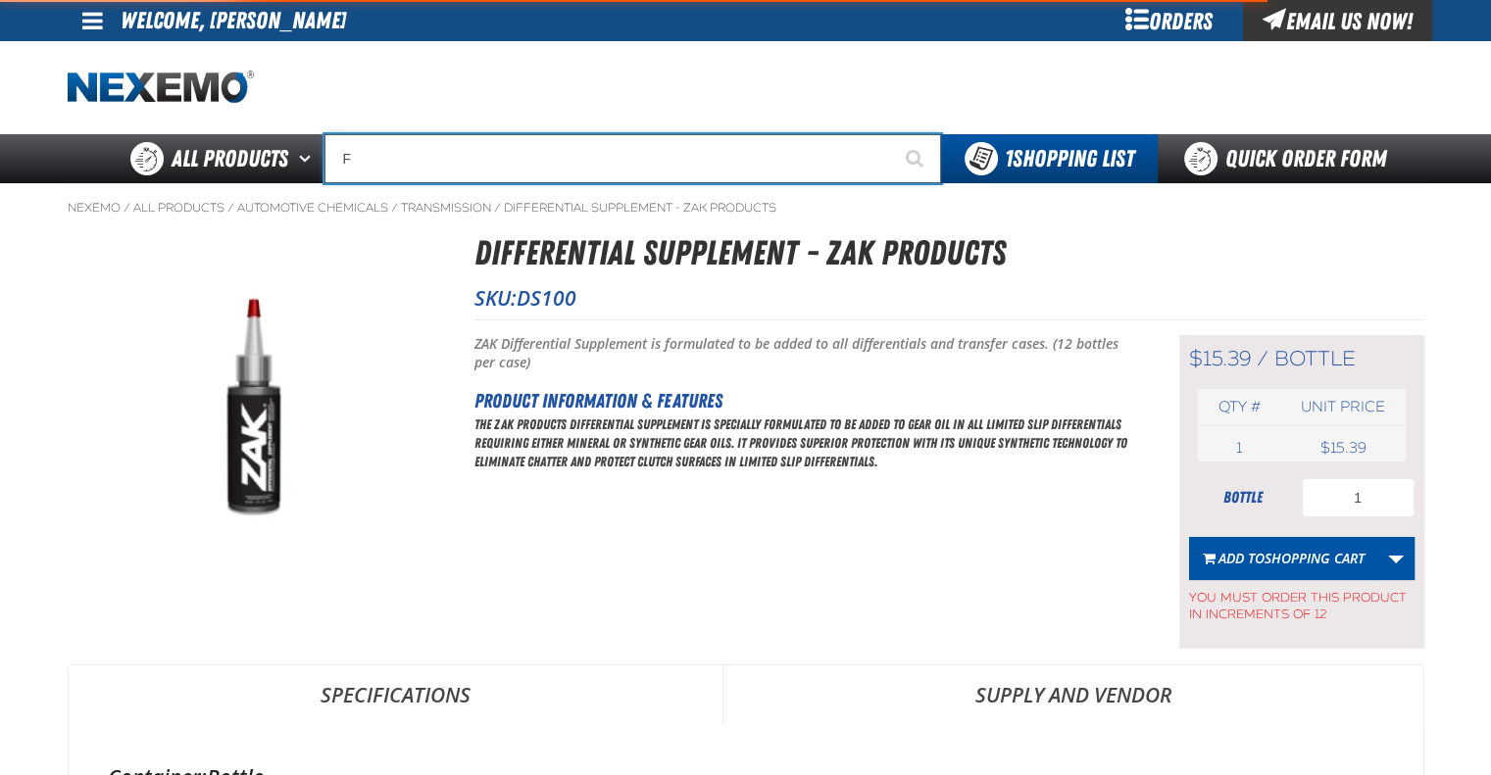
type input "FR"
type input "FROM"
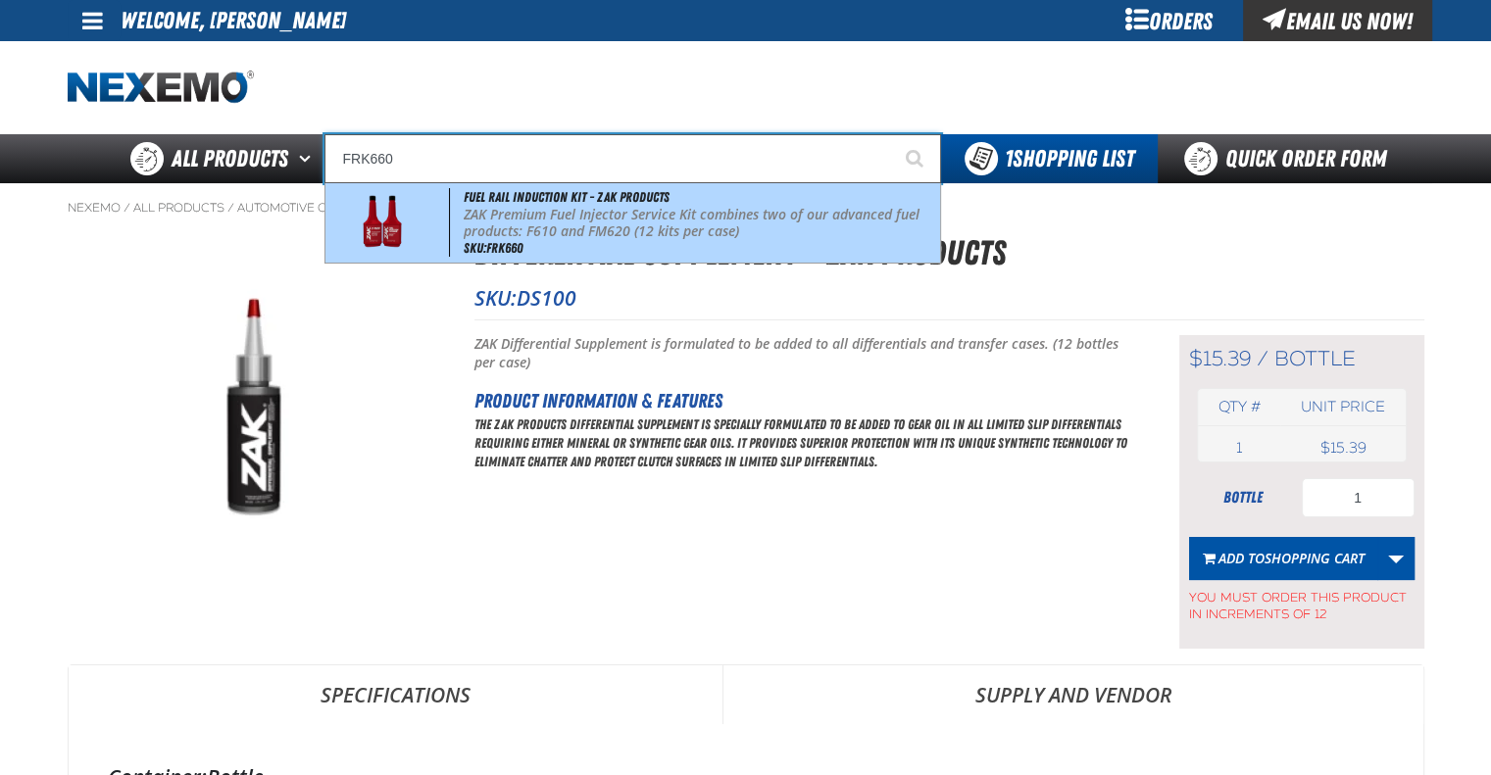
click at [551, 214] on p "ZAK Premium Fuel Injector Service Kit combines two of our advanced fuel product…" at bounding box center [700, 223] width 472 height 33
type input "Fuel Rail Induction Kit - ZAK Products"
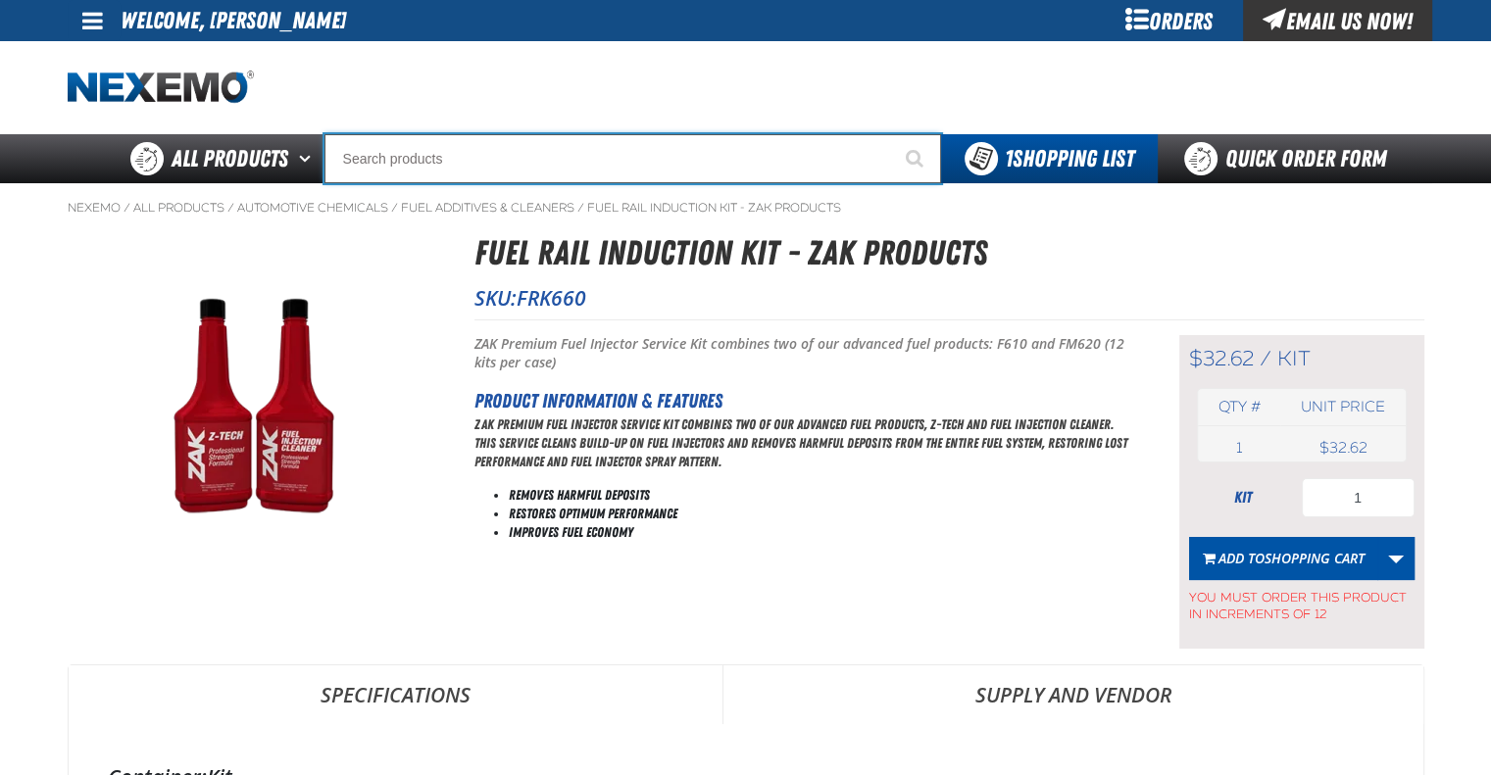
click at [502, 154] on input "Search" at bounding box center [632, 158] width 617 height 49
type input "R"
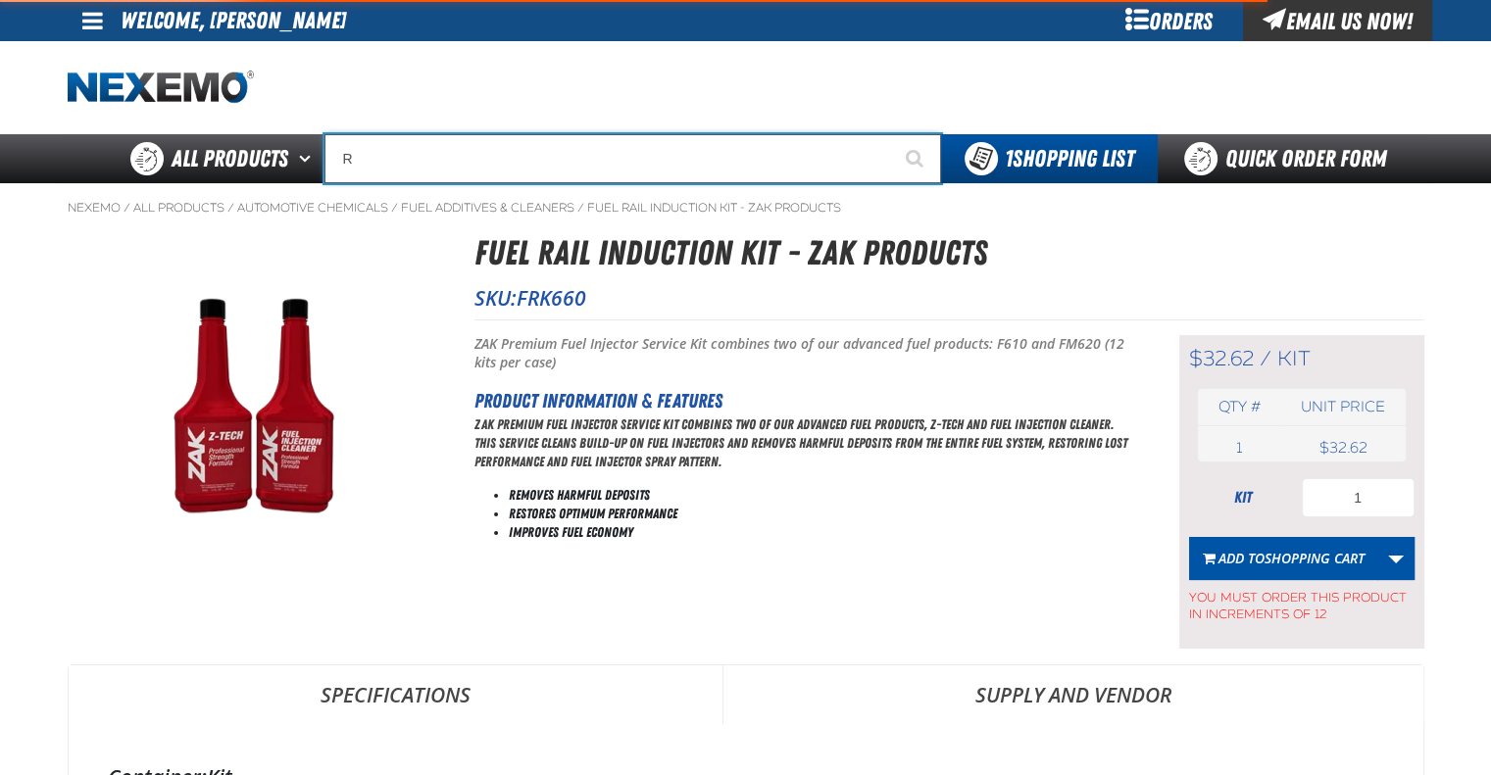
type input "ROADSIDE R"
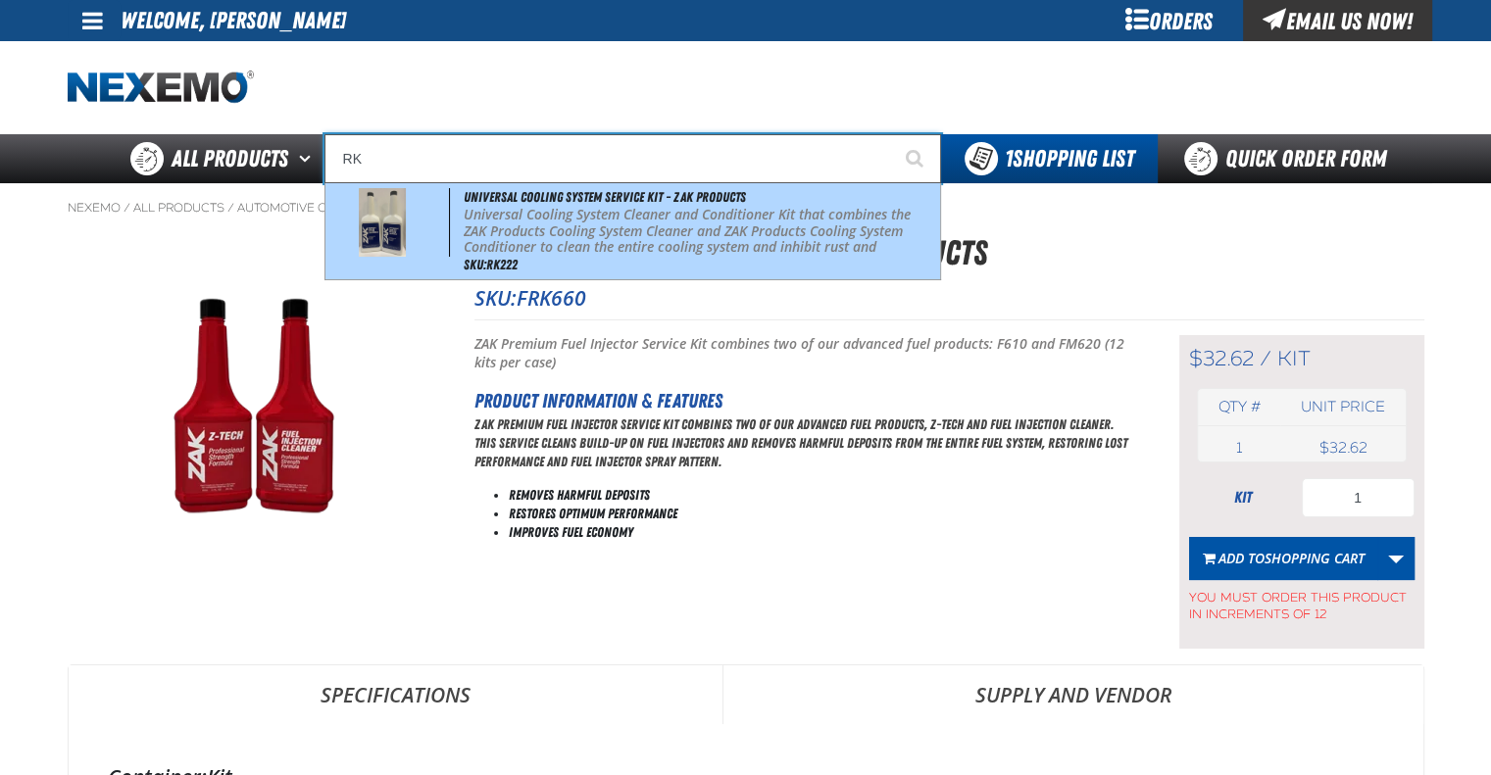
click at [525, 223] on p "Universal Cooling System Cleaner and Conditioner Kit that combines the ZAK Prod…" at bounding box center [700, 240] width 472 height 66
type input "Universal Cooling System Service Kit - ZAK Products"
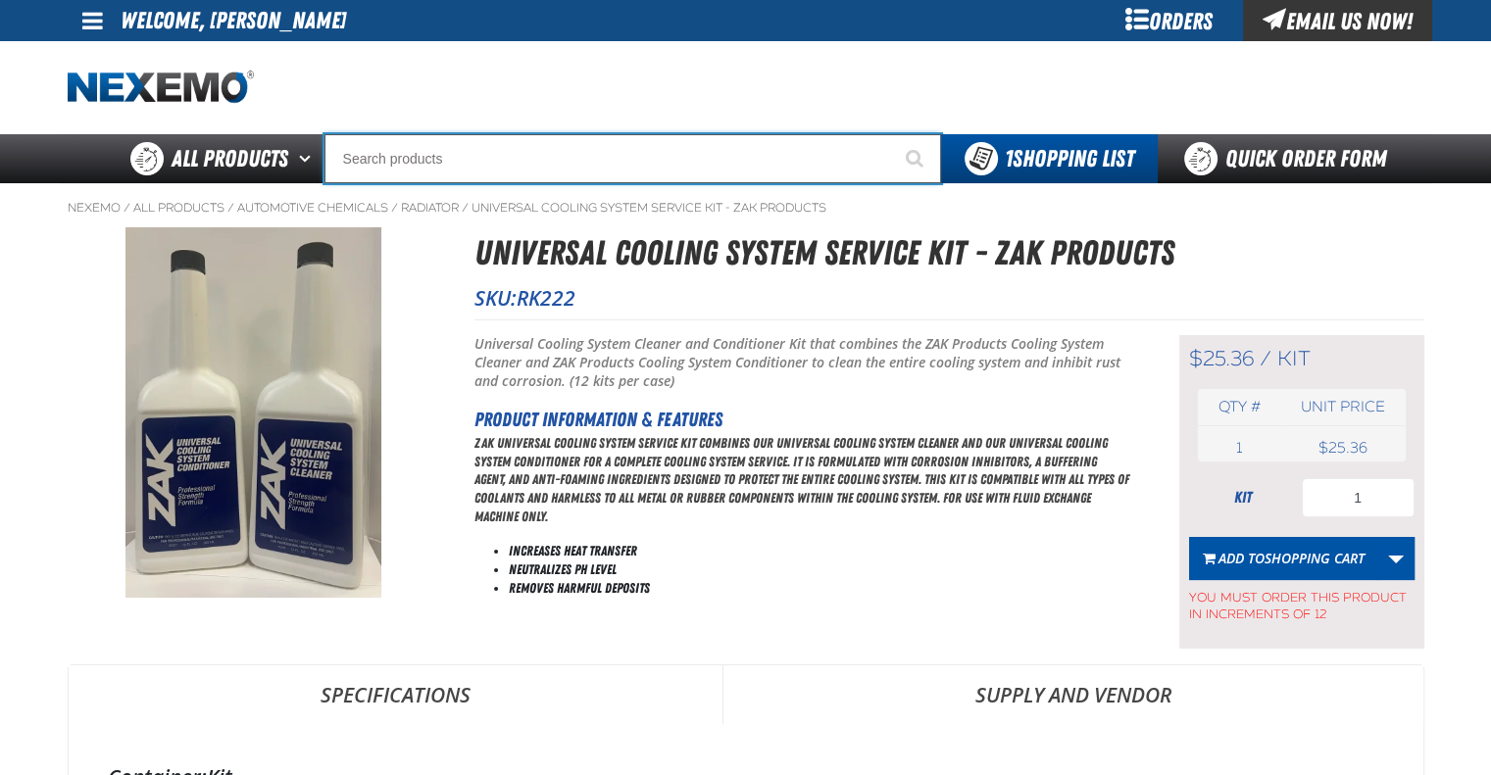
click at [557, 160] on input "Search" at bounding box center [632, 158] width 617 height 49
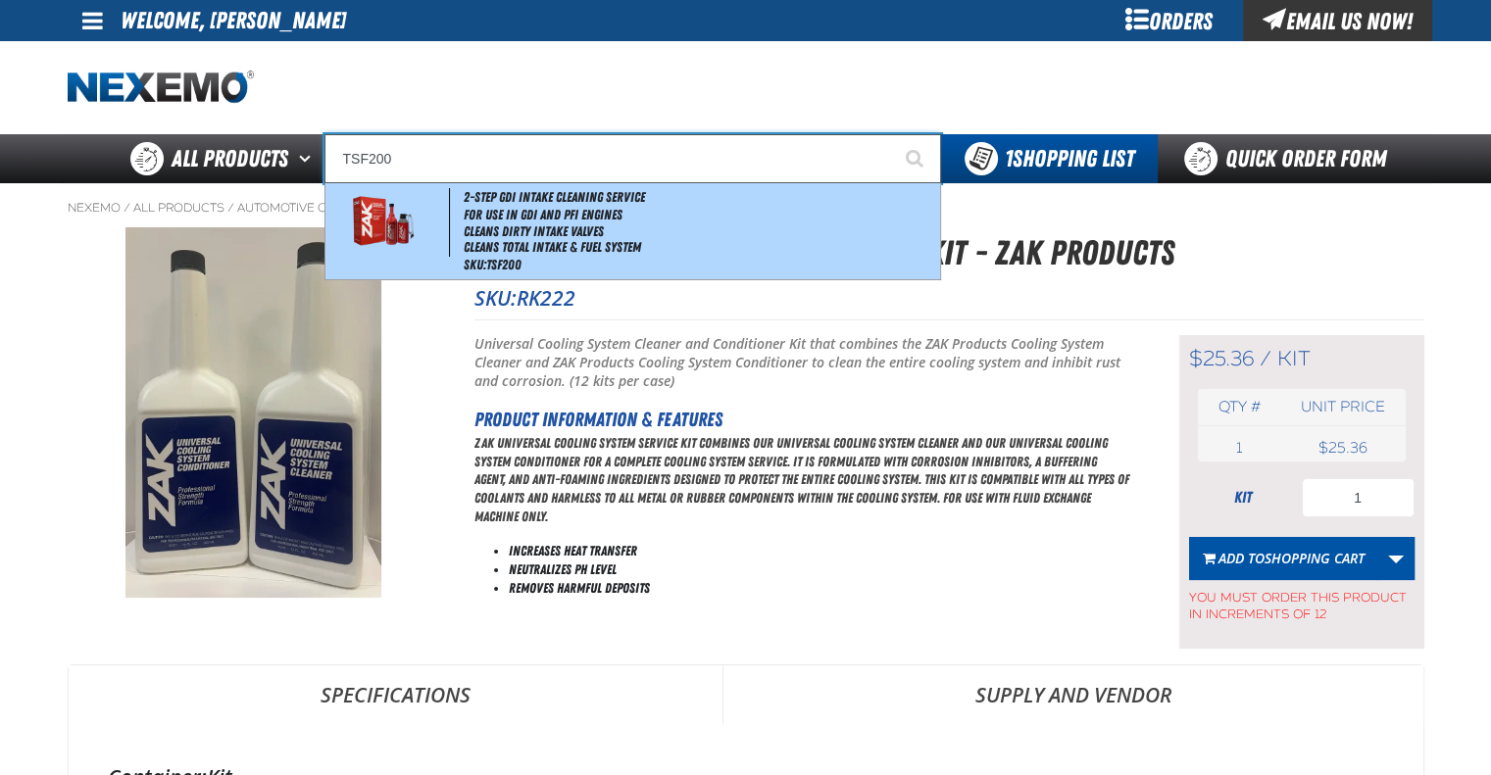
click at [597, 256] on li "Helps Return Compression to Factory Levels" at bounding box center [700, 264] width 472 height 17
type input "2-Step GDI Intake Cleaning Service"
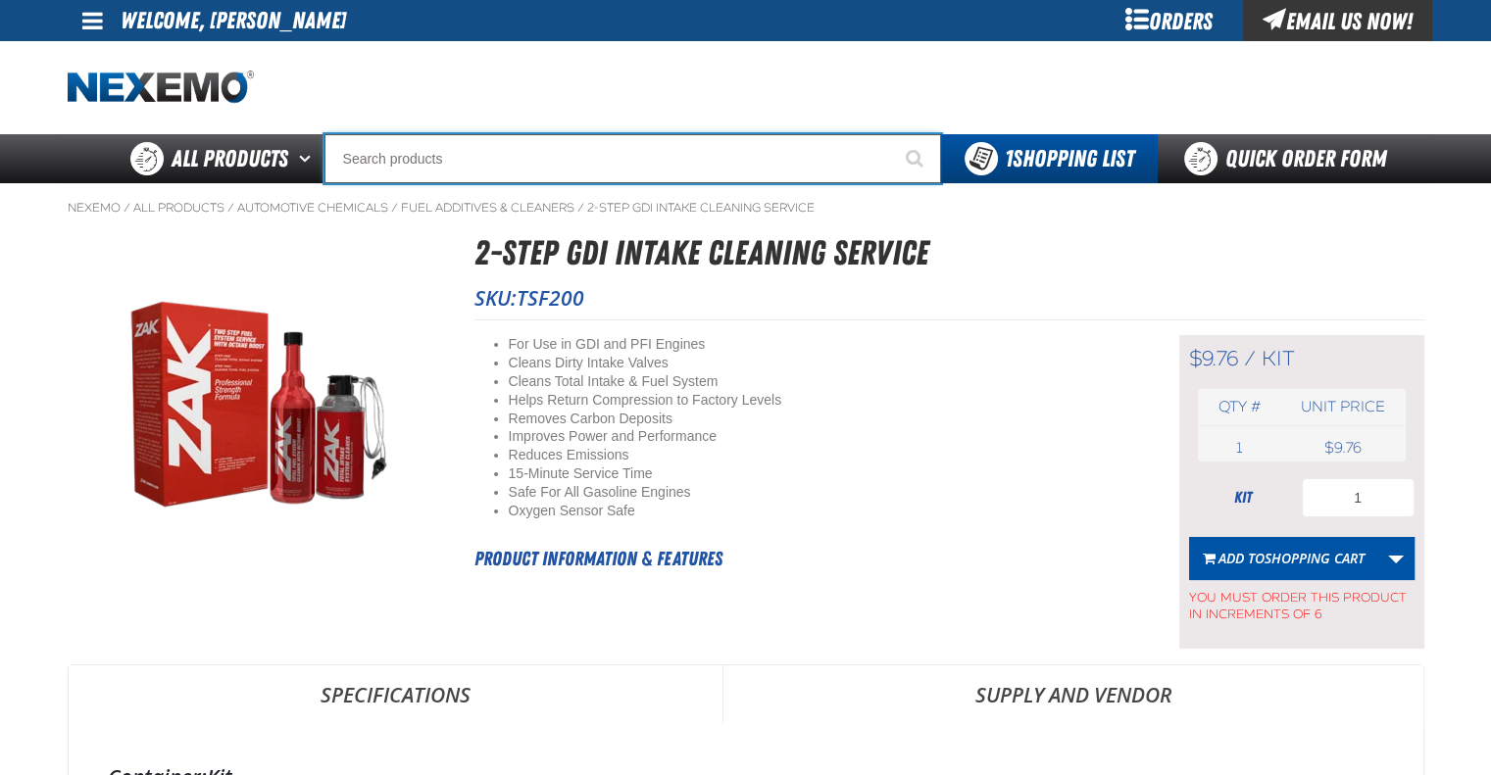
click at [537, 155] on input "Search" at bounding box center [632, 158] width 617 height 49
type input "AC"
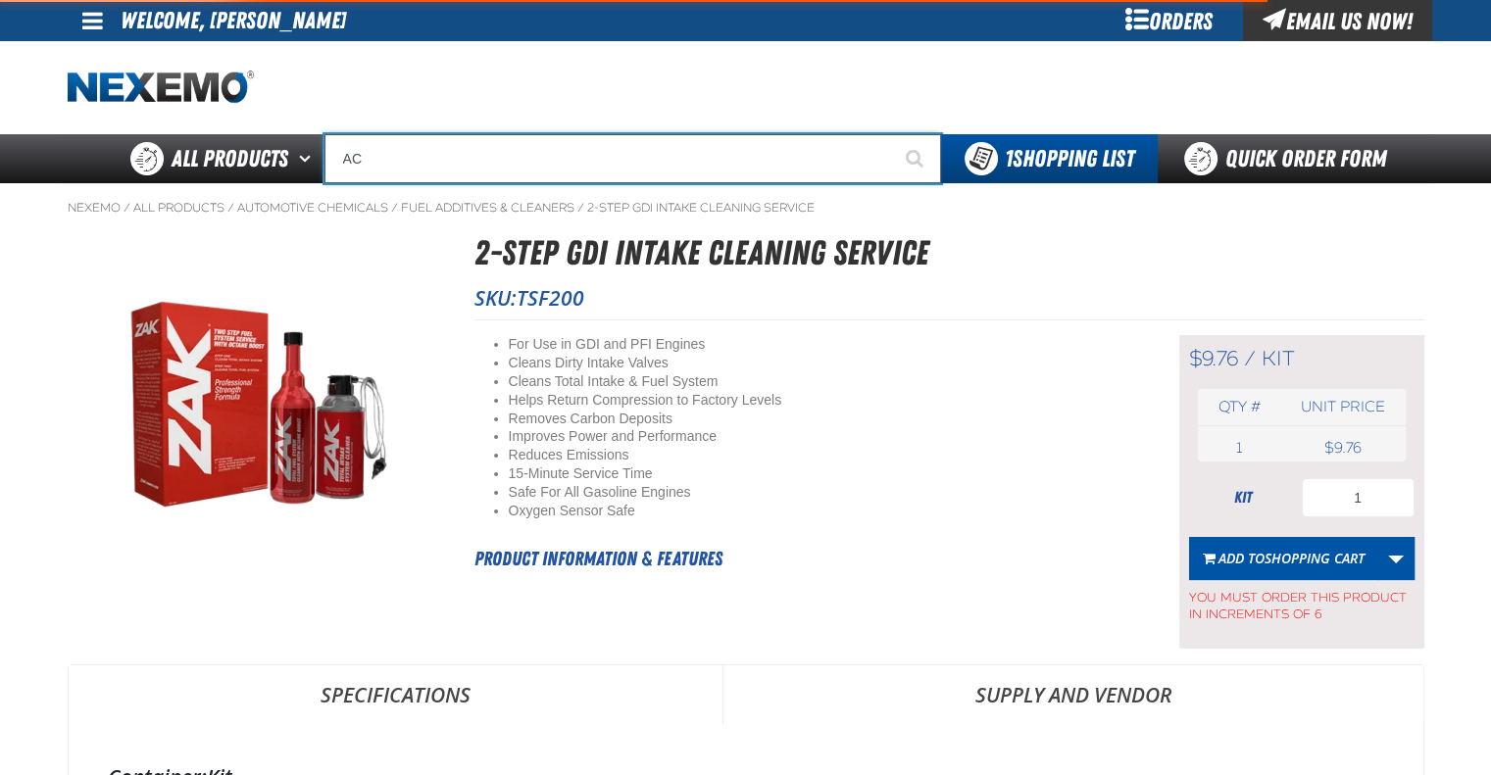
type input "AC Power Booster - ZAK Products"
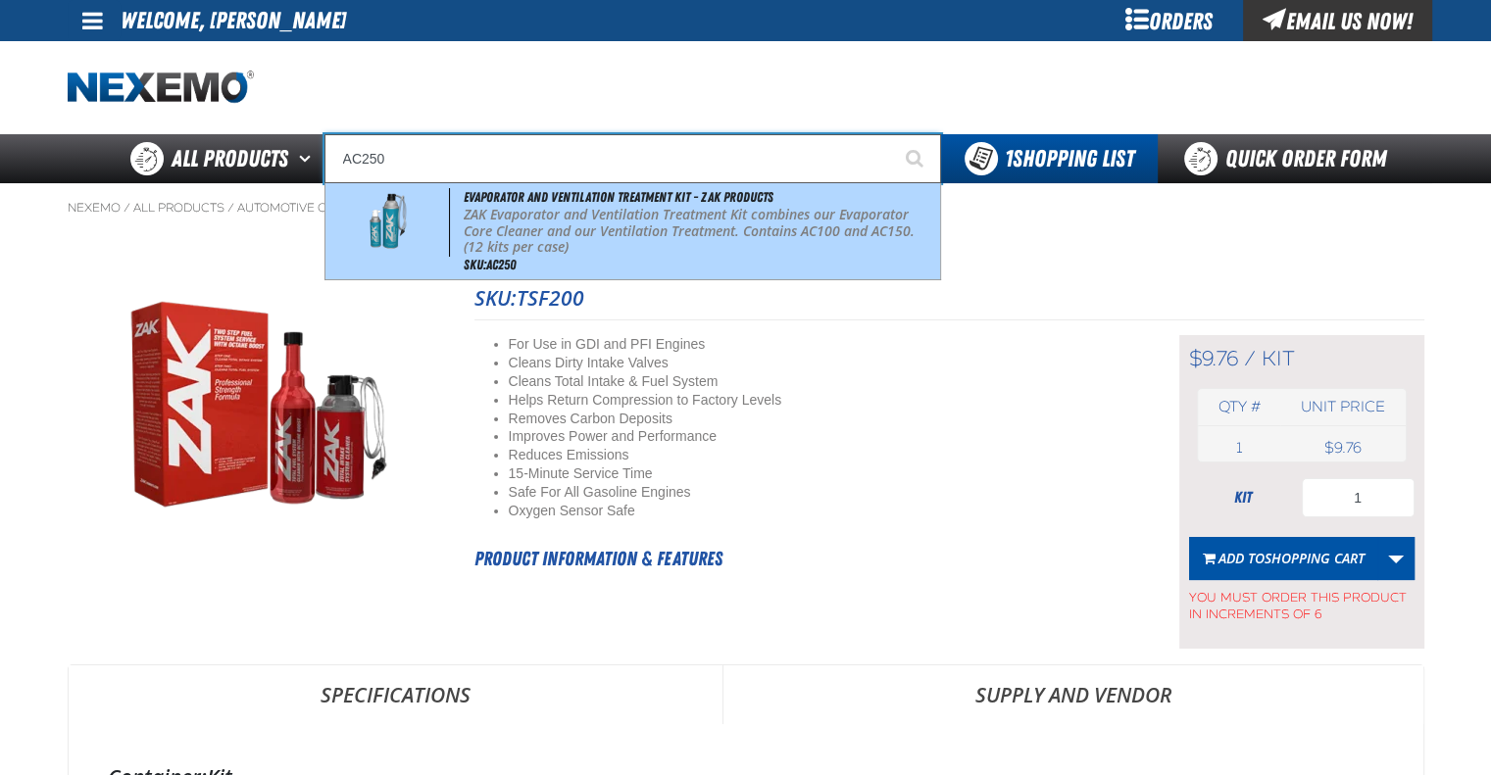
click at [575, 225] on p "ZAK Evaporator and Ventilation Treatment Kit combines our Evaporator Core Clean…" at bounding box center [700, 231] width 472 height 49
type input "Evaporator and Ventilation Treatment Kit - ZAK Products"
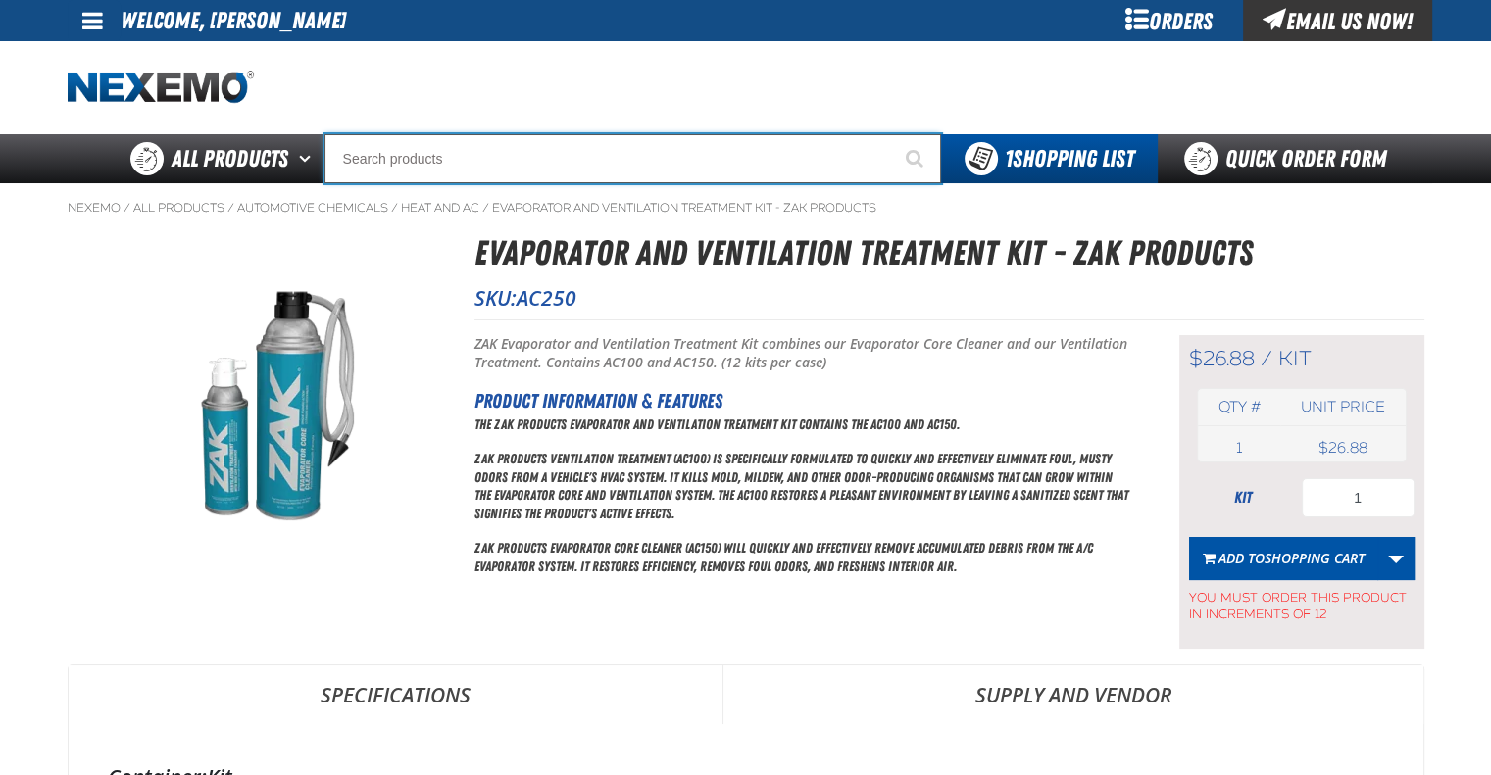
click at [600, 164] on input "Search" at bounding box center [632, 158] width 617 height 49
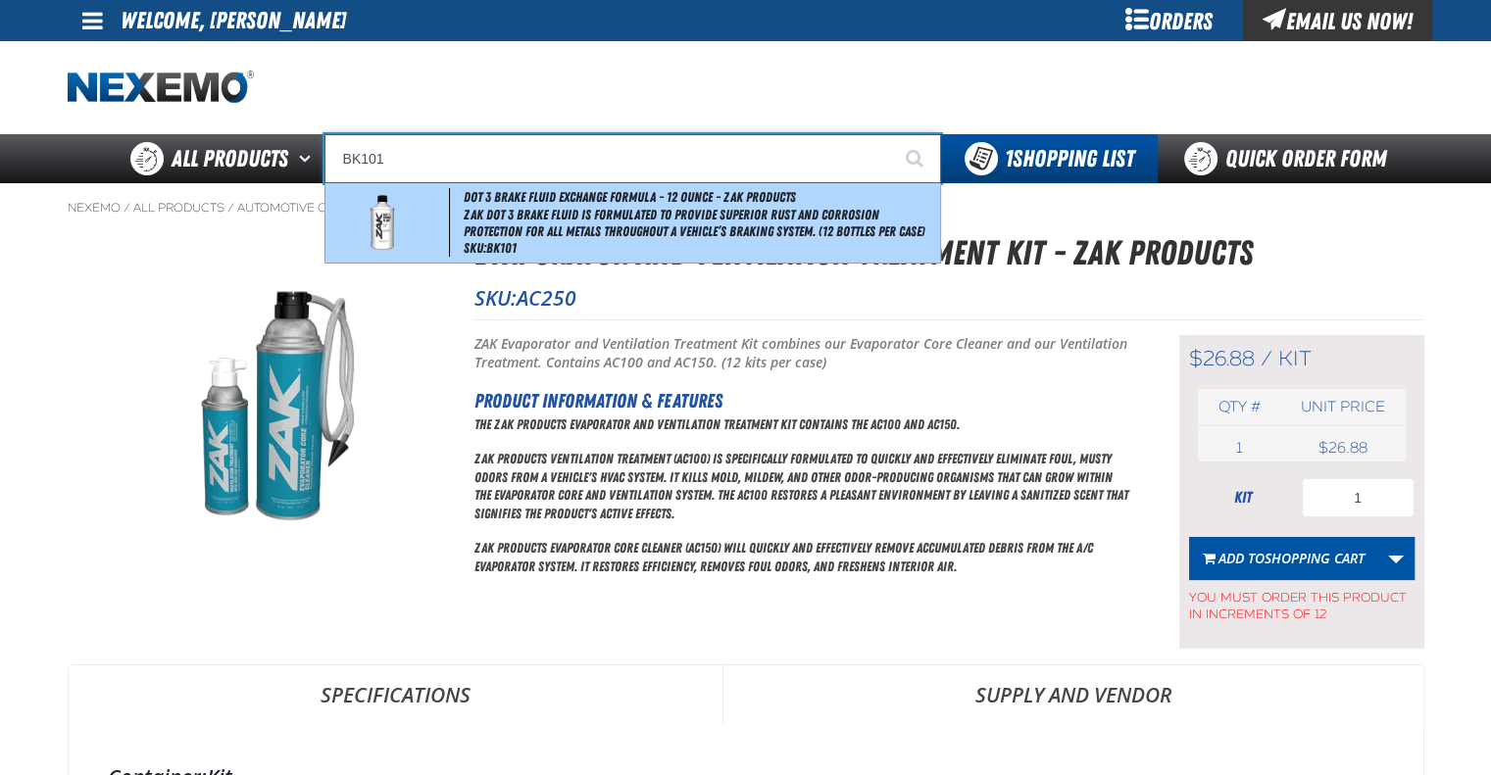
click at [602, 236] on span "ZAK DOT 3 Brake Fluid is formulated to provide superior rust and corrosion prot…" at bounding box center [700, 223] width 472 height 33
type input "DOT 3 Brake Fluid Exchange Formula - 12 Ounce - ZAK Products"
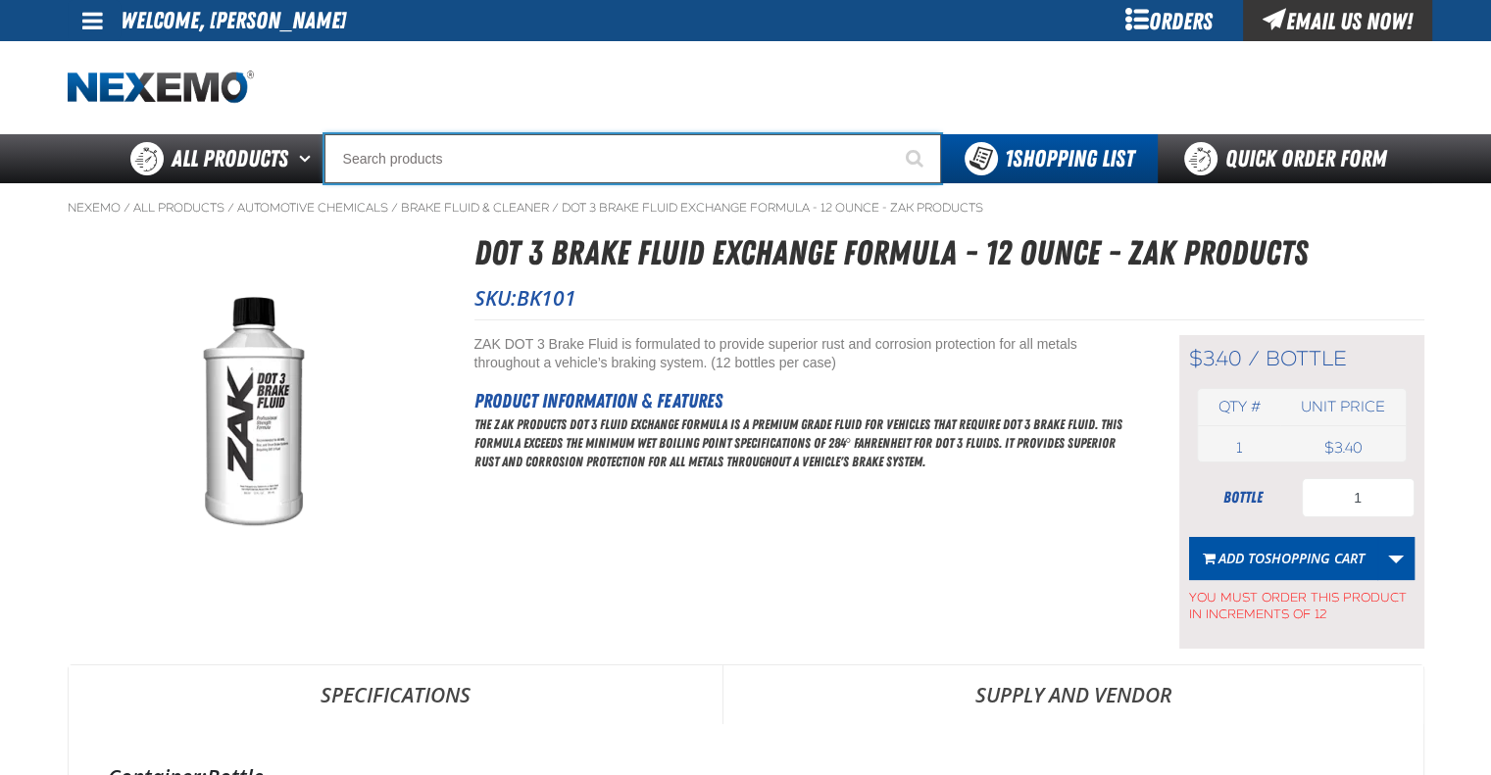
click at [468, 153] on input "Search" at bounding box center [632, 158] width 617 height 49
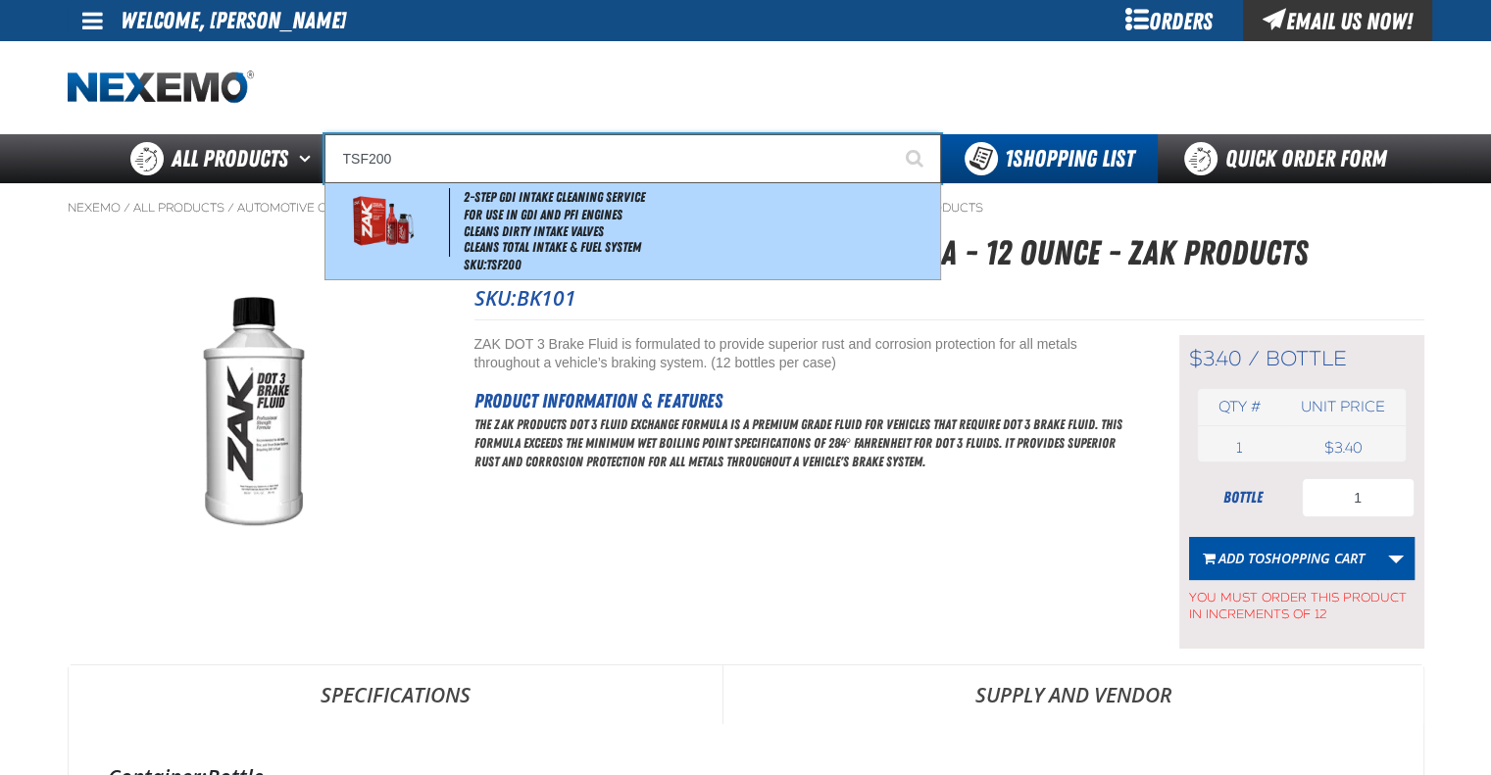
click at [495, 209] on li "For Use in GDI and PFI Engines" at bounding box center [700, 215] width 472 height 17
type input "2-Step GDI Intake Cleaning Service"
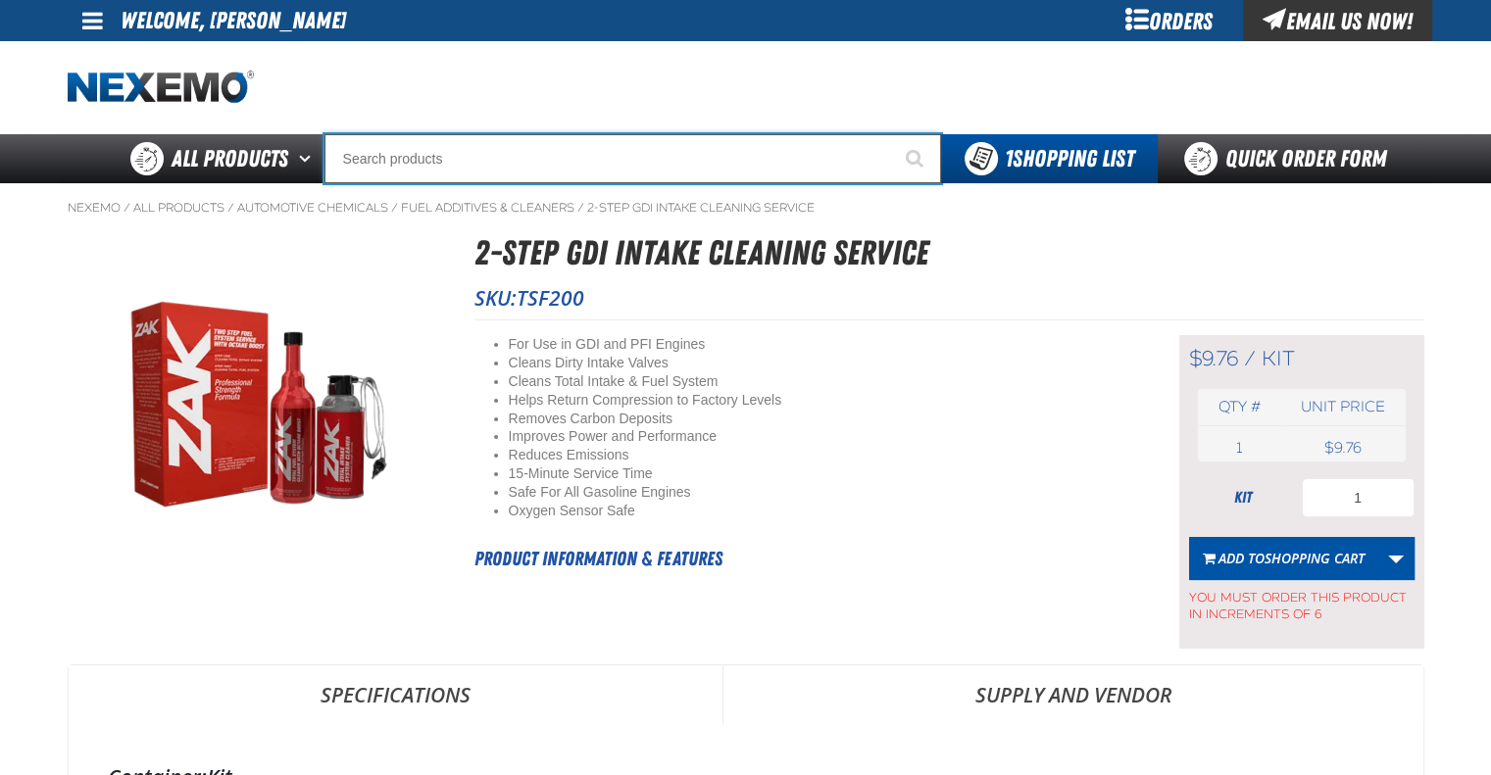
click at [599, 158] on input "Search" at bounding box center [632, 158] width 617 height 49
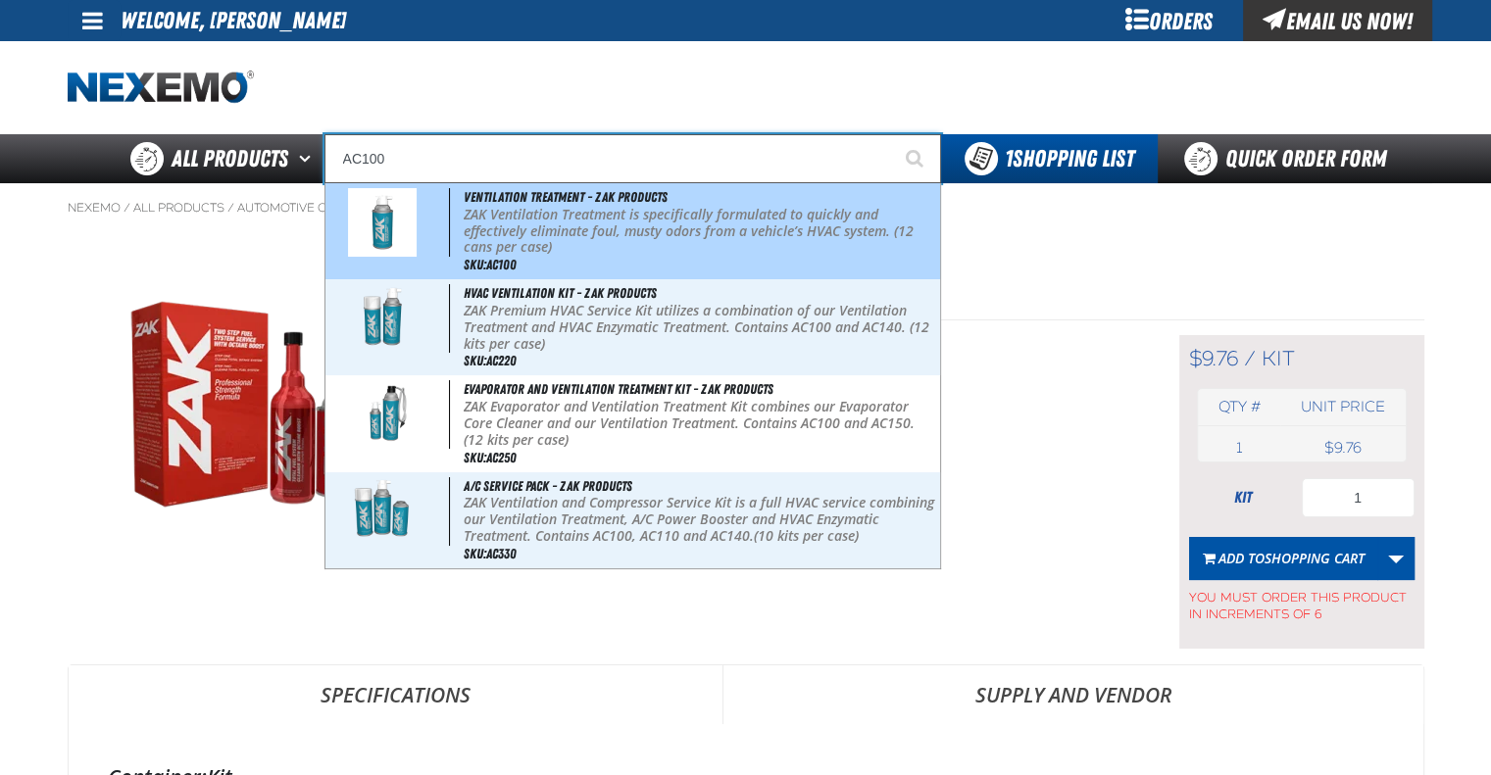
click at [600, 246] on p "ZAK Ventilation Treatment is specifically formulated to quickly and effectively…" at bounding box center [700, 231] width 472 height 49
type input "Ventilation Treatment - ZAK Products"
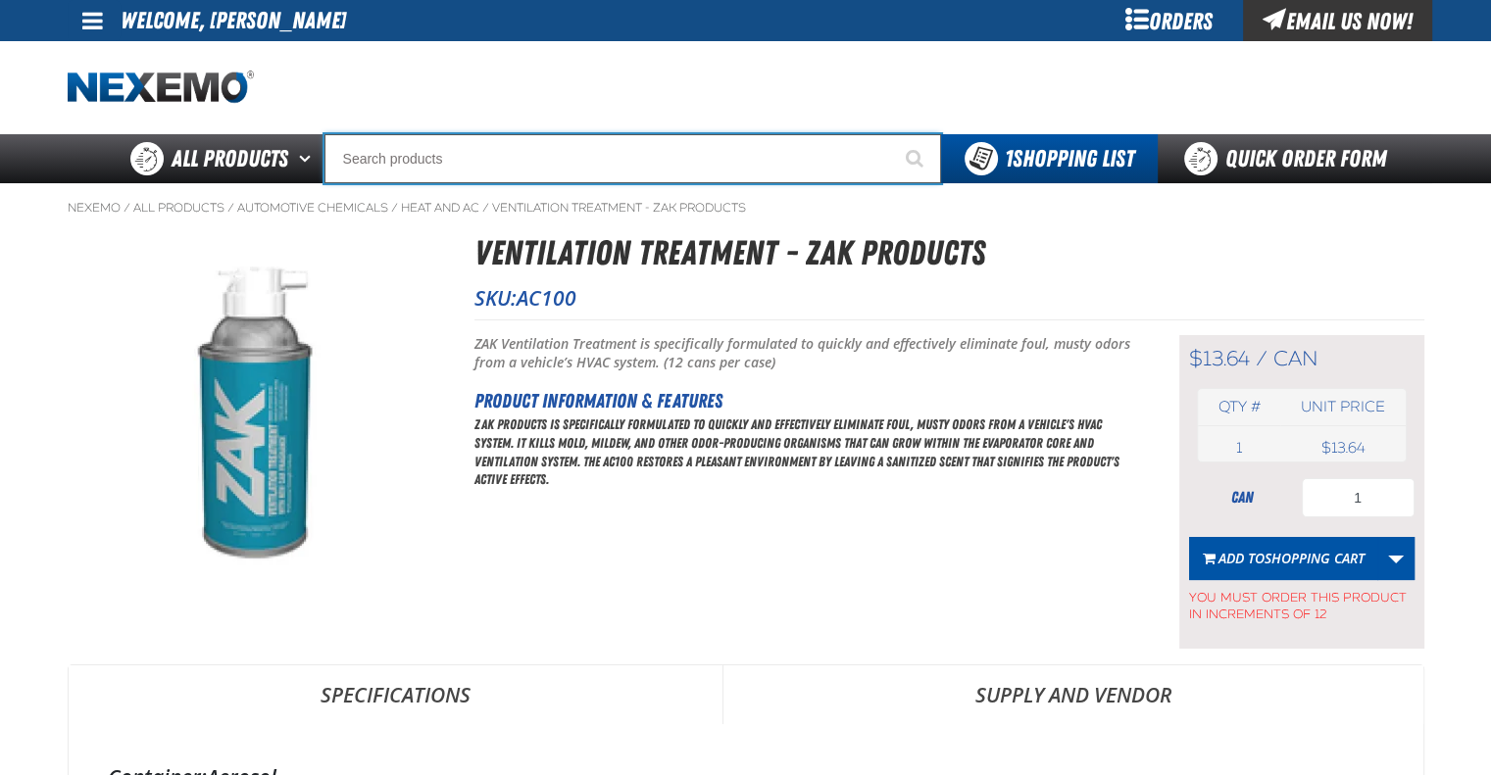
click at [580, 158] on input "Search" at bounding box center [632, 158] width 617 height 49
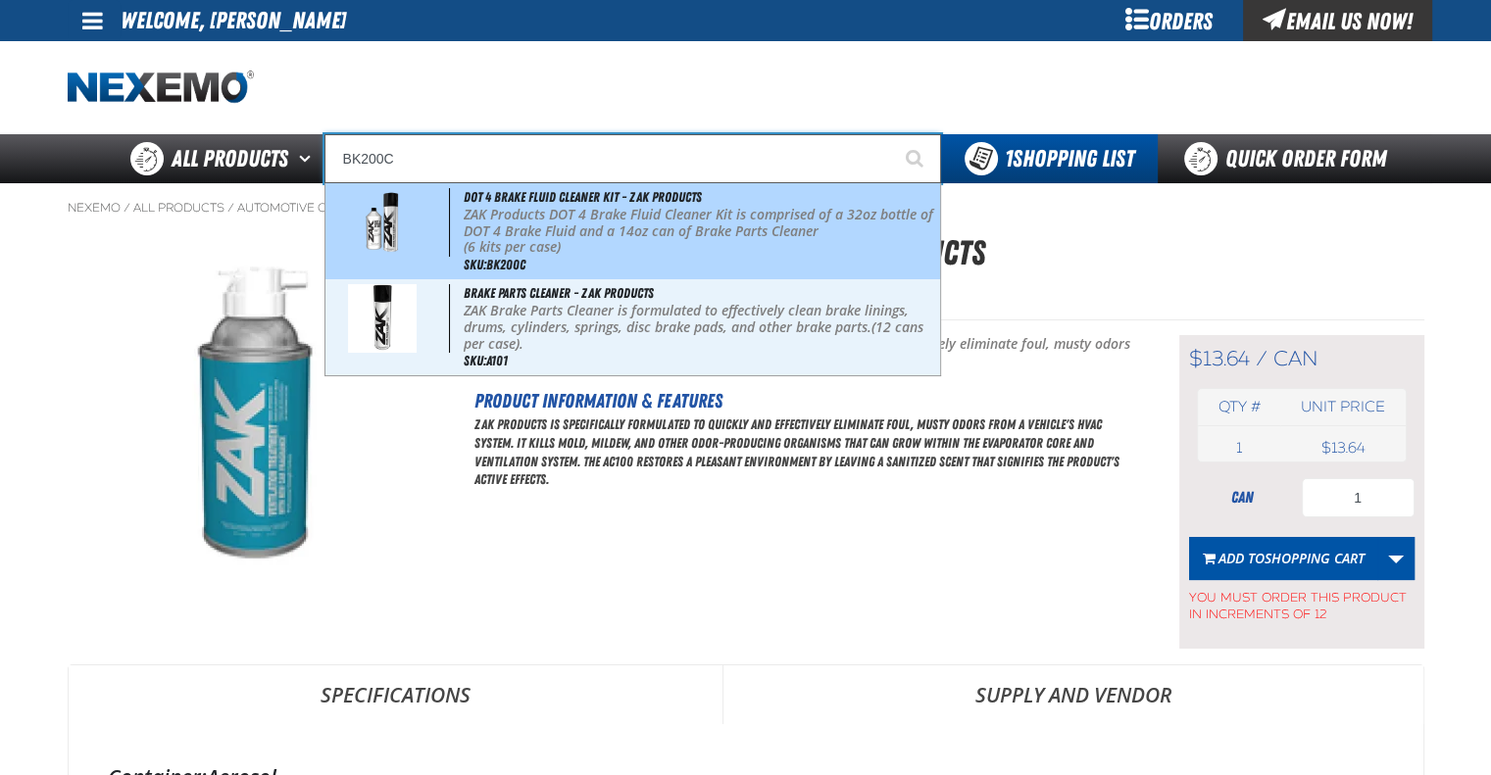
click at [583, 215] on p "ZAK Products DOT 4 Brake Fluid Cleaner Kit is comprised of a 32oz bottle of DOT…" at bounding box center [700, 223] width 472 height 33
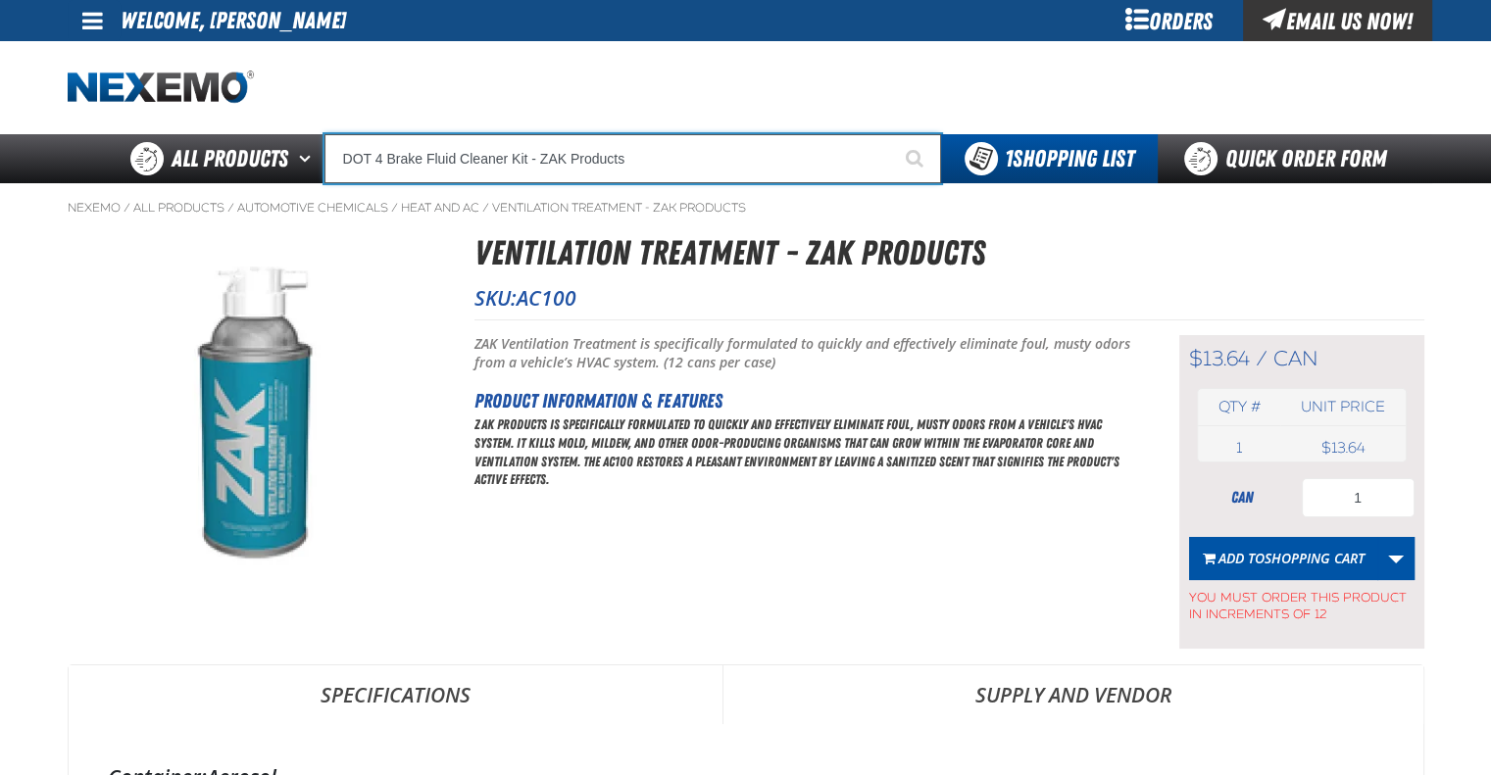
type input "DOT 4 Brake Fluid Cleaner Kit - ZAK Products"
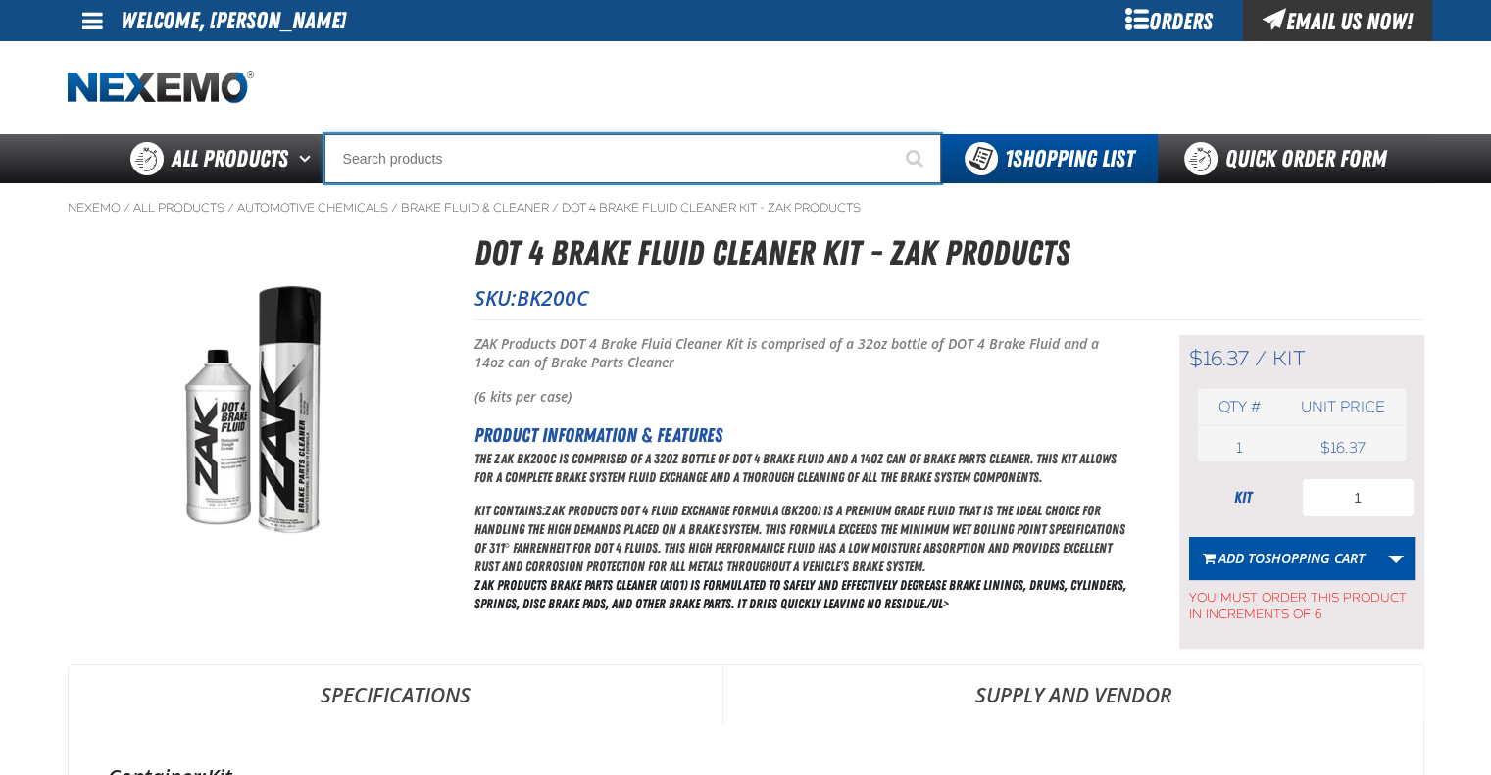
click at [540, 168] on input "Search" at bounding box center [632, 158] width 617 height 49
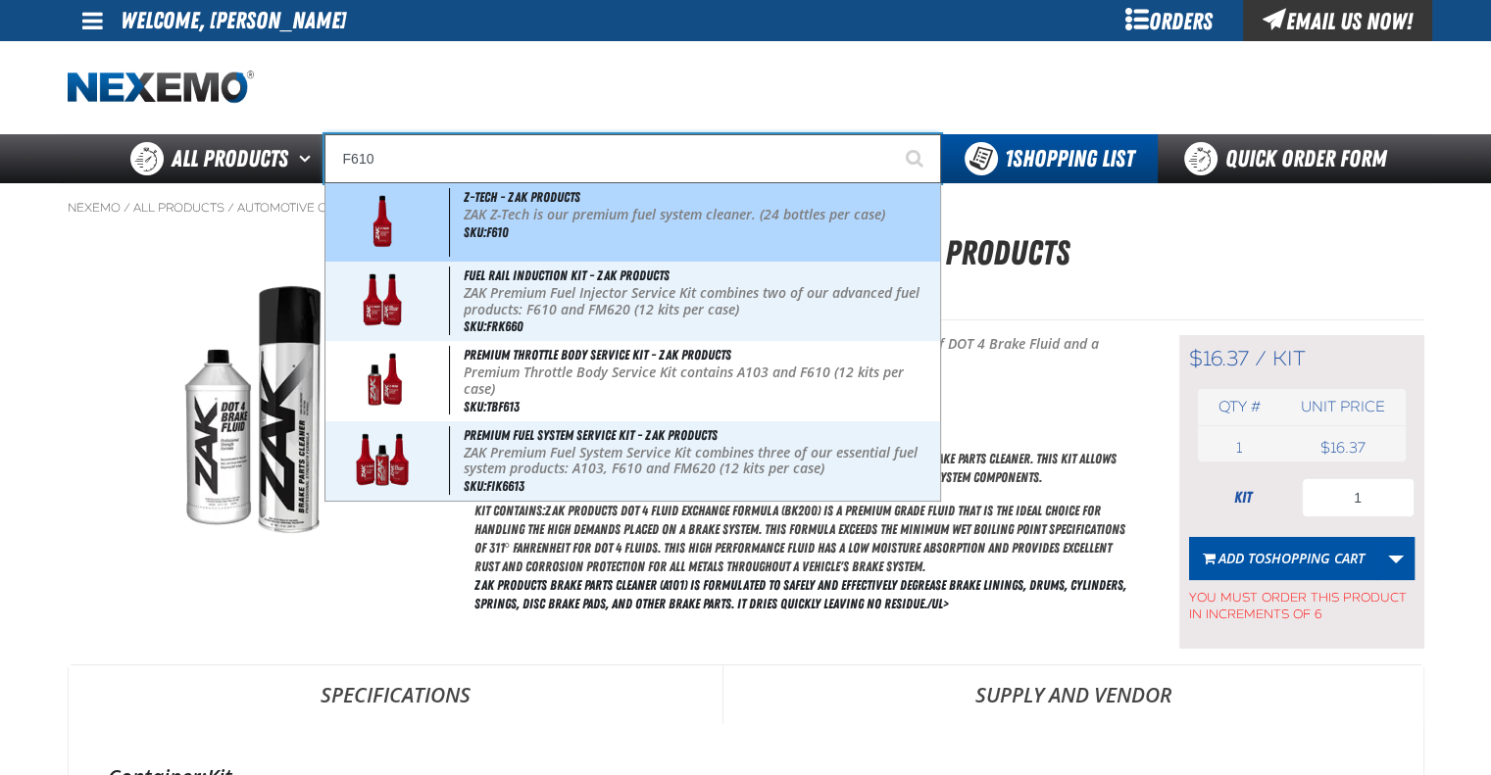
click at [547, 242] on div "Z-Tech - ZAK Products ZAK Z-Tech is our premium fuel system cleaner. (24 bottle…" at bounding box center [632, 222] width 615 height 78
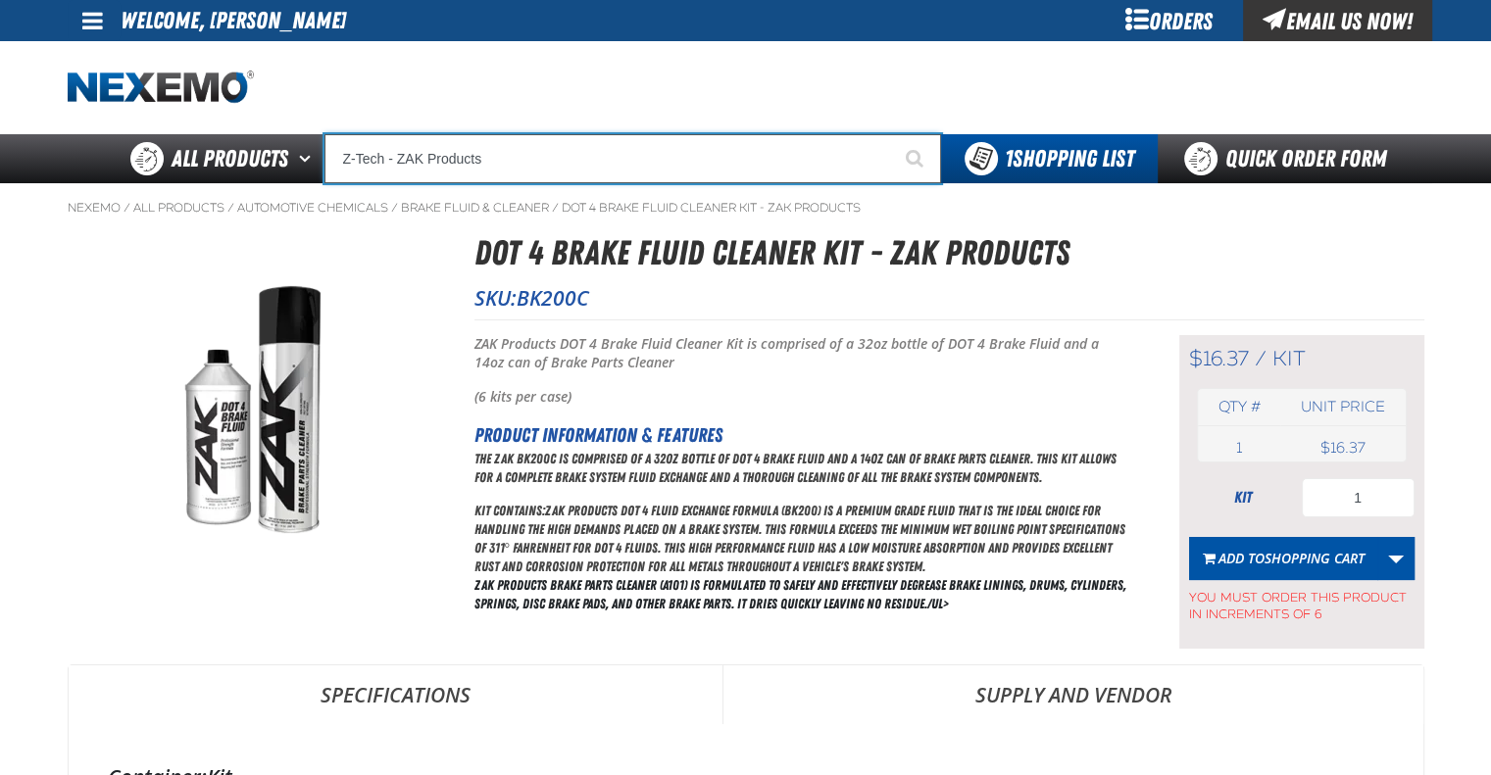
type input "Z-Tech - ZAK Products"
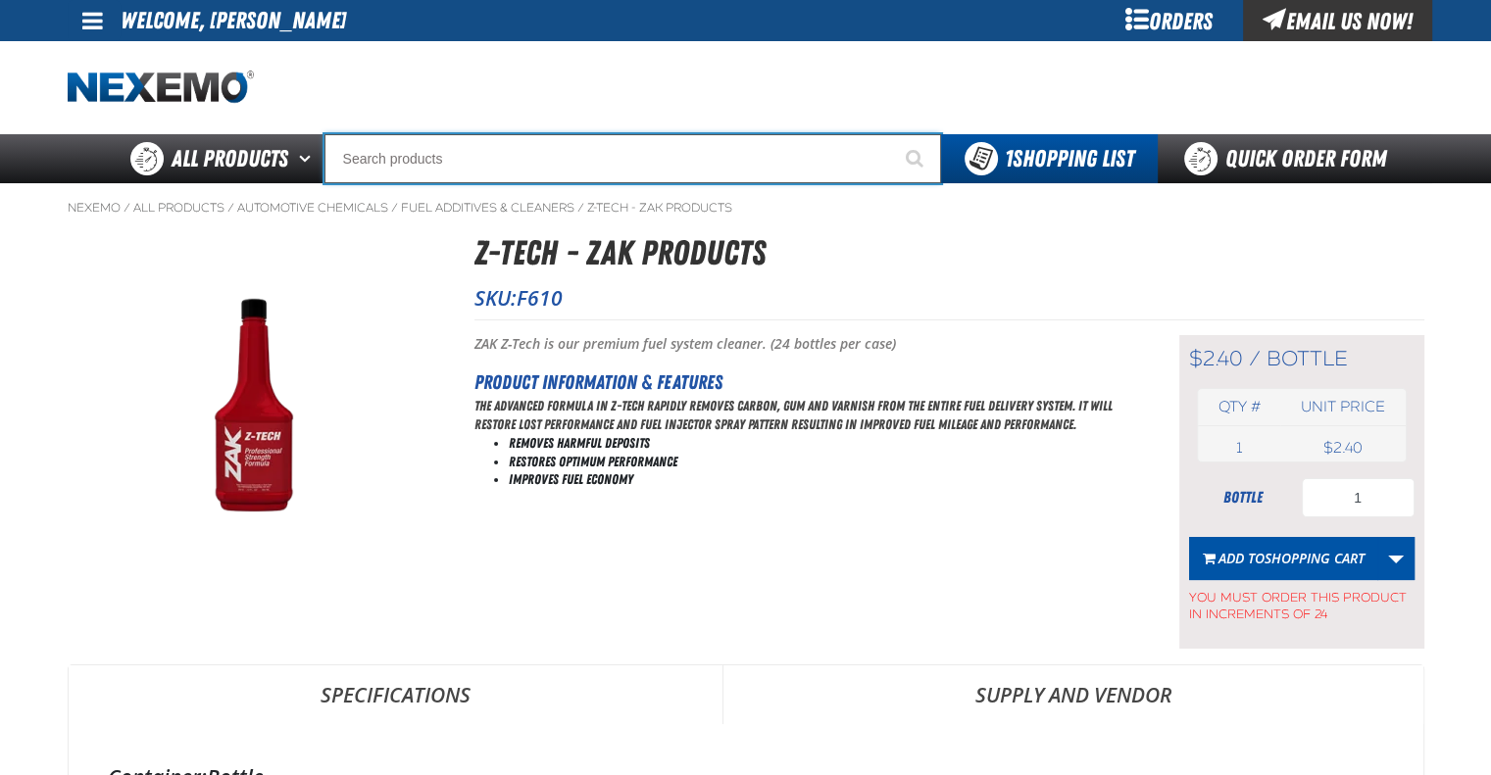
click at [525, 155] on input "Search" at bounding box center [632, 158] width 617 height 49
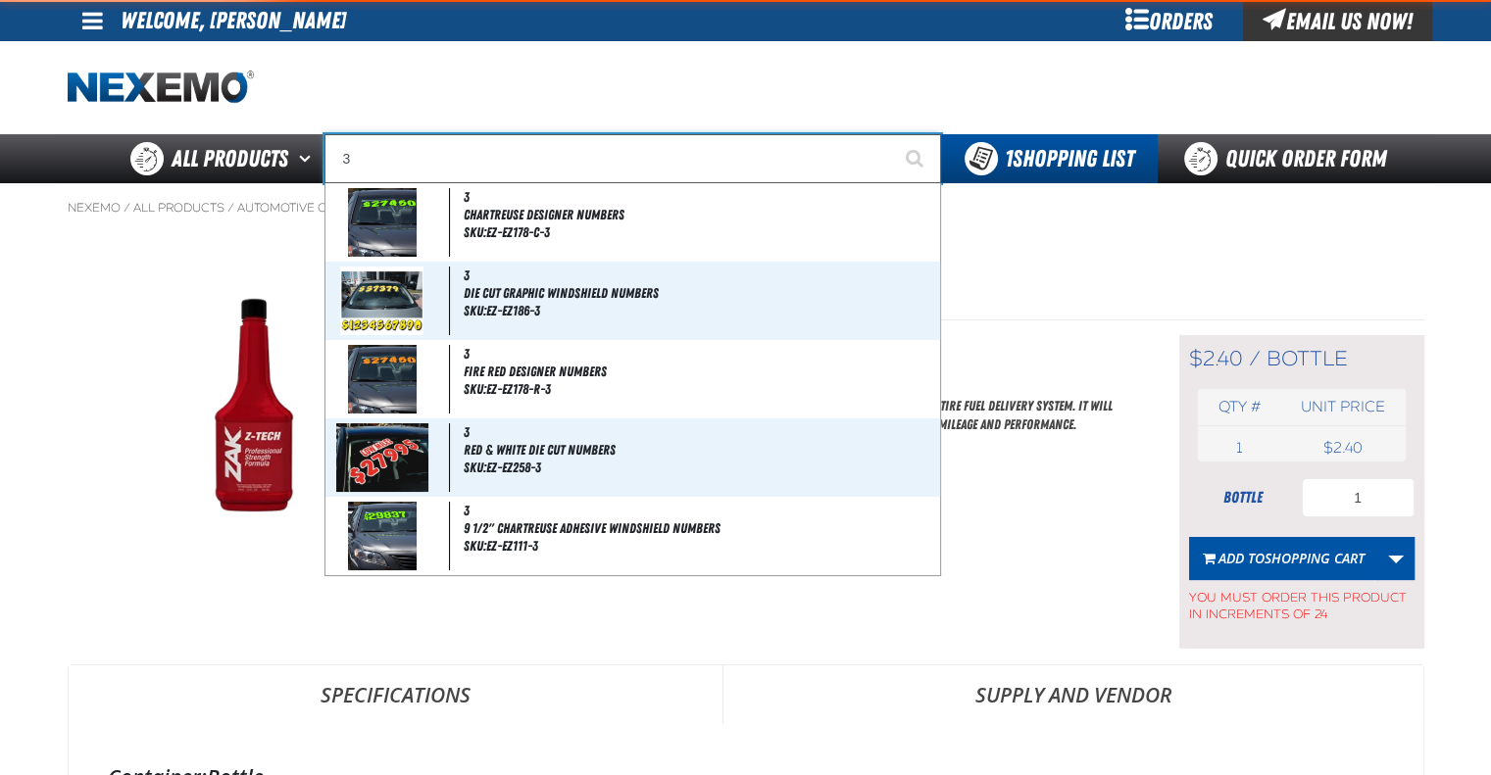
type input "3M"
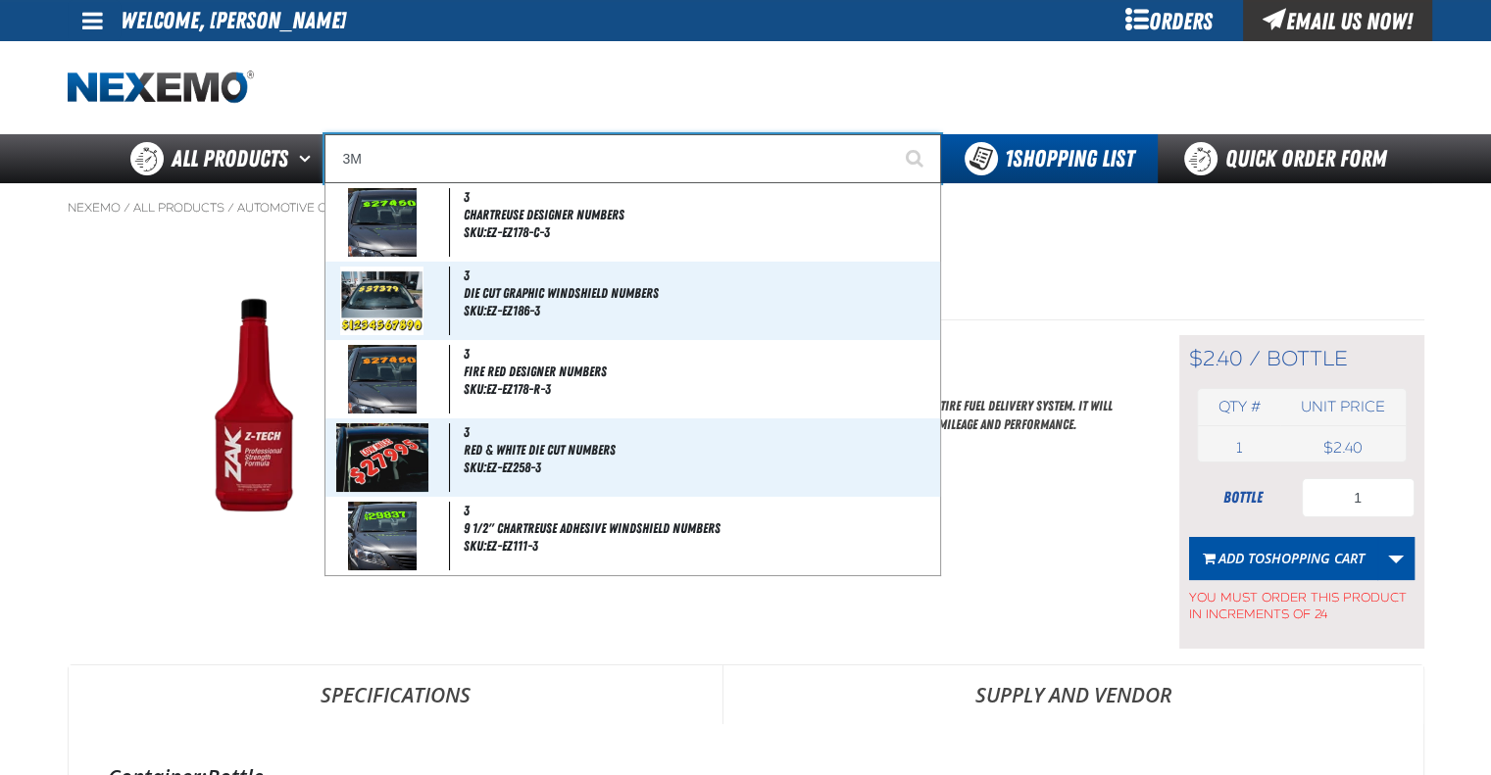
type input "3M Removal Tool, TN501"
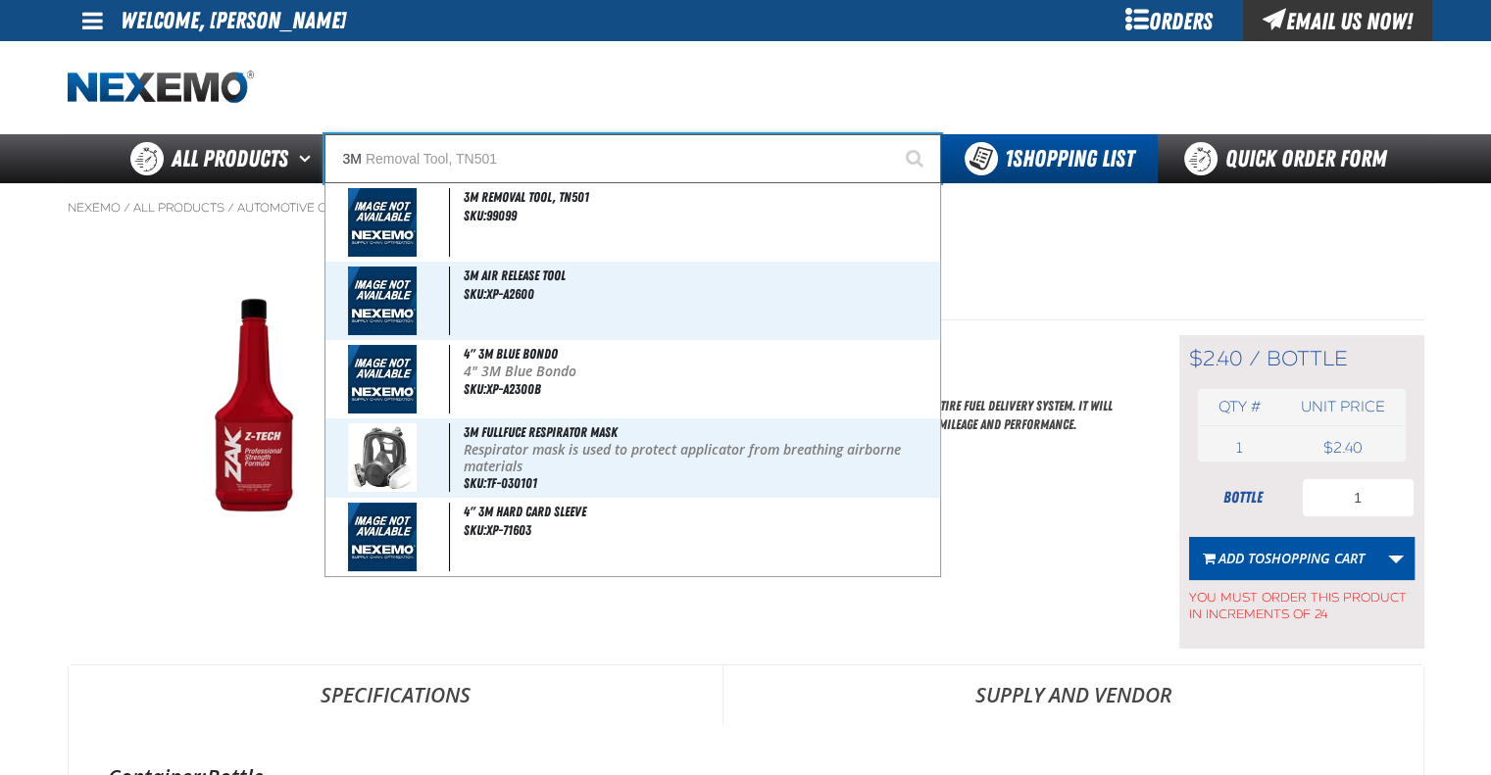
type input "3M"
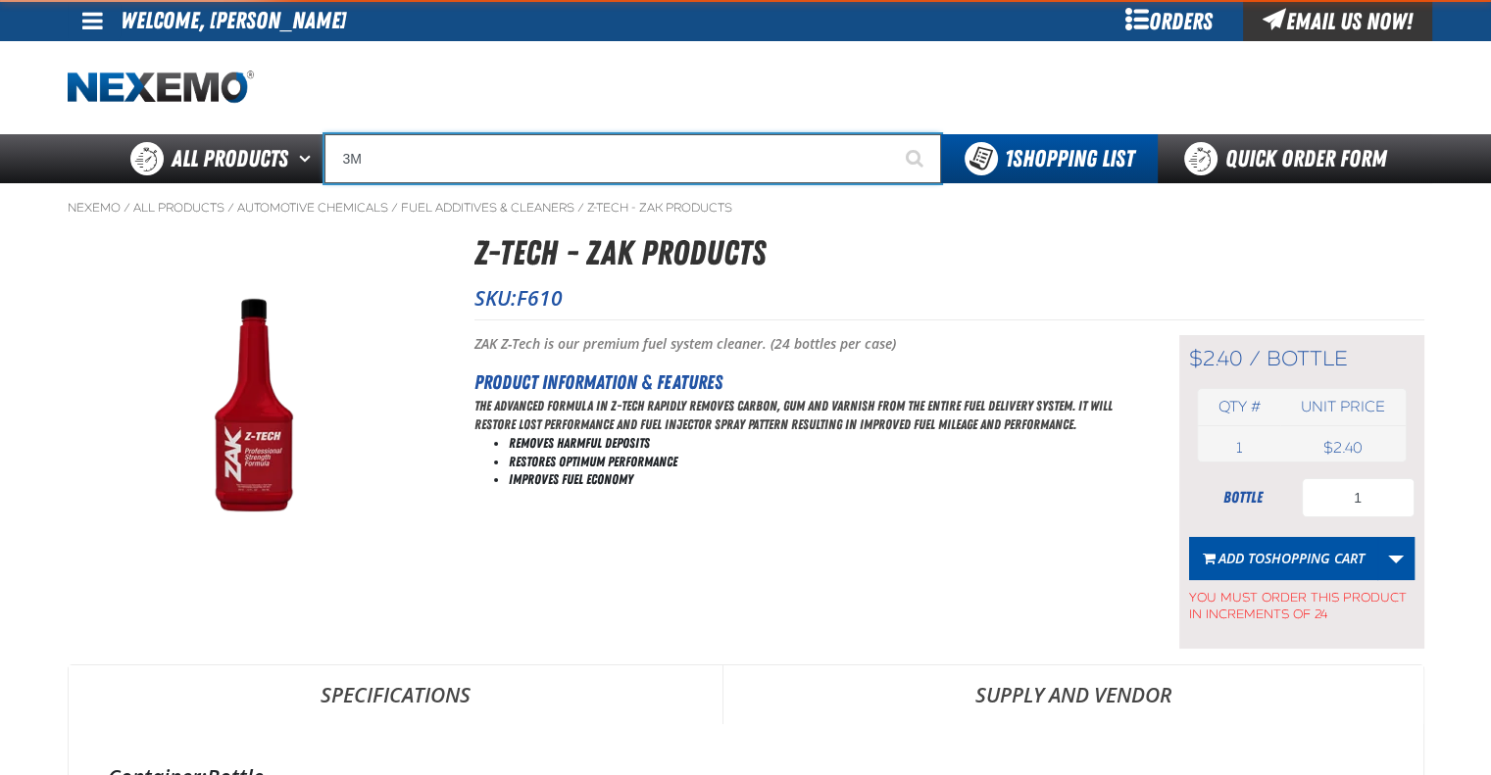
type input "3"
type input "HEADLAM"
type input "HEADLAMp Adjusting Bar Retainer (25 per pack)"
type input "HEADLAMP"
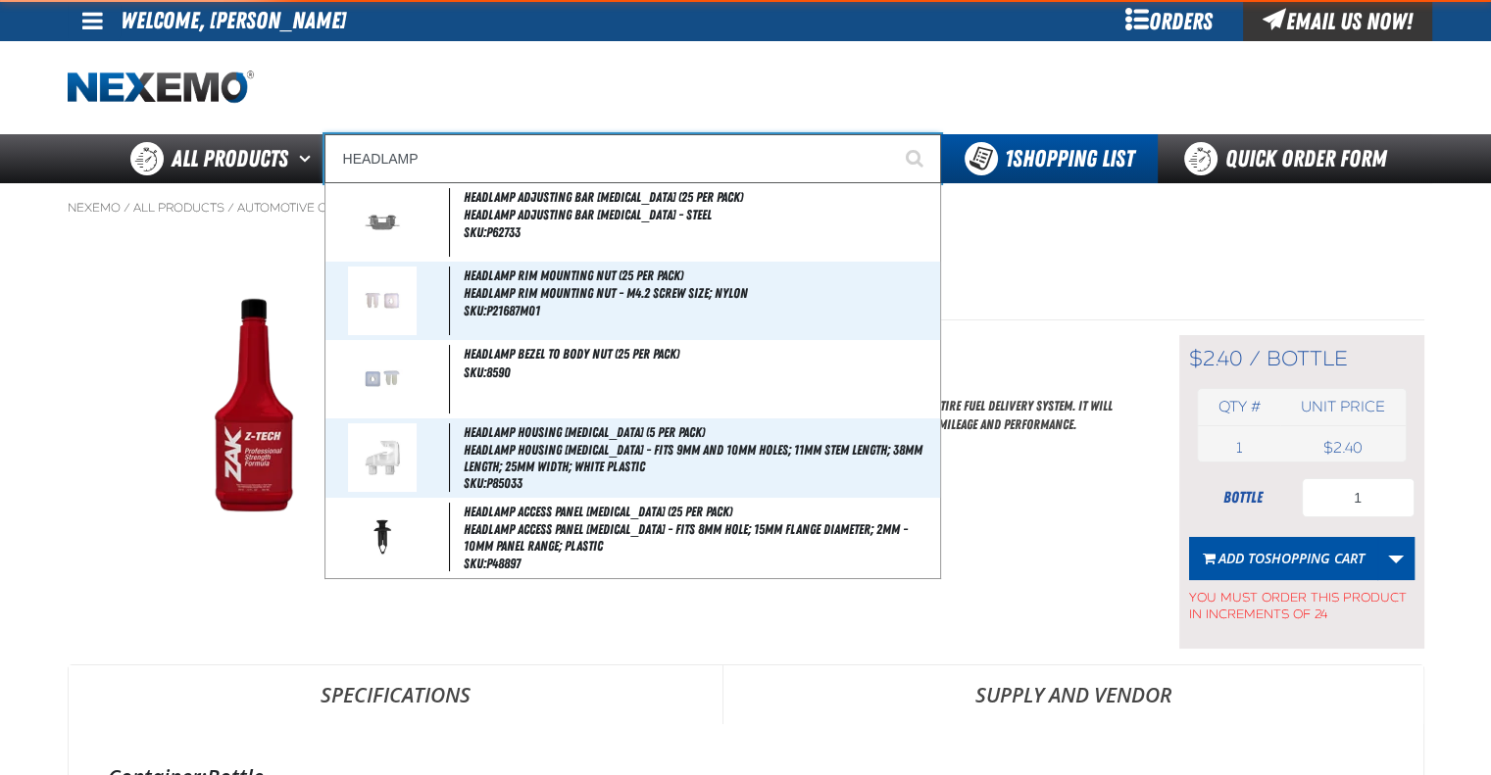
type input "HEADLAMP Housing Retainer (5 per pack)"
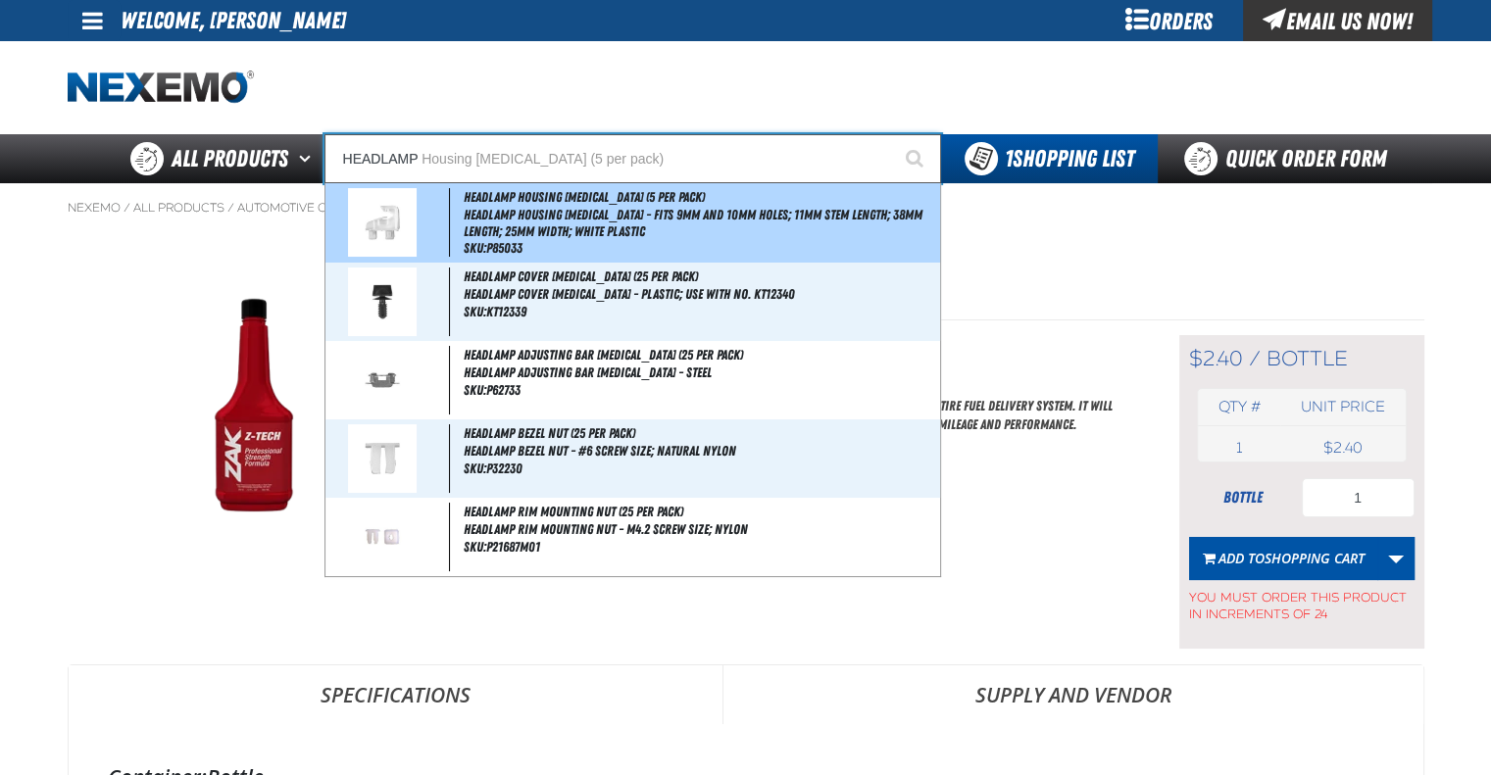
type input "HEADLAMP"
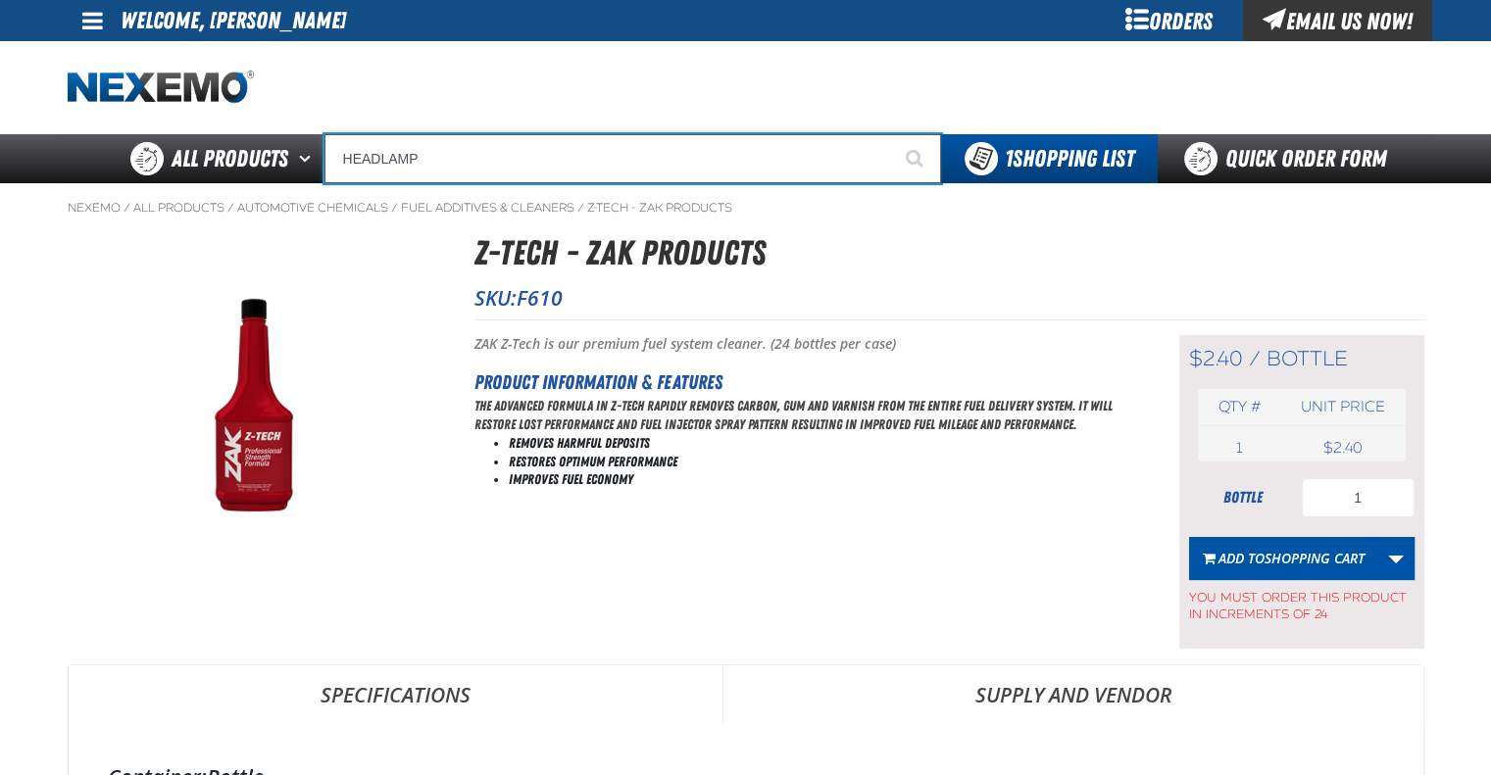
click at [467, 150] on input "HEADLAMP" at bounding box center [632, 158] width 617 height 49
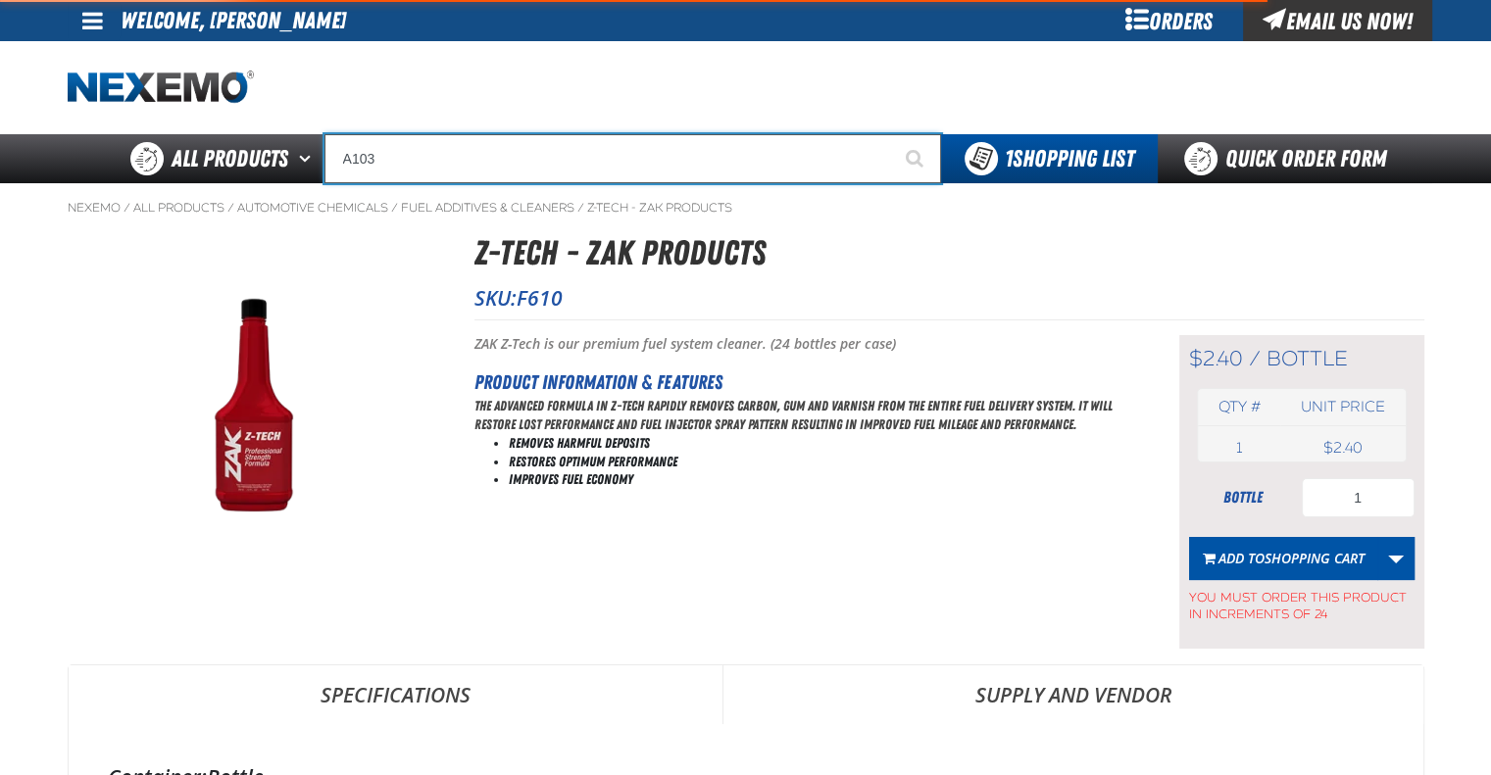
type input "A103"
click at [892, 134] on button "Start Searching" at bounding box center [916, 158] width 49 height 49
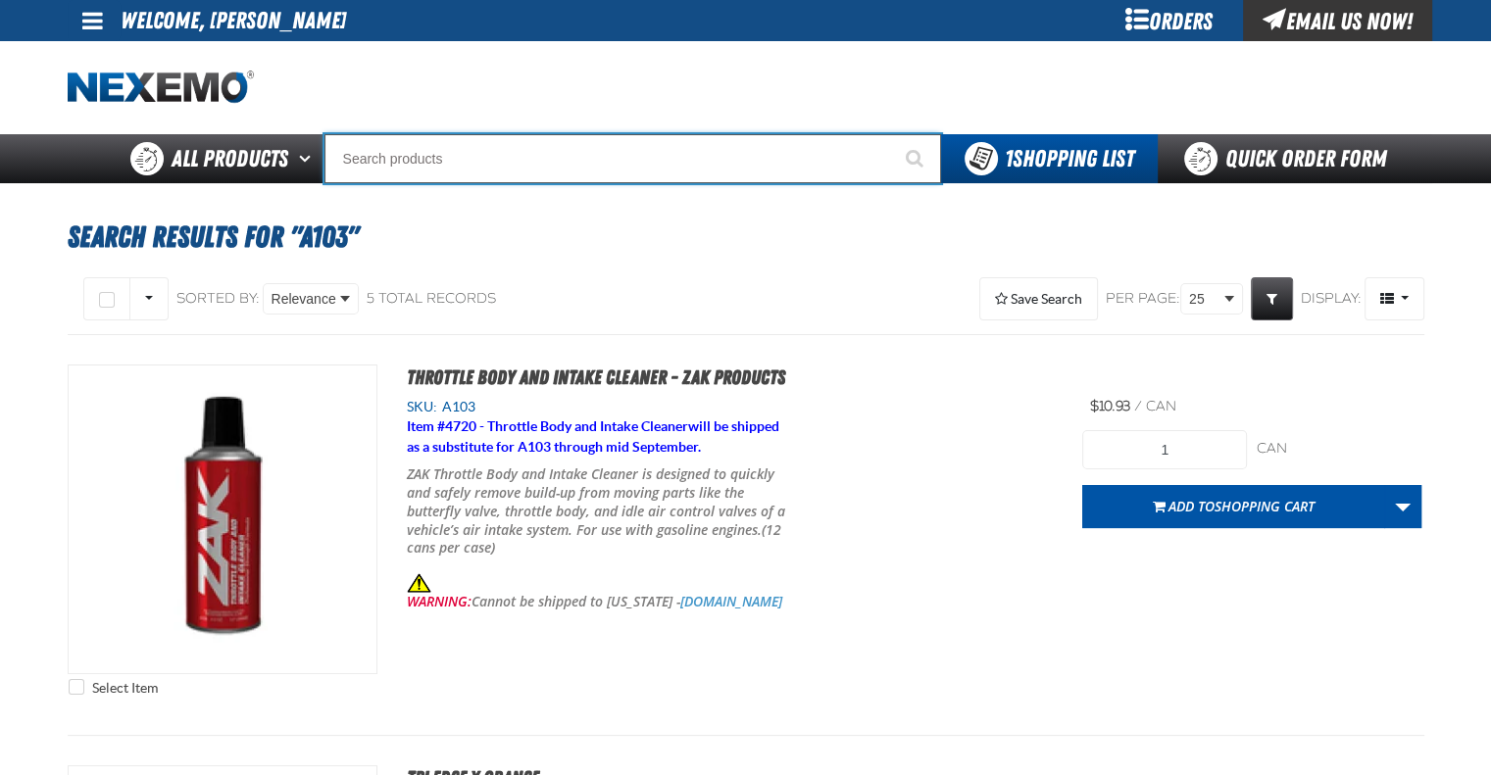
click at [513, 162] on input "Search" at bounding box center [632, 158] width 617 height 49
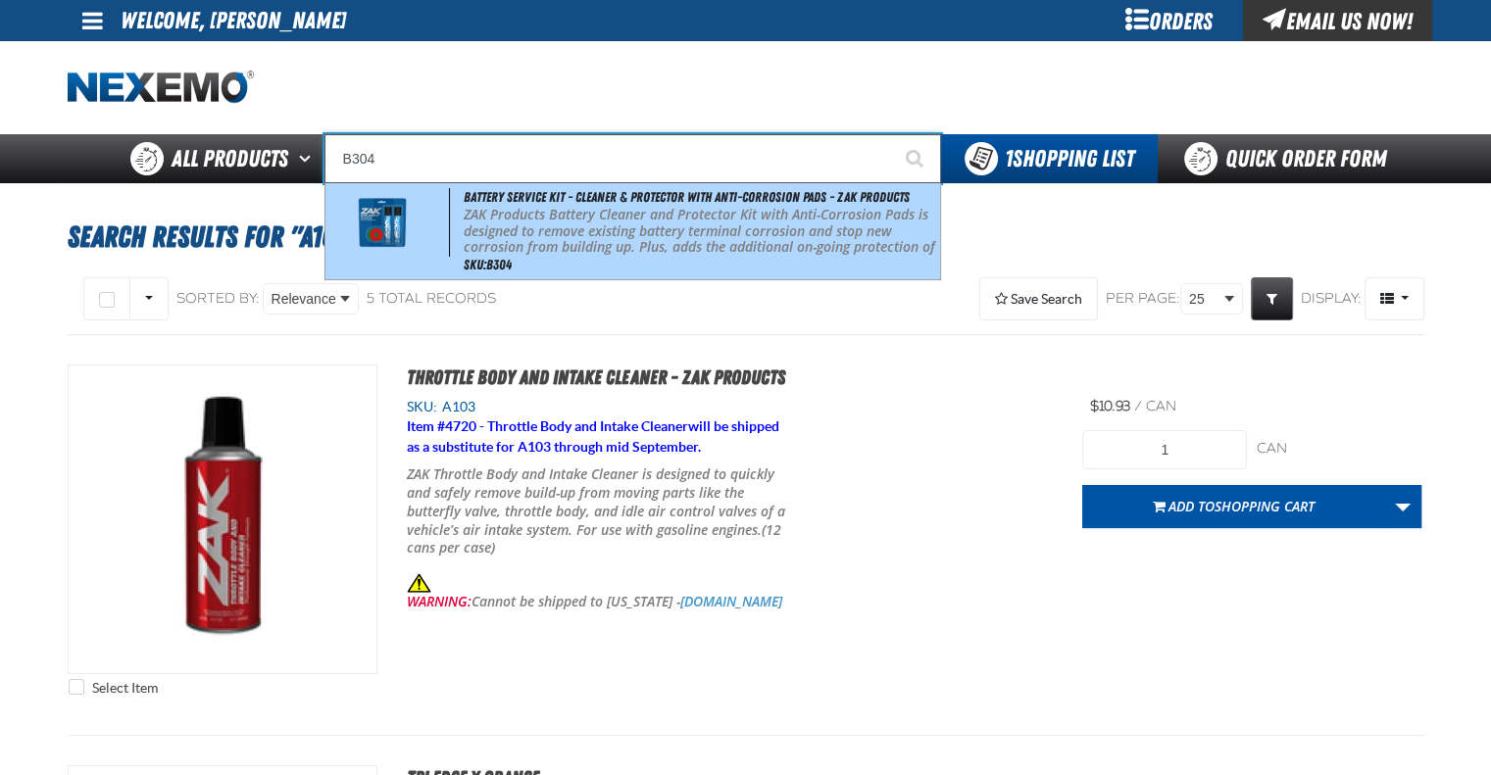
click at [550, 204] on span "Battery Service Kit - Cleaner & Protector with Anti-Corrosion Pads - ZAK Produc…" at bounding box center [687, 197] width 446 height 16
type input "Battery Service Kit - Cleaner & Protector with Anti-Corrosion Pads - ZAK Produc…"
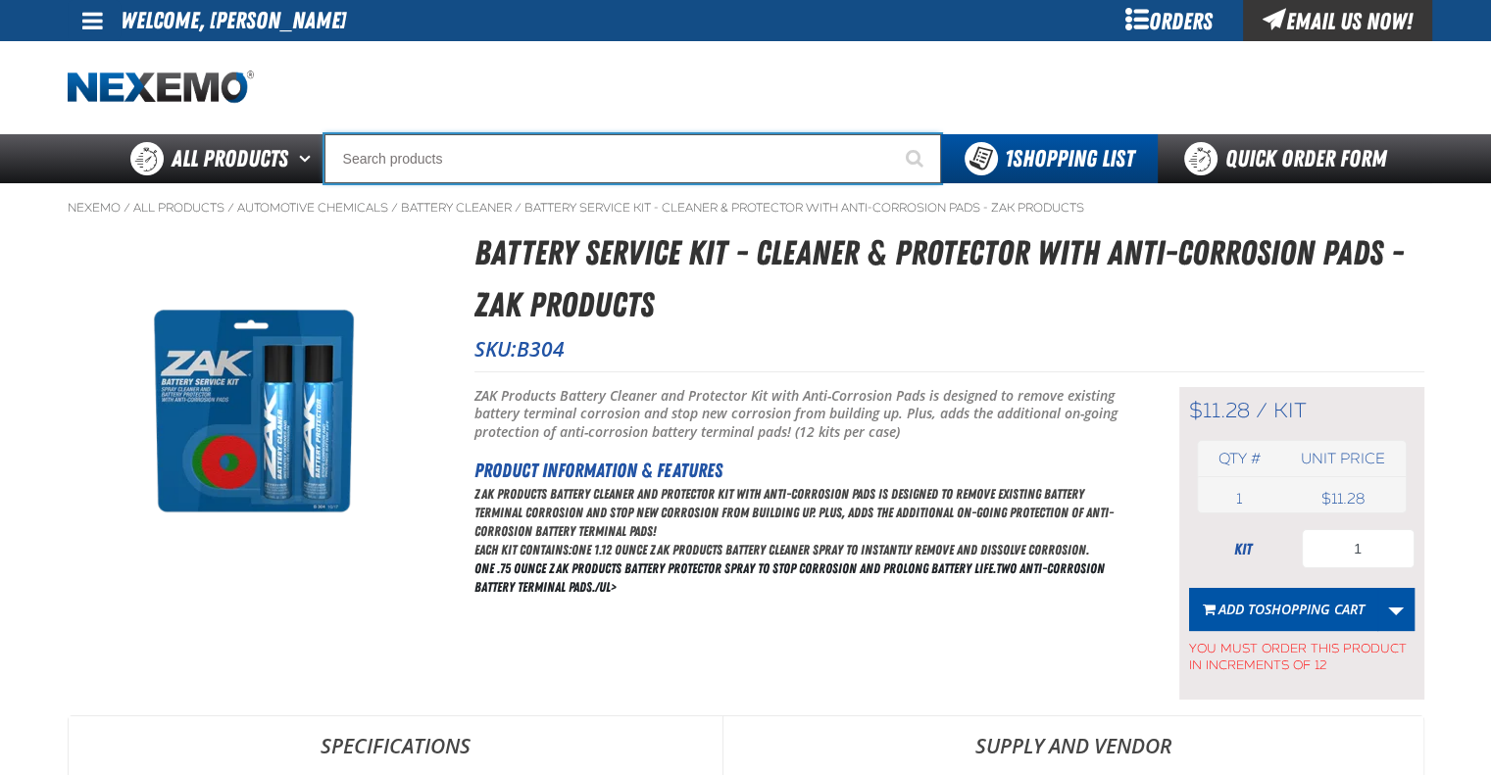
click at [509, 173] on input "Search" at bounding box center [632, 158] width 617 height 49
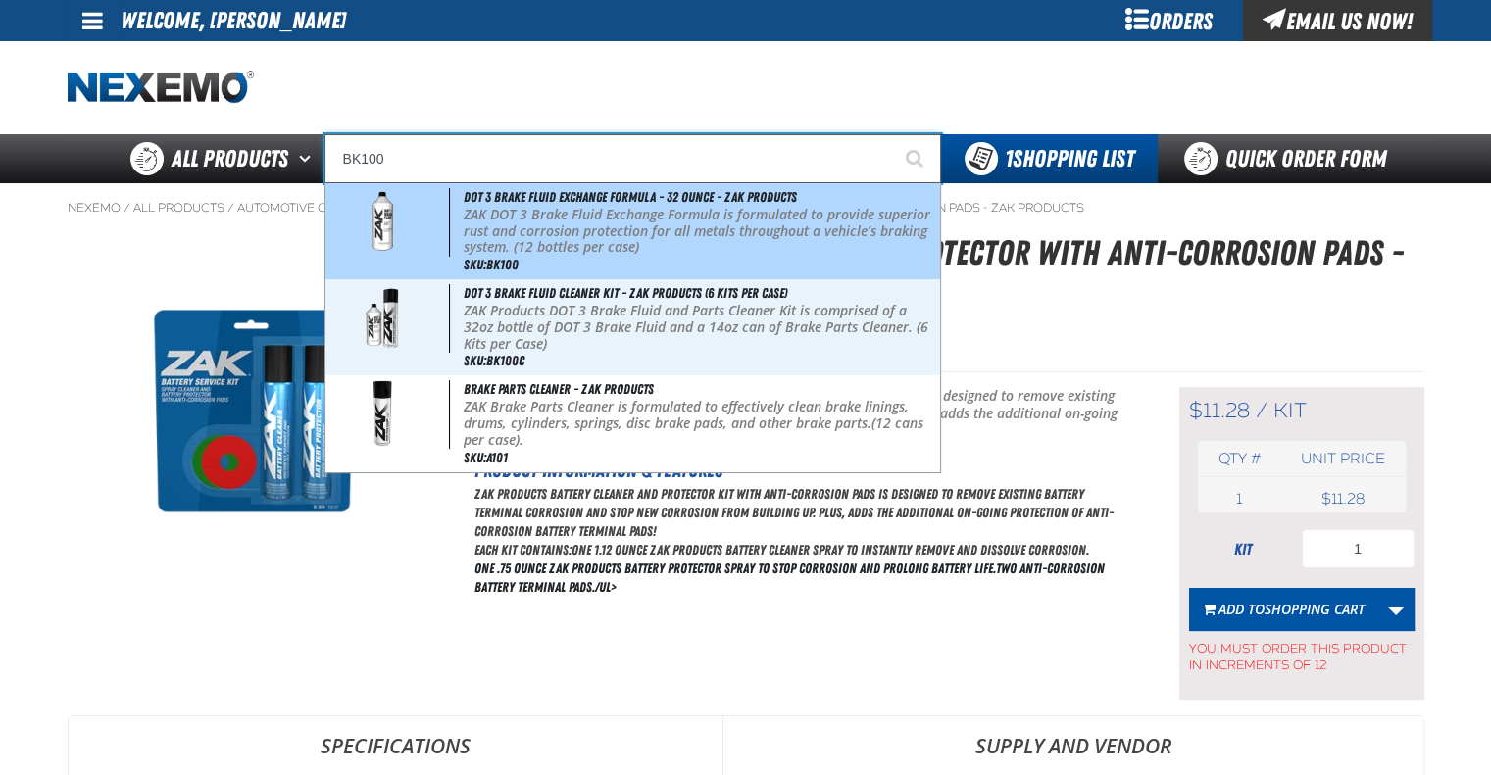
click at [547, 219] on p "ZAK DOT 3 Brake Fluid Exchange Formula is formulated to provide superior rust a…" at bounding box center [700, 231] width 472 height 49
type input "DOT 3 Brake Fluid Exchange Formula - 32 Ounce - ZAK Products"
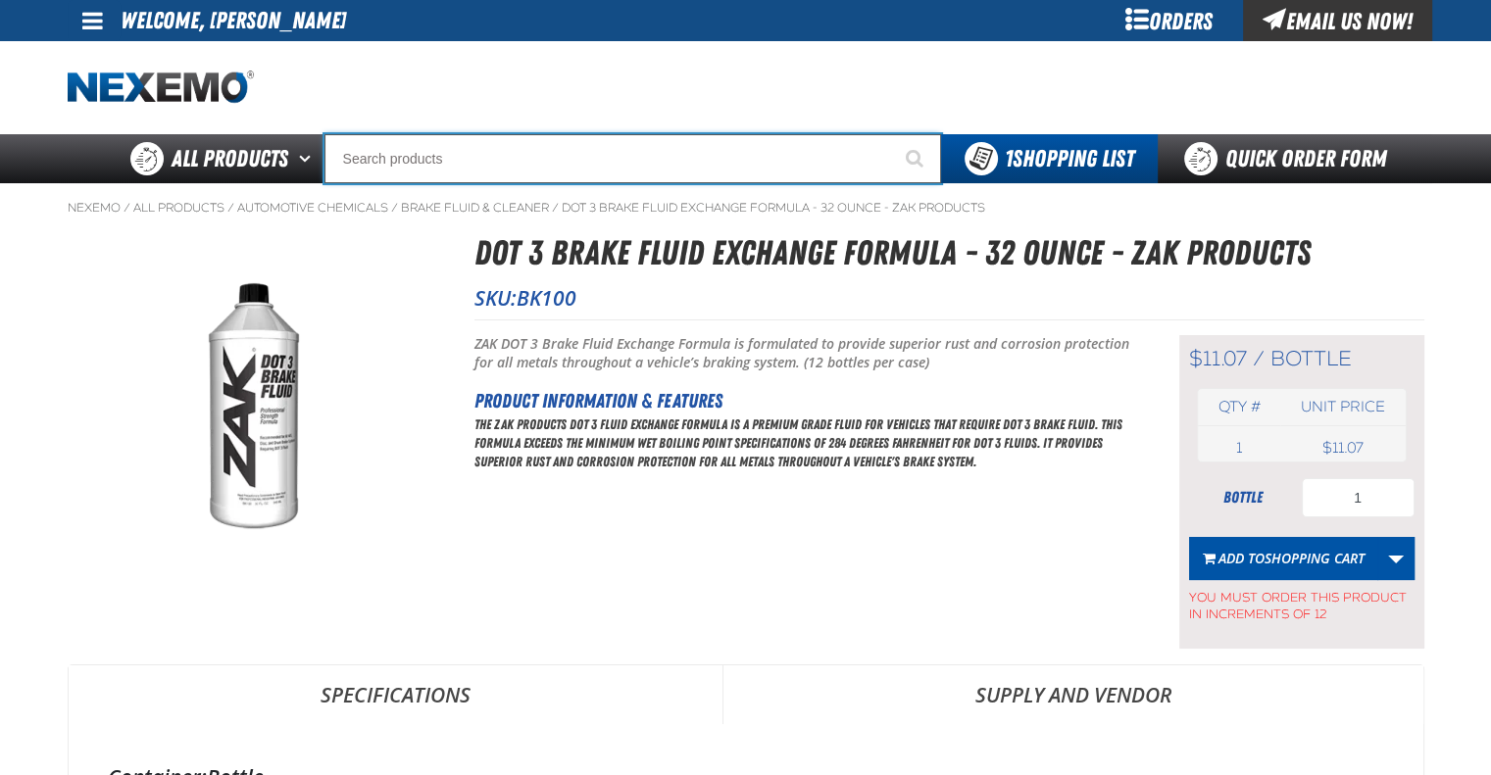
click at [551, 168] on input "Search" at bounding box center [632, 158] width 617 height 49
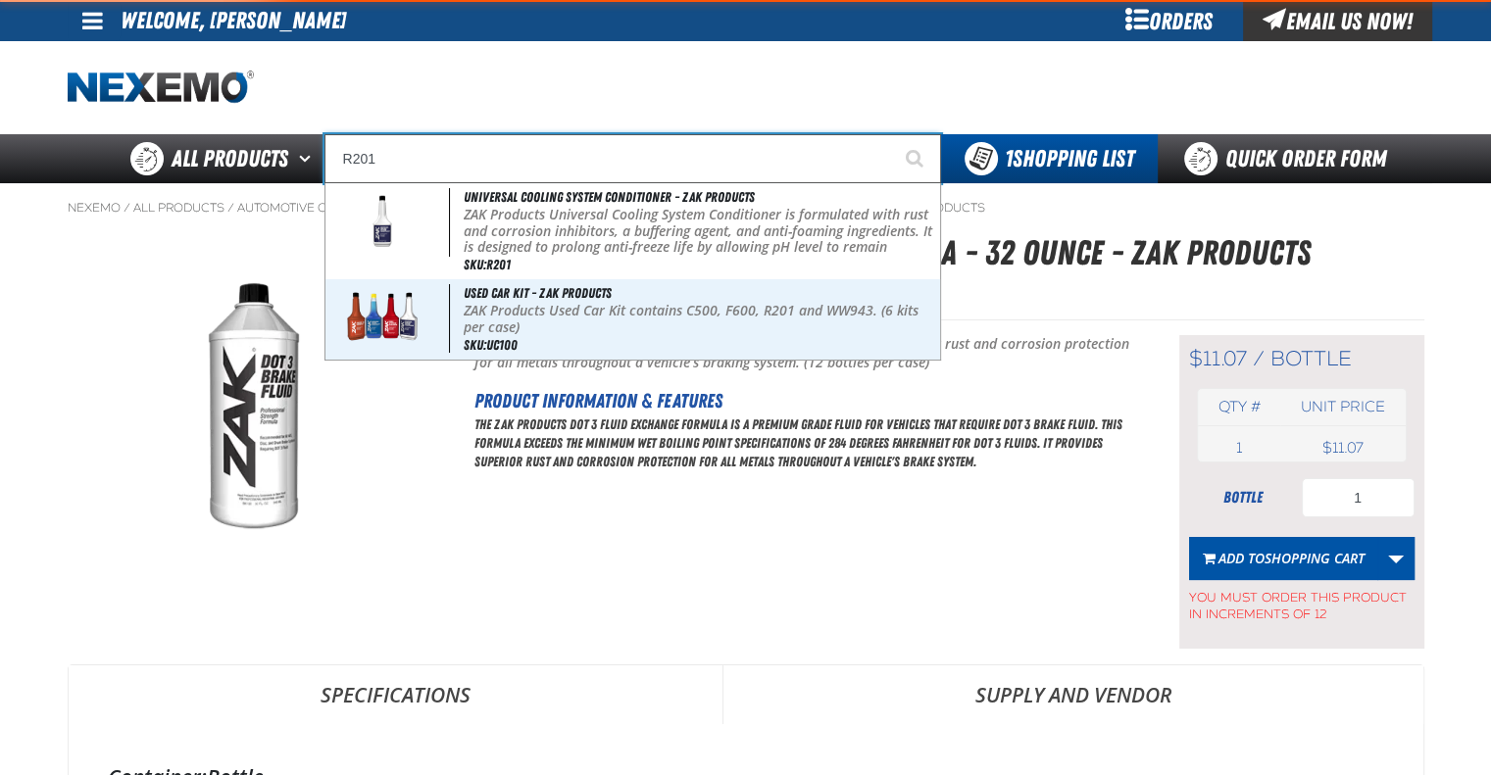
type input "R201"
click at [892, 134] on button "Start Searching" at bounding box center [916, 158] width 49 height 49
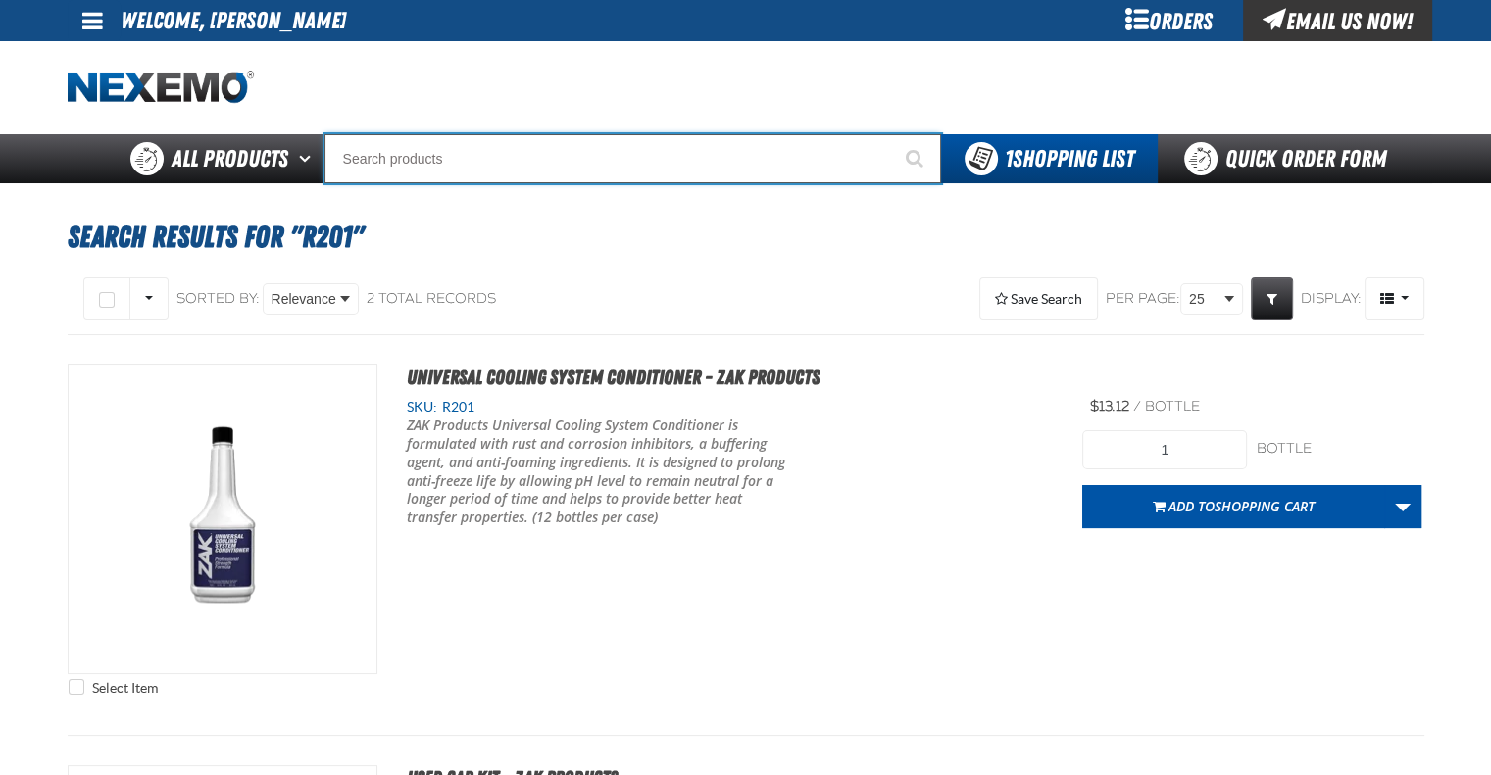
click at [501, 156] on input "Search" at bounding box center [632, 158] width 617 height 49
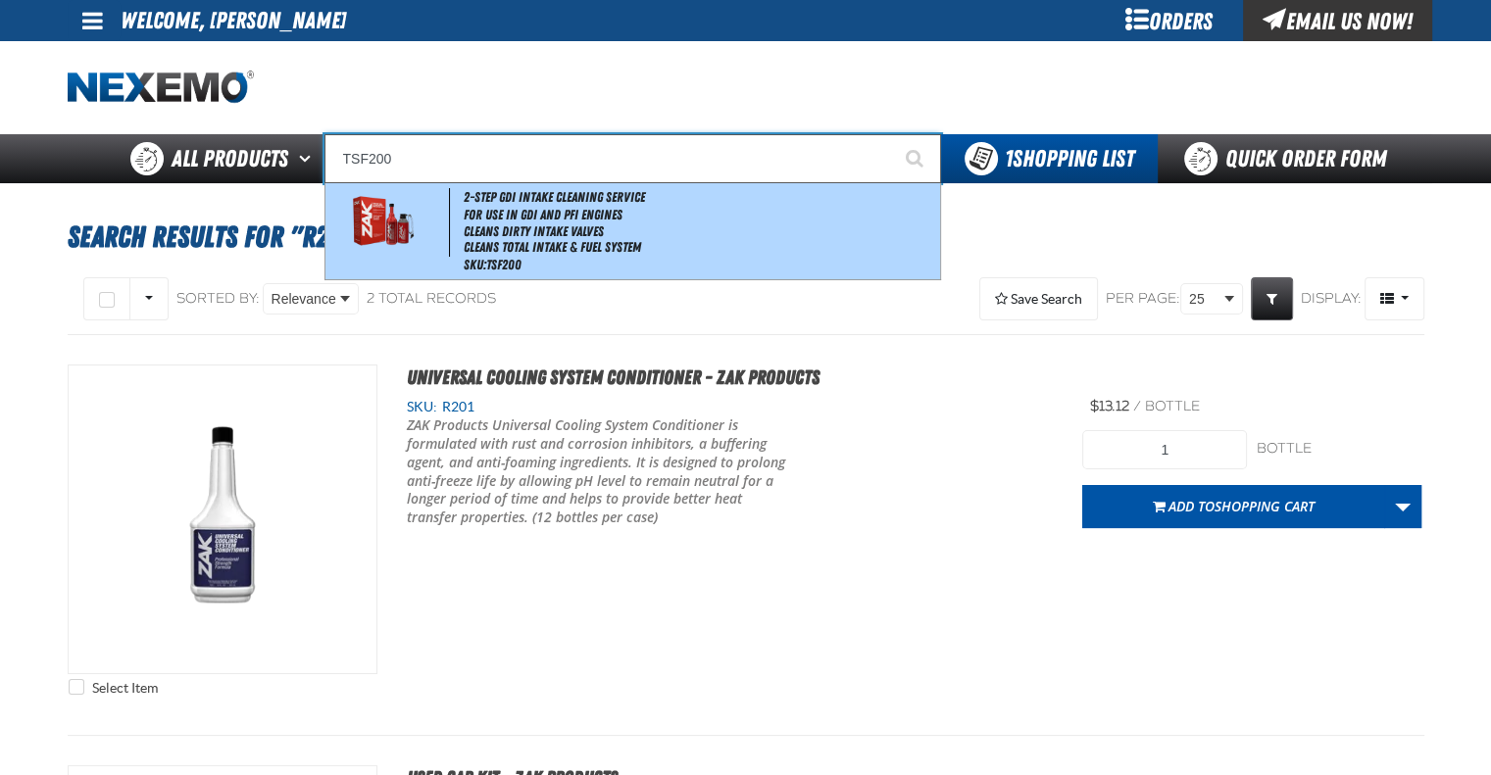
click at [512, 195] on span "2-Step GDI Intake Cleaning Service" at bounding box center [554, 197] width 181 height 16
type input "2-Step GDI Intake Cleaning Service"
